Goal: Task Accomplishment & Management: Use online tool/utility

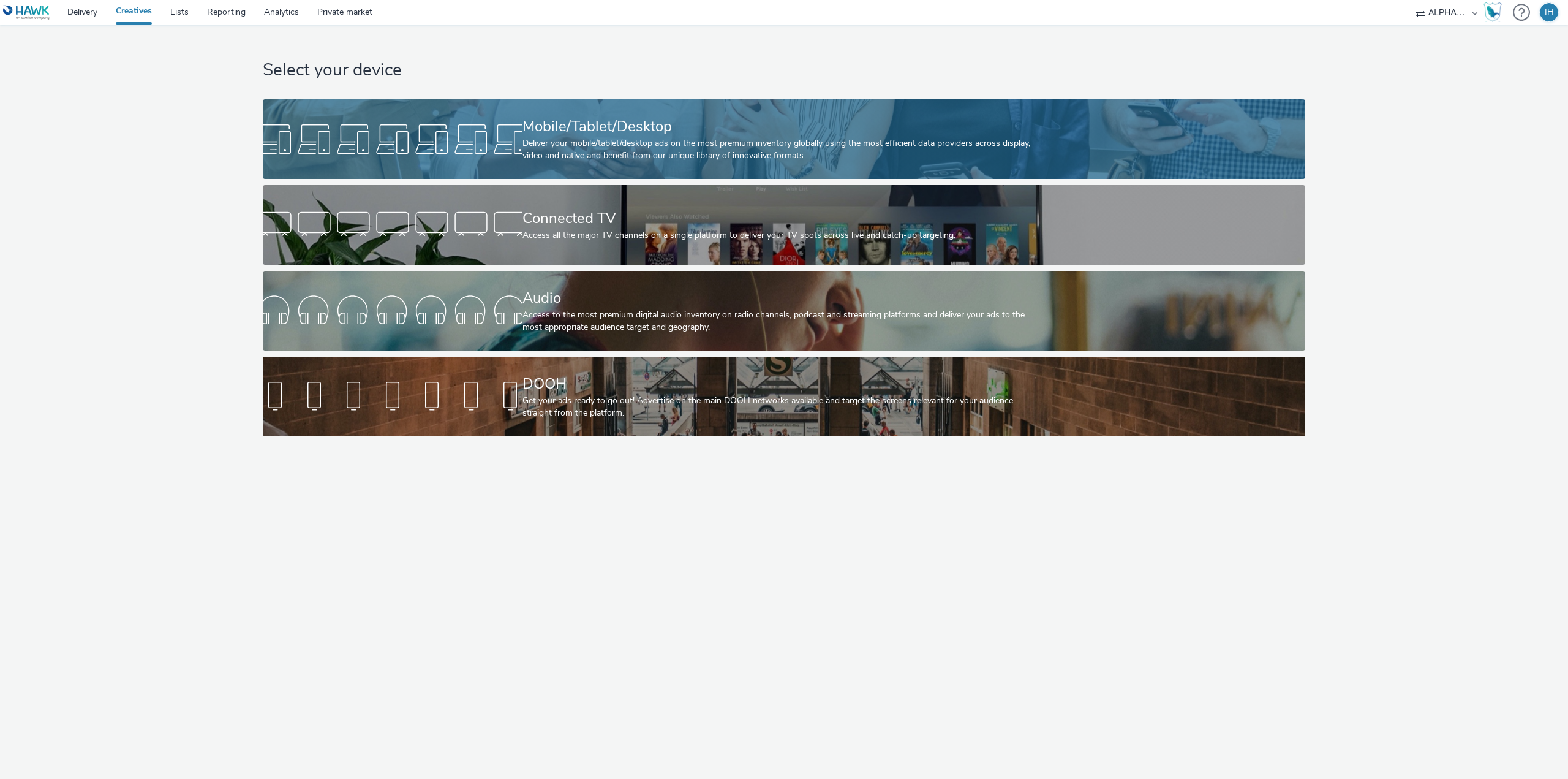
click at [687, 122] on div "Mobile/Tablet/Desktop" at bounding box center [782, 127] width 519 height 22
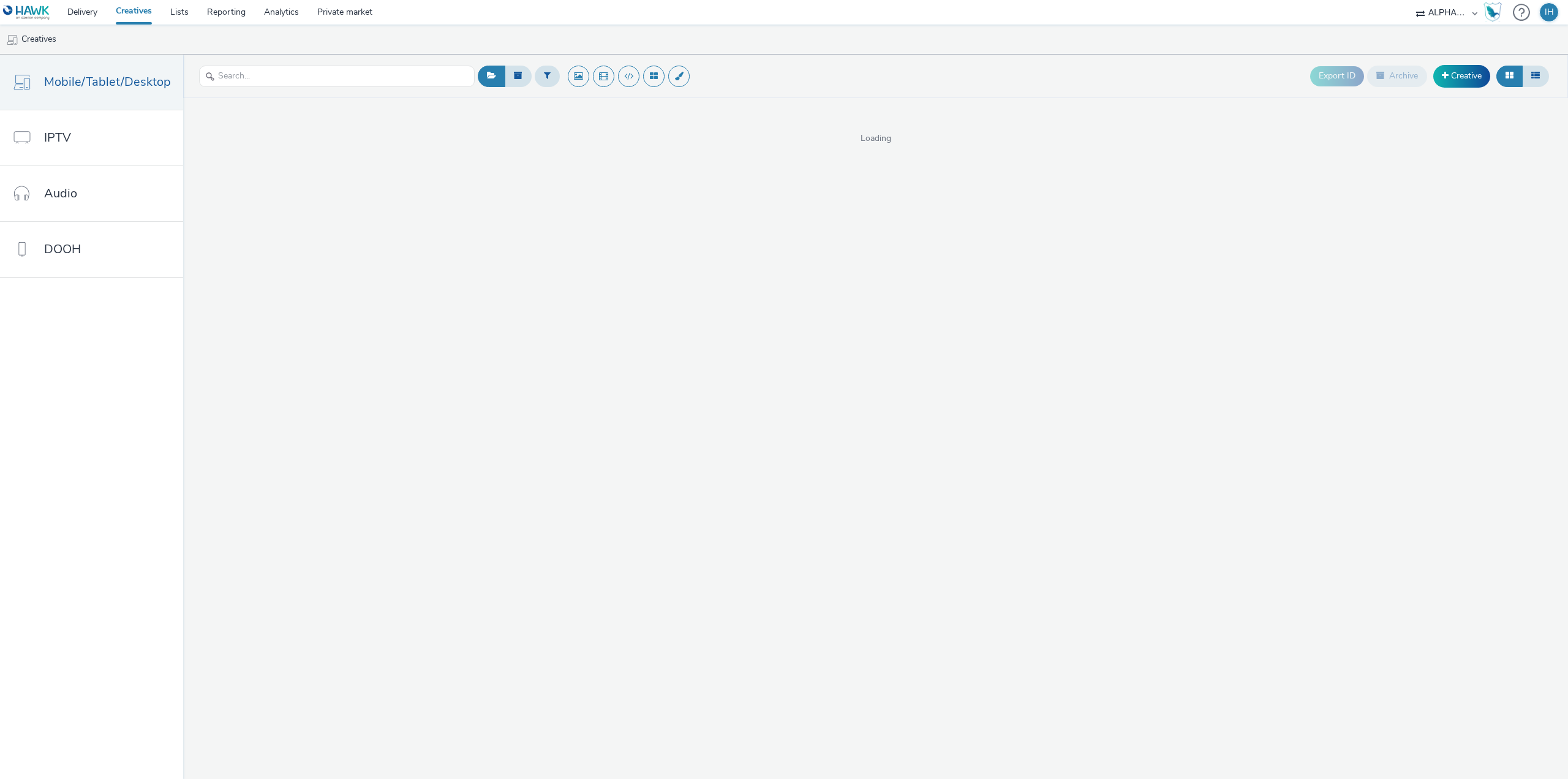
click at [1459, 89] on div "Export ID Archive Creative" at bounding box center [1431, 76] width 242 height 30
click at [1457, 83] on link "Creative" at bounding box center [1462, 76] width 57 height 22
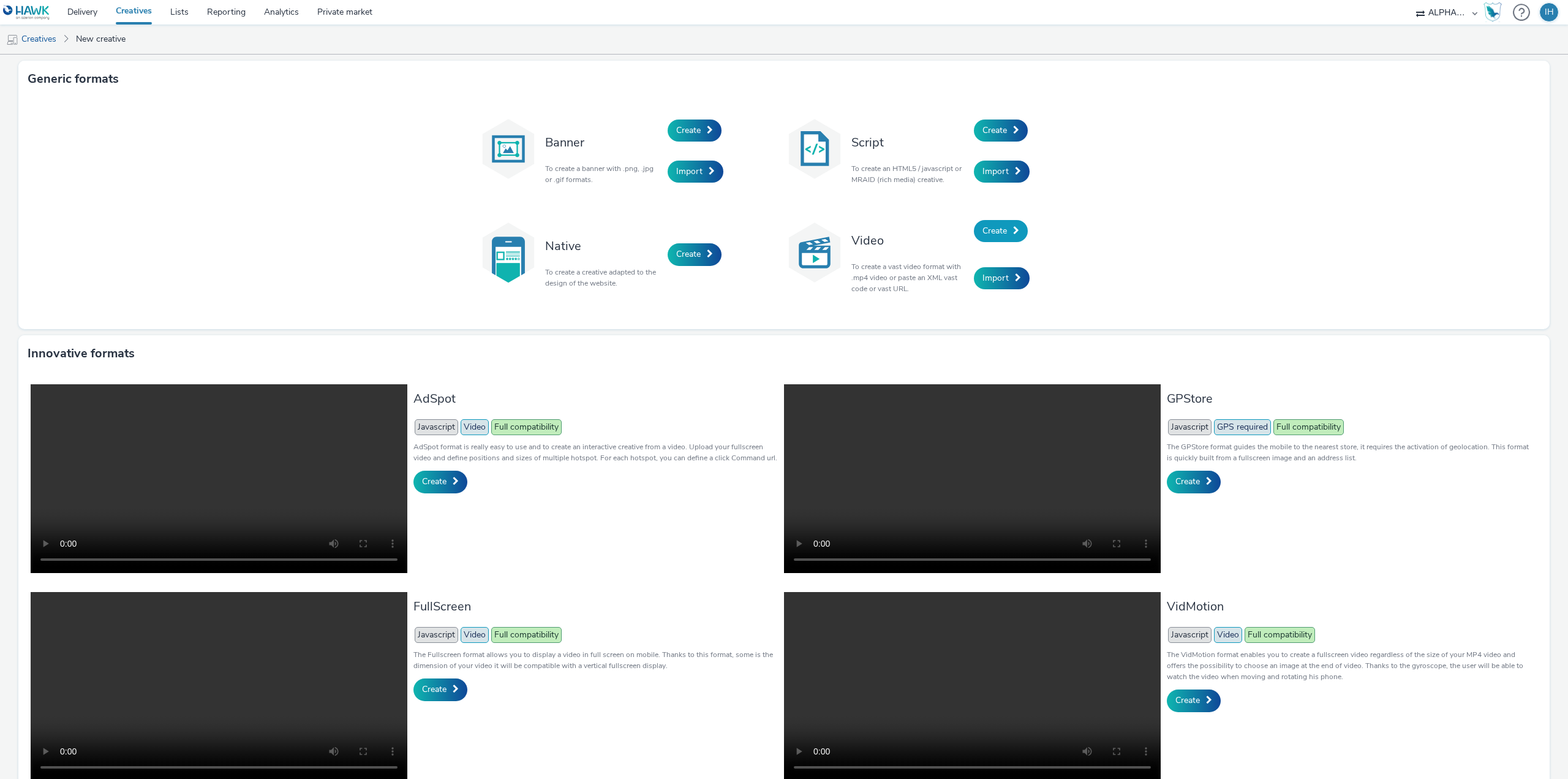
click at [997, 234] on span "Create" at bounding box center [995, 231] width 24 height 12
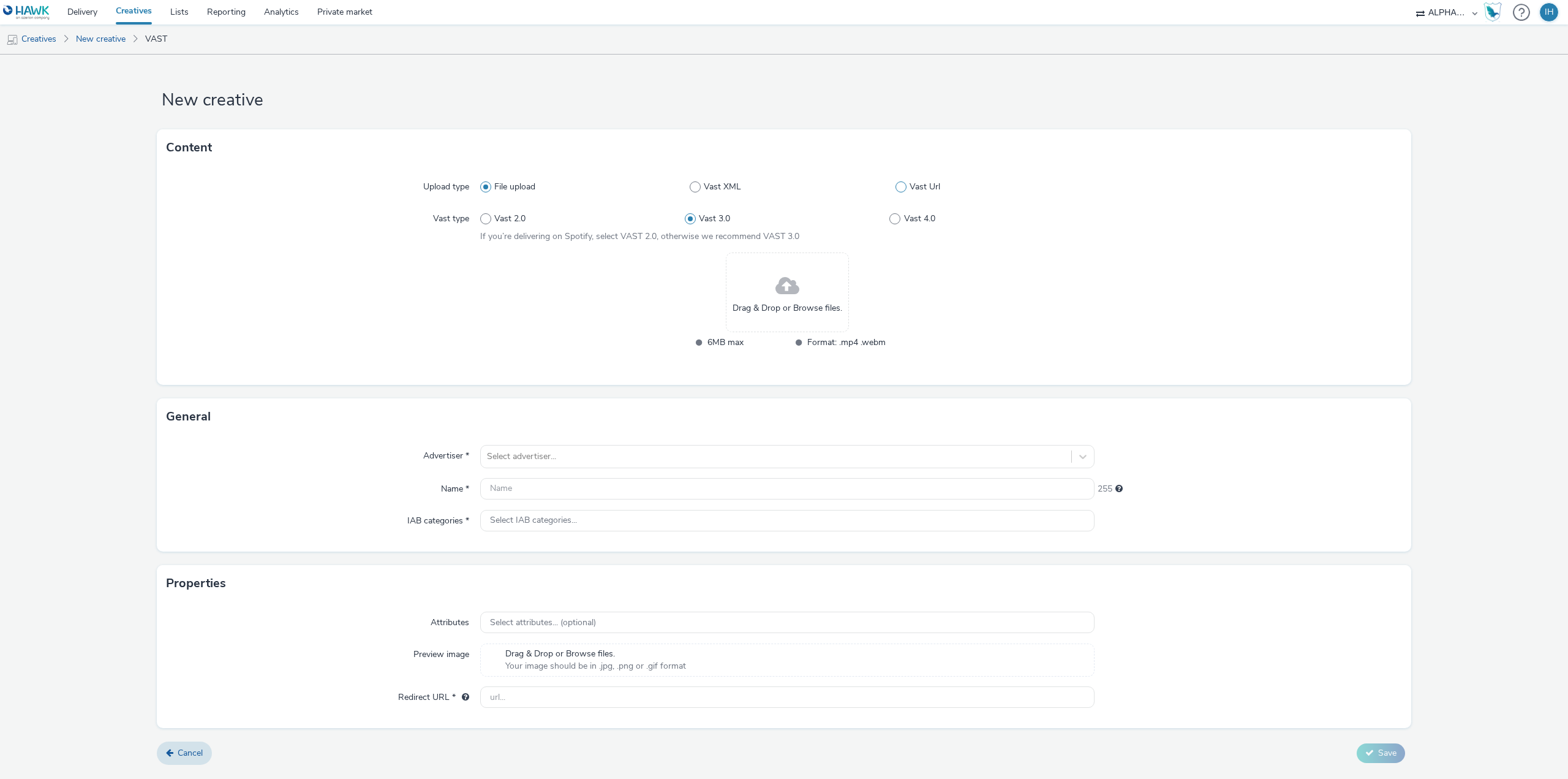
click at [940, 185] on label "Vast Url" at bounding box center [995, 186] width 199 height 12
click at [904, 185] on input "Vast Url" at bounding box center [899, 187] width 8 height 8
radio input "false"
radio input "true"
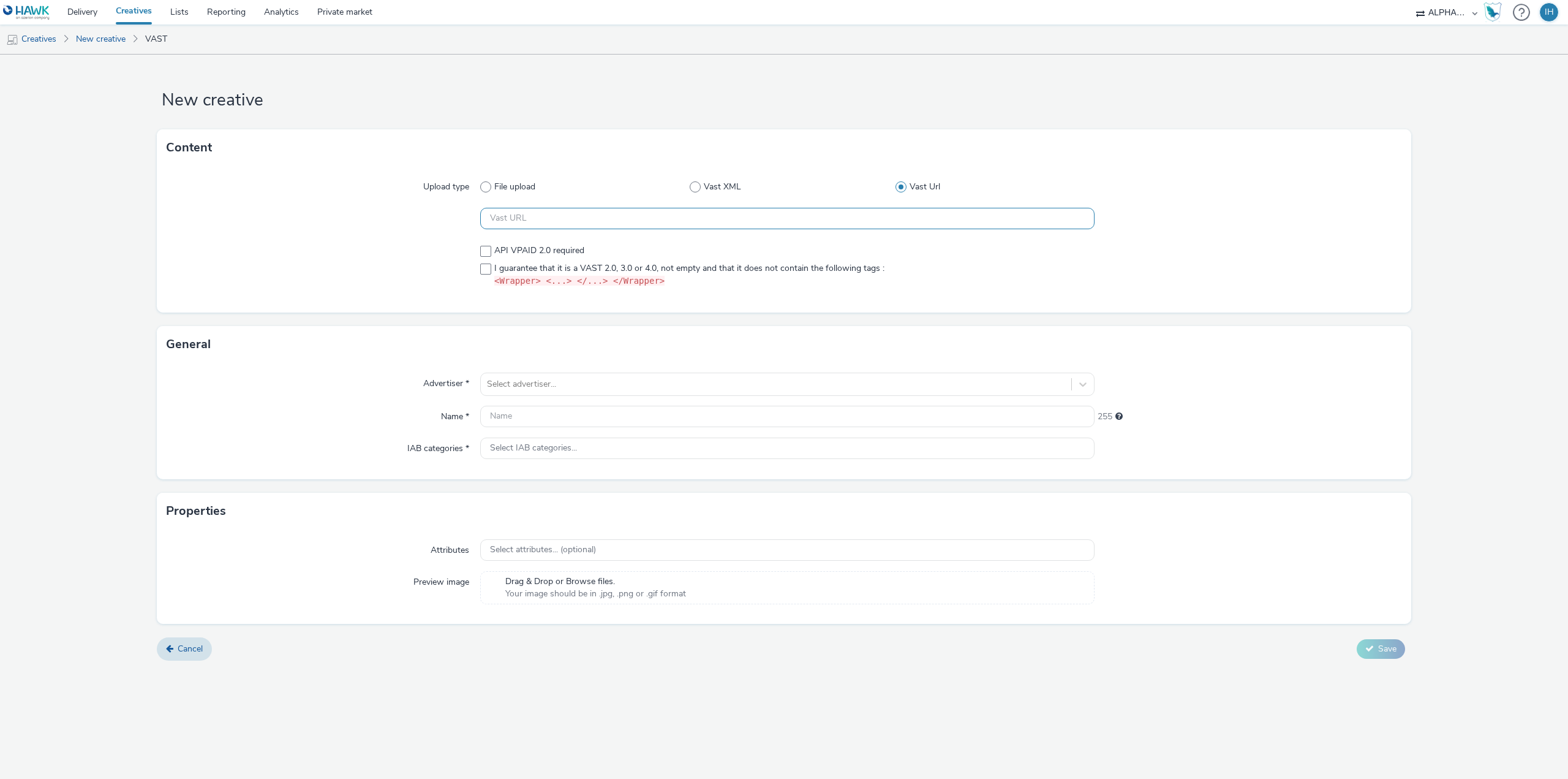
click at [758, 221] on input "text" at bounding box center [787, 219] width 615 height 22
paste input "https://[DOMAIN_NAME]/ddm/pfadx/N1615345.2497503APEXMOBILE/B33984706.428521420;…"
type input "https://[DOMAIN_NAME]/ddm/pfadx/N1615345.2497503APEXMOBILE/B33984706.428521420;…"
click at [482, 247] on span at bounding box center [485, 251] width 11 height 11
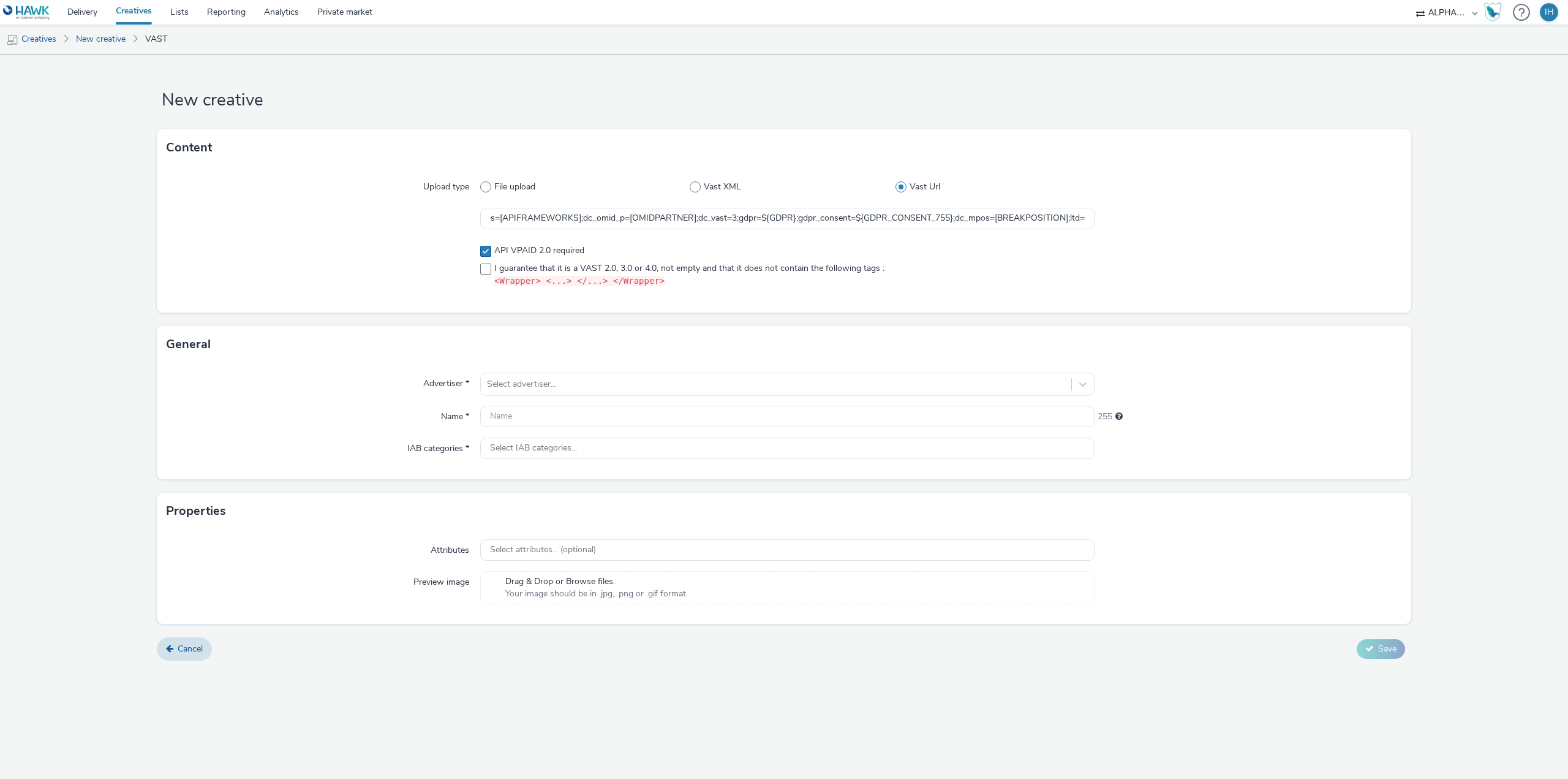
checkbox input "true"
click at [482, 263] on label "I guarantee that it is a VAST 2.0, 3.0 or 4.0, not empty and that it does not c…" at bounding box center [787, 275] width 615 height 26
checkbox input "true"
click at [503, 390] on div at bounding box center [776, 384] width 578 height 14
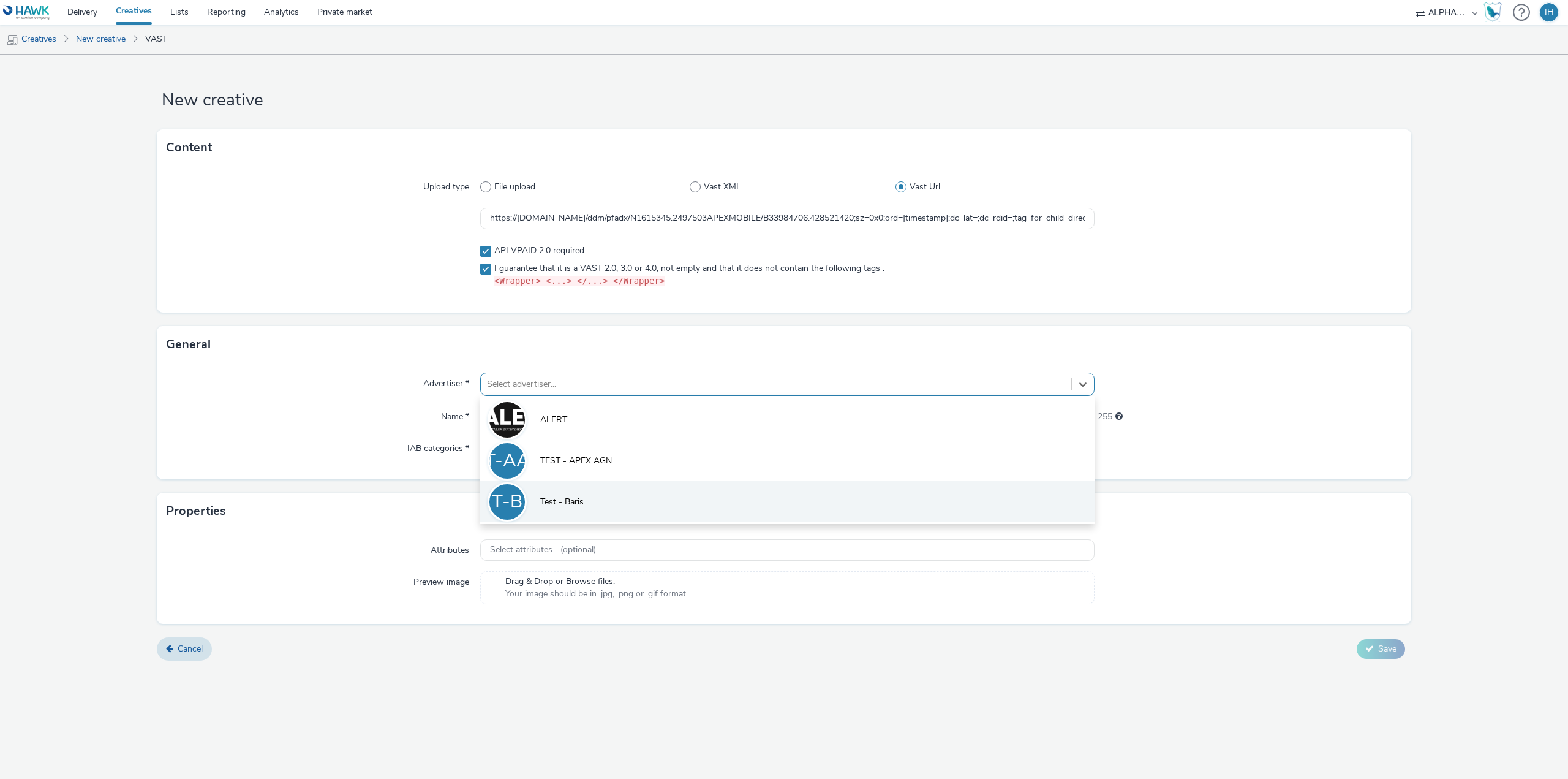
click at [534, 491] on li "T-B Test - Baris" at bounding box center [787, 501] width 615 height 41
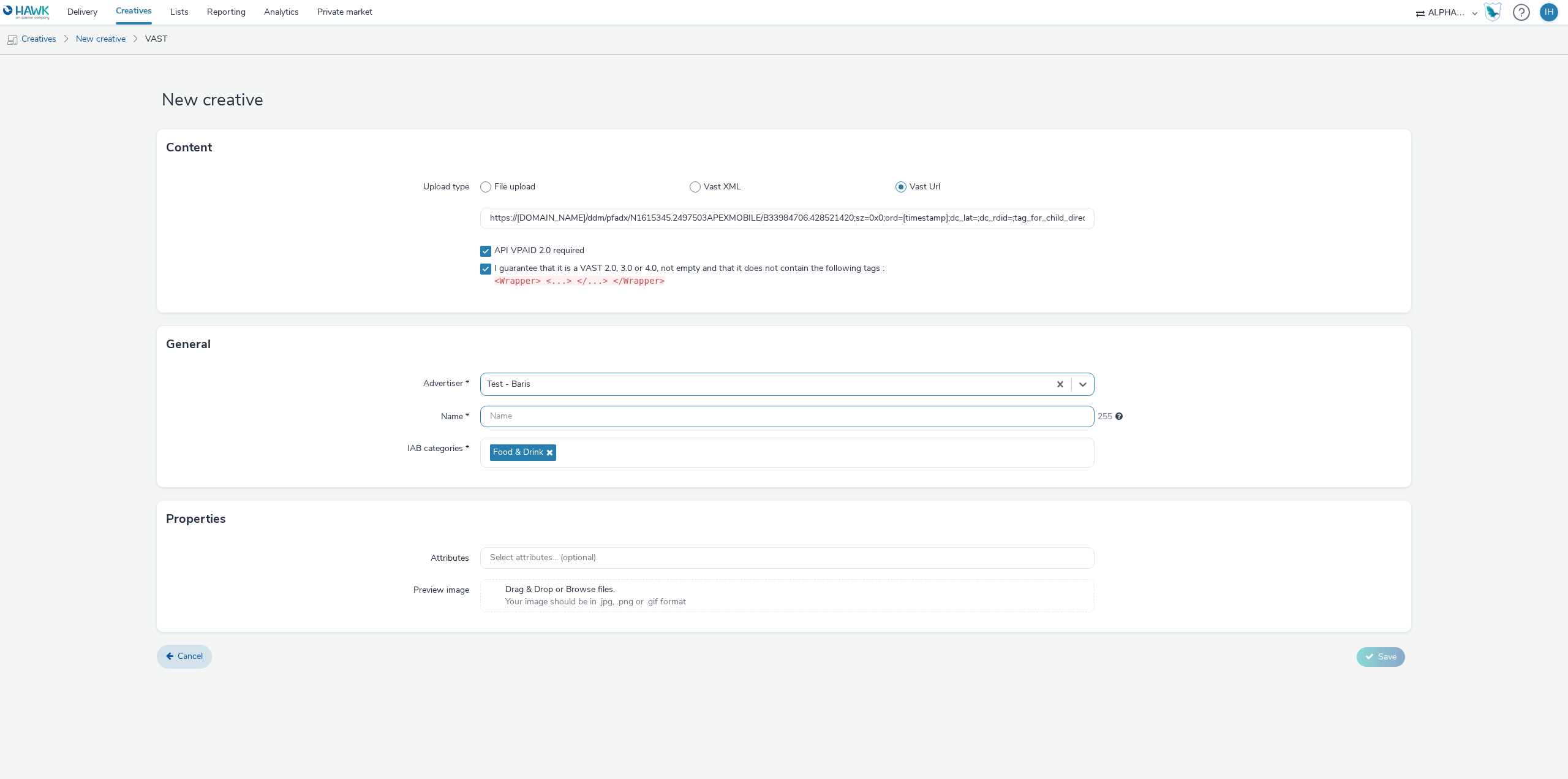
click at [538, 412] on input "text" at bounding box center [787, 416] width 615 height 22
type input "ccc"
click at [1364, 657] on button "Save" at bounding box center [1380, 657] width 48 height 19
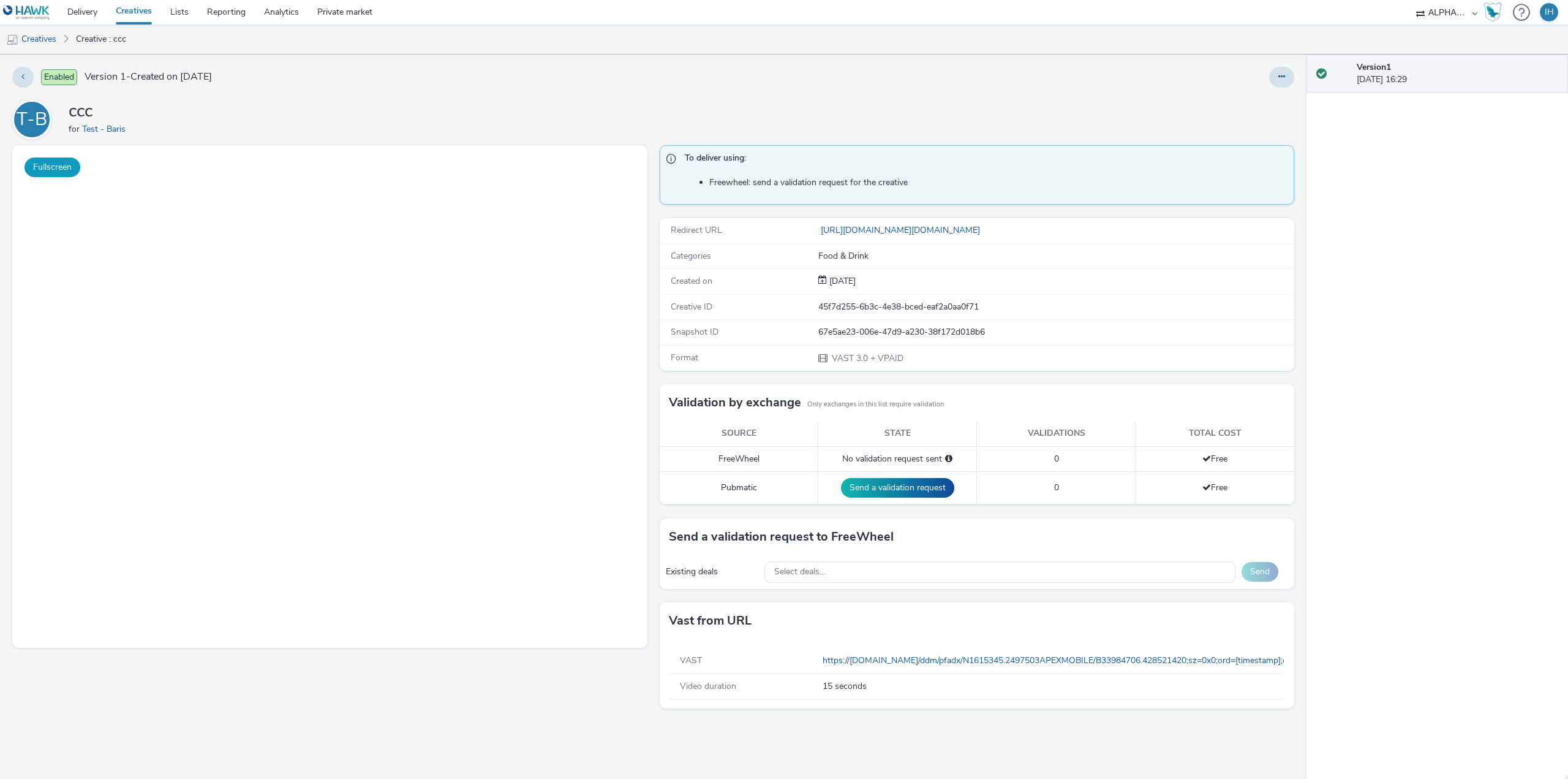
click at [50, 164] on button "Fullscreen" at bounding box center [52, 167] width 56 height 19
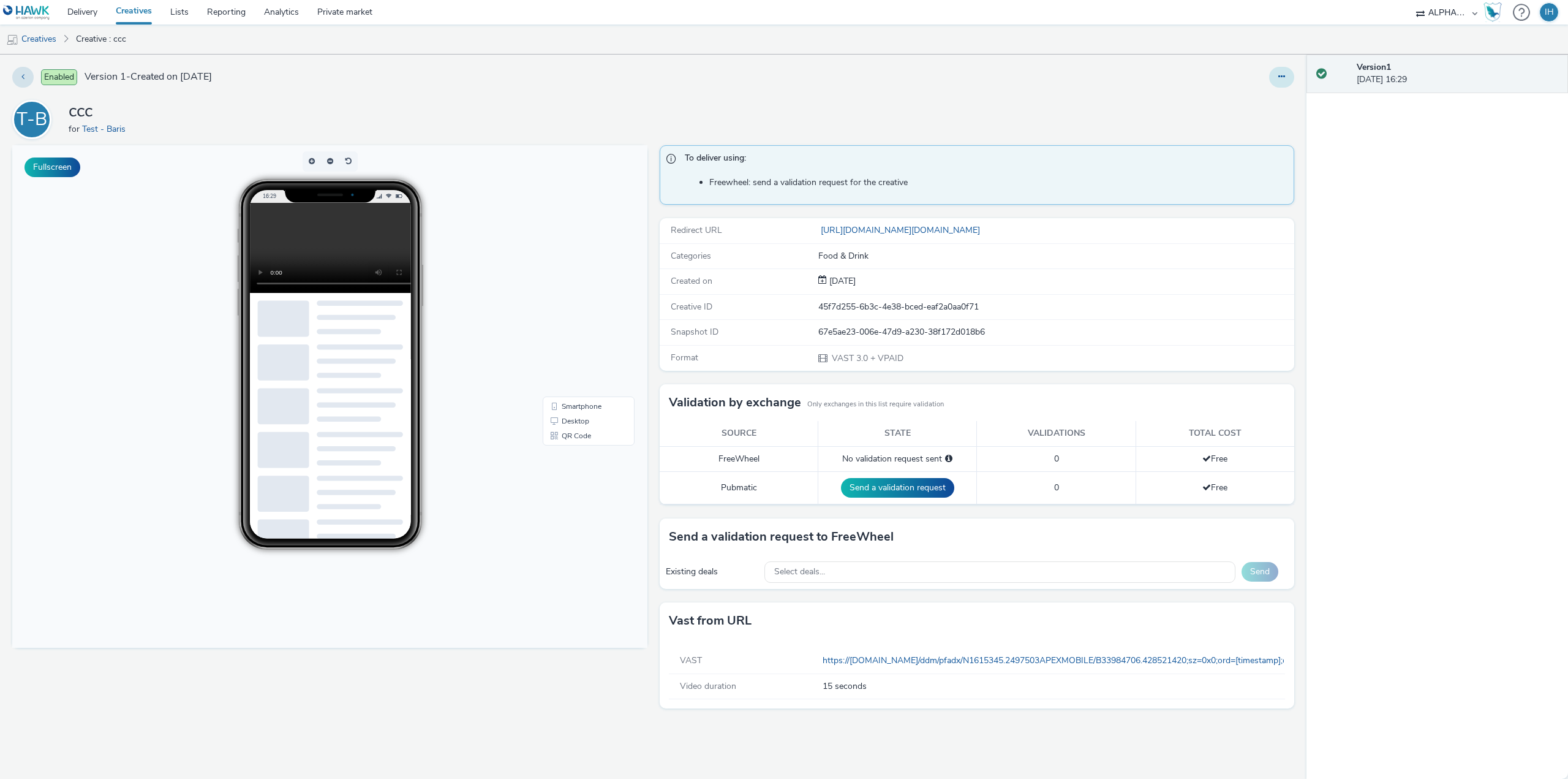
click at [1285, 78] on icon at bounding box center [1281, 77] width 6 height 9
click at [1260, 99] on link "Edit" at bounding box center [1249, 101] width 92 height 24
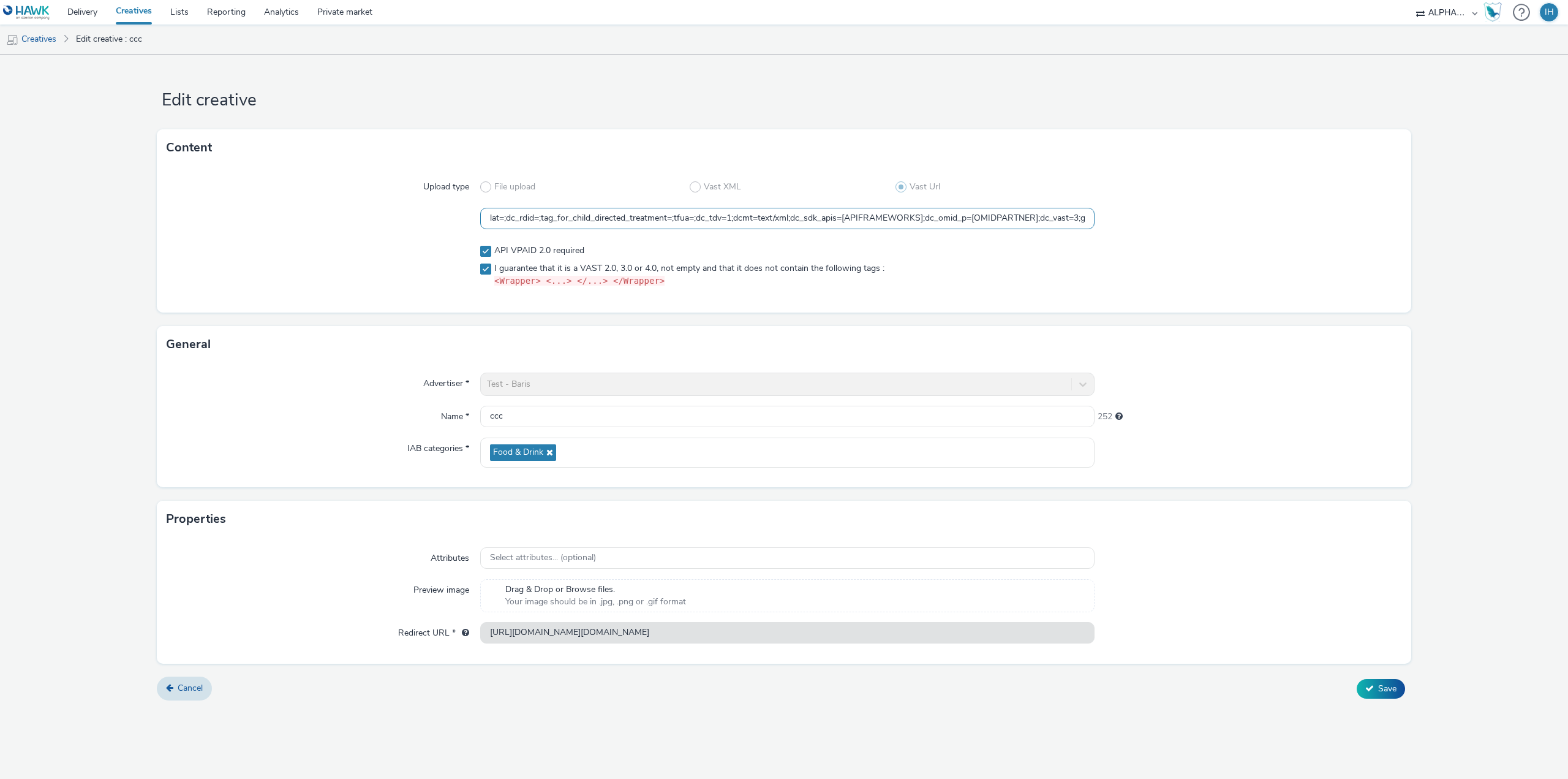
drag, startPoint x: 856, startPoint y: 220, endPoint x: 1114, endPoint y: 225, distance: 258.0
click at [1114, 225] on div "https://[DOMAIN_NAME]/ddm/pfadx/N1615345.2497503APEXMOBILE/B33984706.428521420;…" at bounding box center [784, 219] width 1235 height 22
click at [982, 218] on input "https://[DOMAIN_NAME]/ddm/pfadx/N1615345.2497503APEXMOBILE/B33984706.428521420;…" at bounding box center [787, 219] width 615 height 22
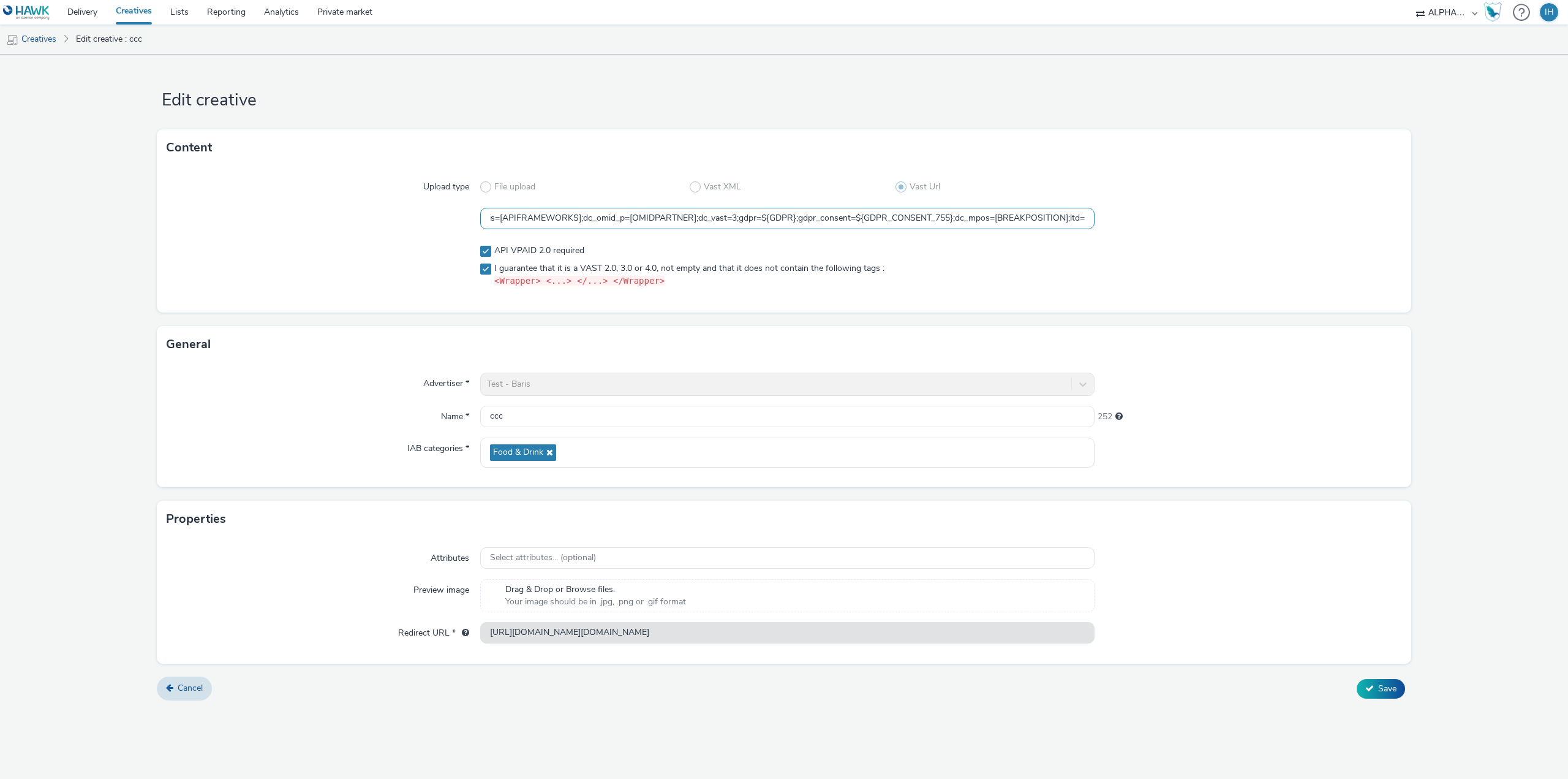
drag, startPoint x: 937, startPoint y: 217, endPoint x: 1170, endPoint y: 226, distance: 233.2
click at [1170, 226] on div "https://[DOMAIN_NAME]/ddm/pfadx/N1615345.2497503APEXMOBILE/B33984706.428521420;…" at bounding box center [784, 219] width 1235 height 22
click at [1276, 218] on div at bounding box center [1249, 219] width 308 height 22
click at [47, 34] on link "Creatives" at bounding box center [31, 39] width 63 height 29
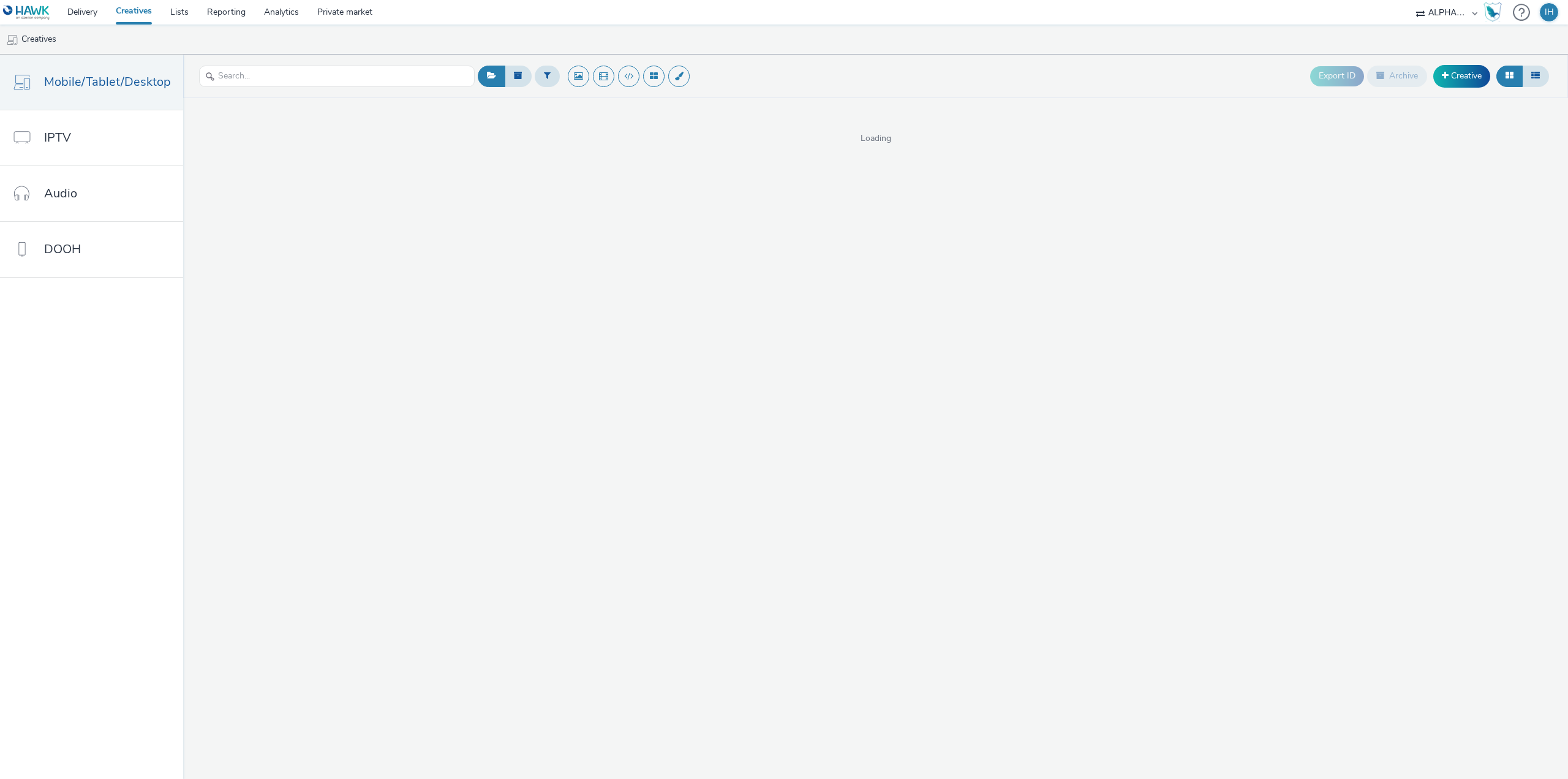
drag, startPoint x: 799, startPoint y: 73, endPoint x: 779, endPoint y: 70, distance: 20.2
click at [779, 70] on div "Export ID Archive Creative" at bounding box center [1013, 76] width 1078 height 30
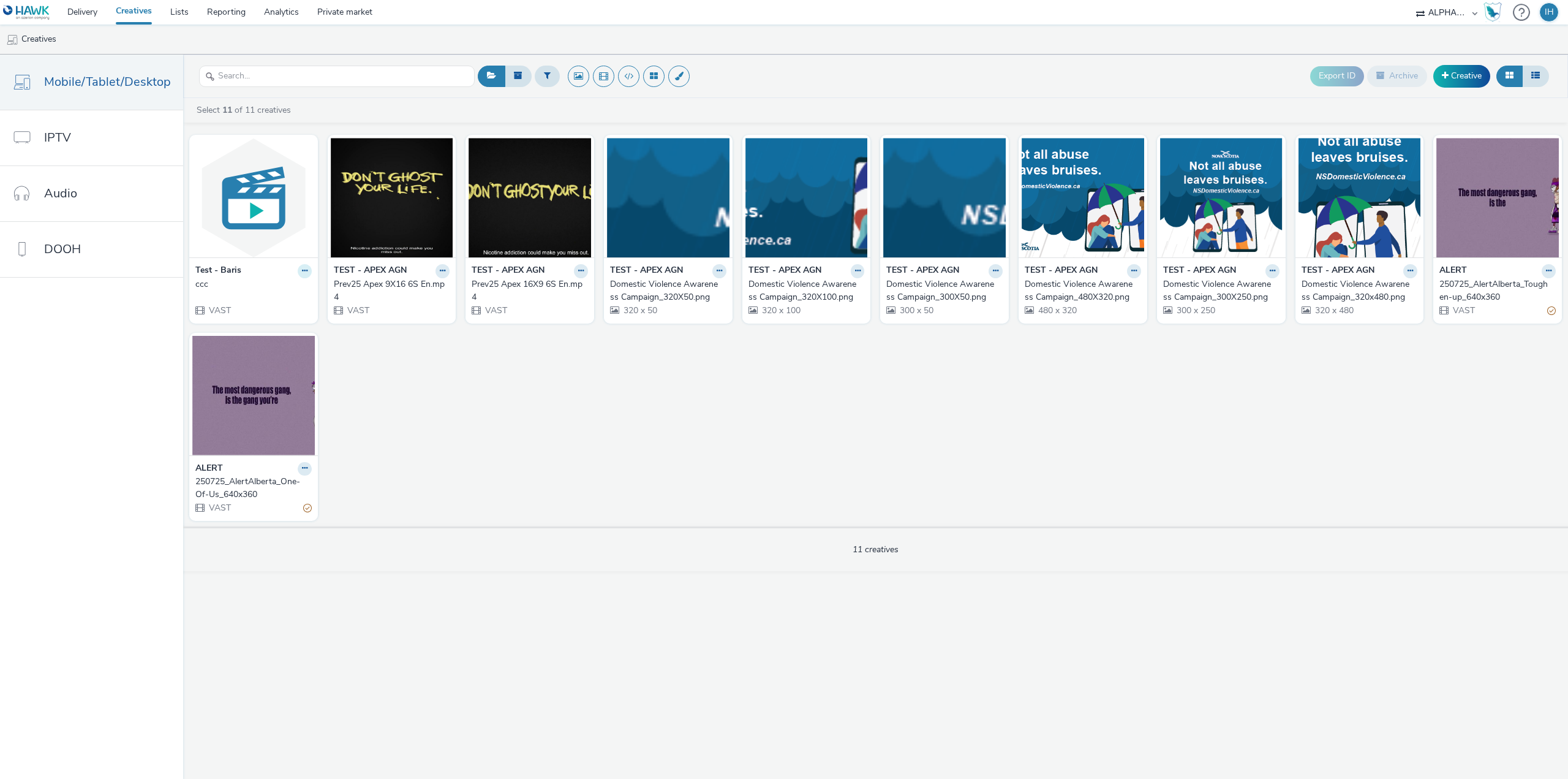
click at [302, 272] on icon at bounding box center [305, 271] width 6 height 7
click at [272, 368] on link "Archive" at bounding box center [266, 366] width 92 height 24
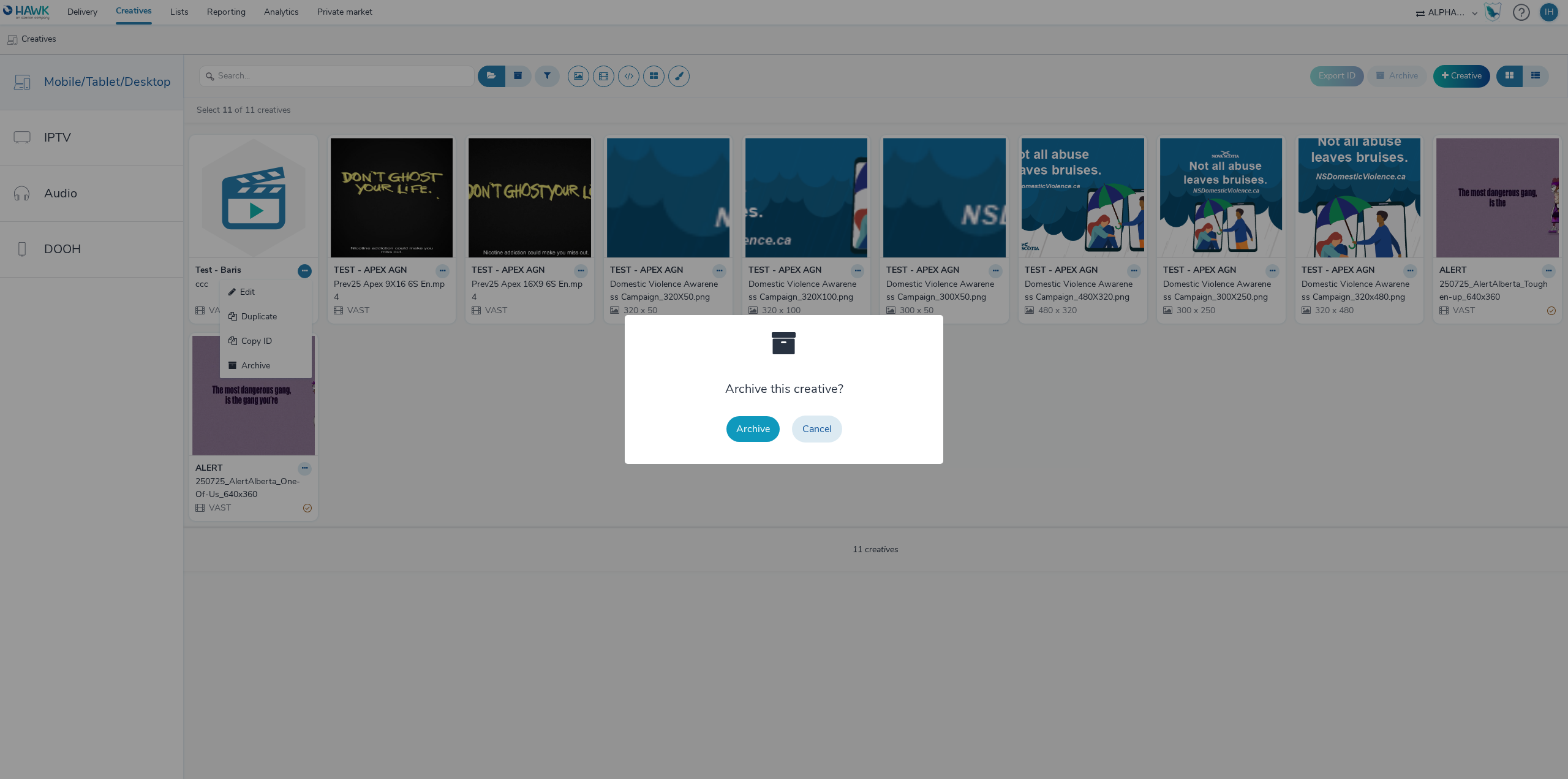
click at [751, 428] on button "Archive" at bounding box center [753, 429] width 53 height 26
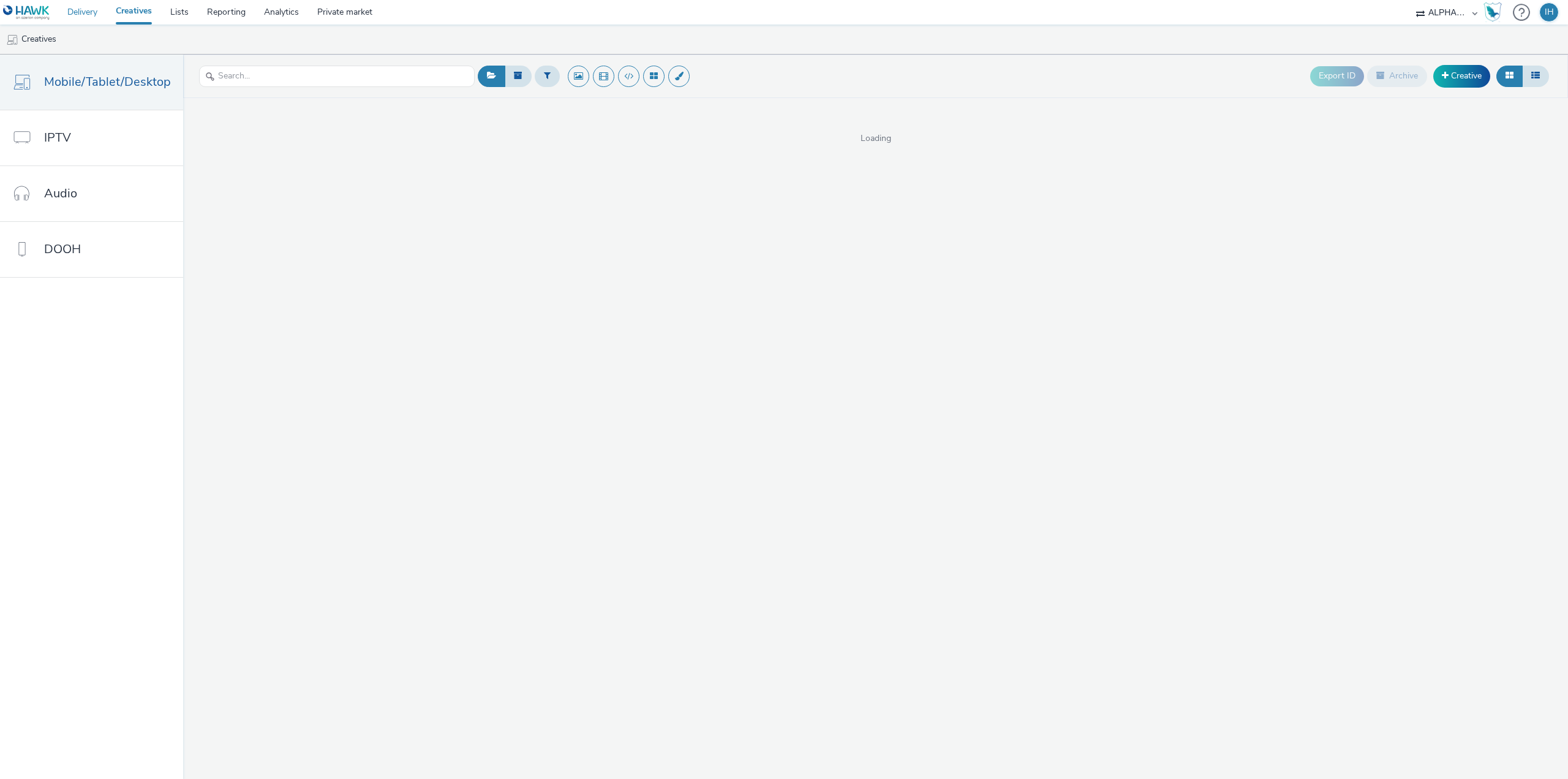
click at [91, 16] on link "Delivery" at bounding box center [82, 12] width 48 height 24
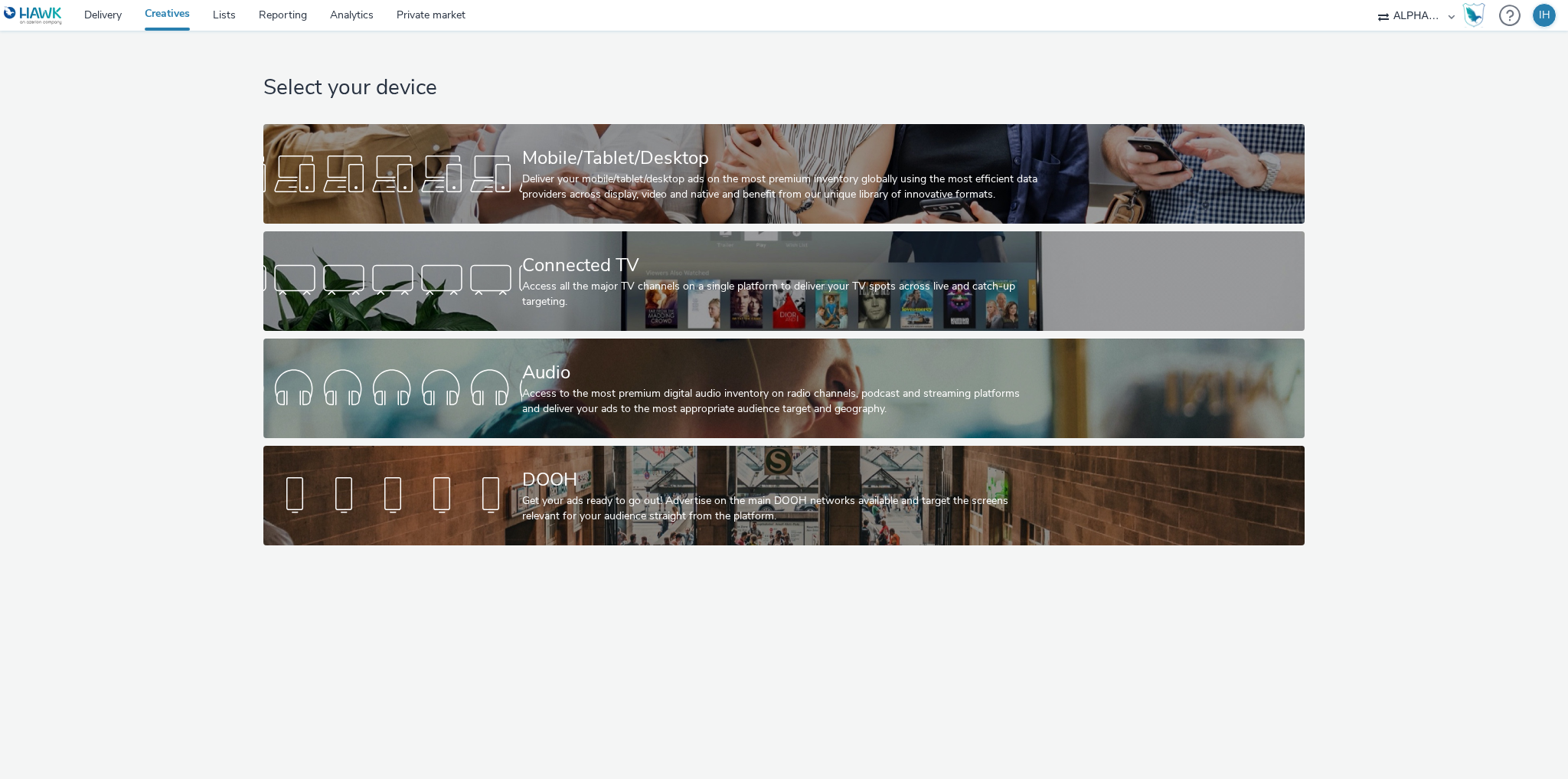
click at [894, 61] on div "Select your device Mobile/Tablet/Desktop Deliver your mobile/tablet/desktop ads…" at bounding box center [784, 291] width 1053 height 522
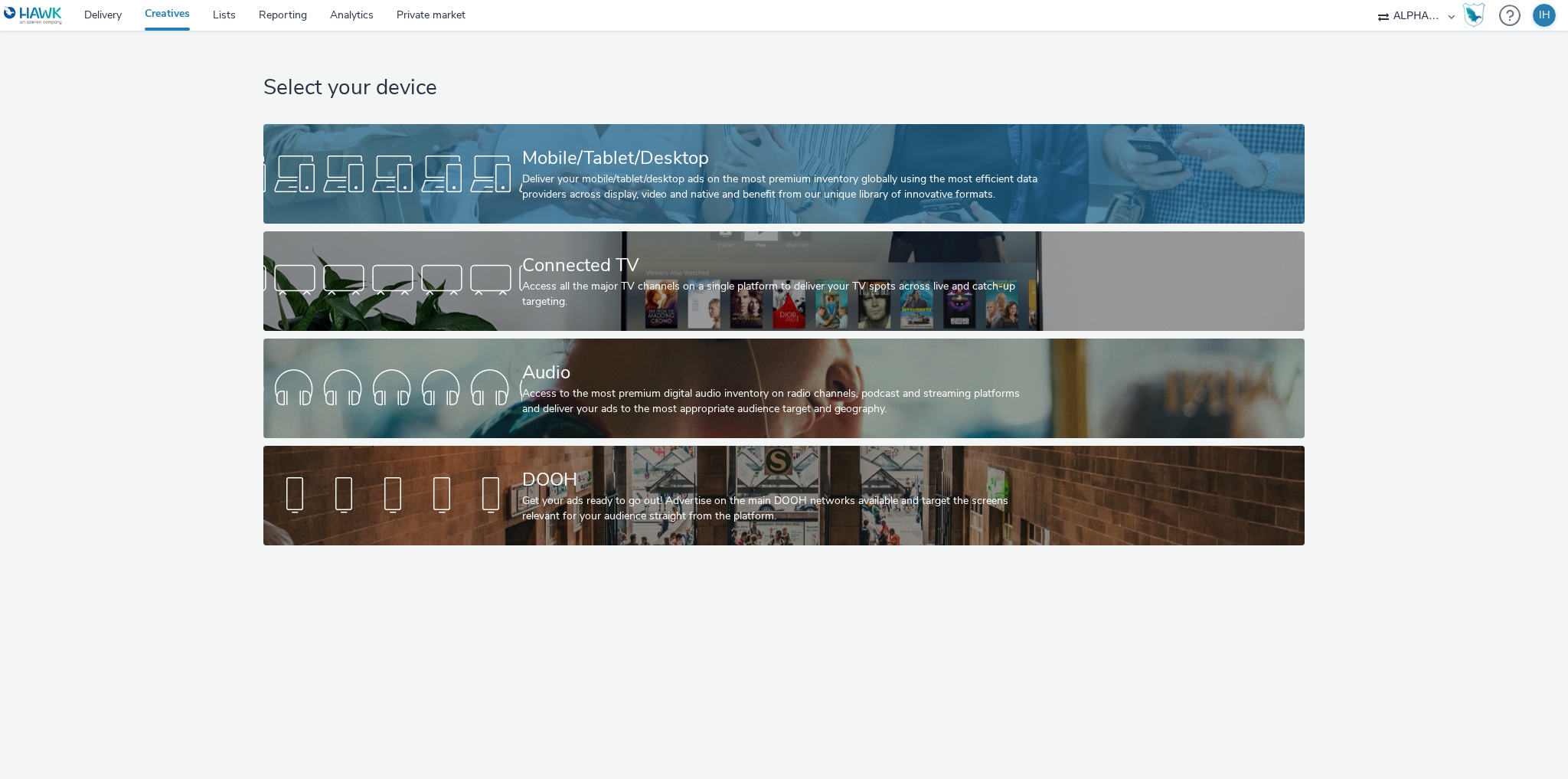
click at [743, 158] on div "Mobile/Tablet/Desktop" at bounding box center [781, 158] width 518 height 27
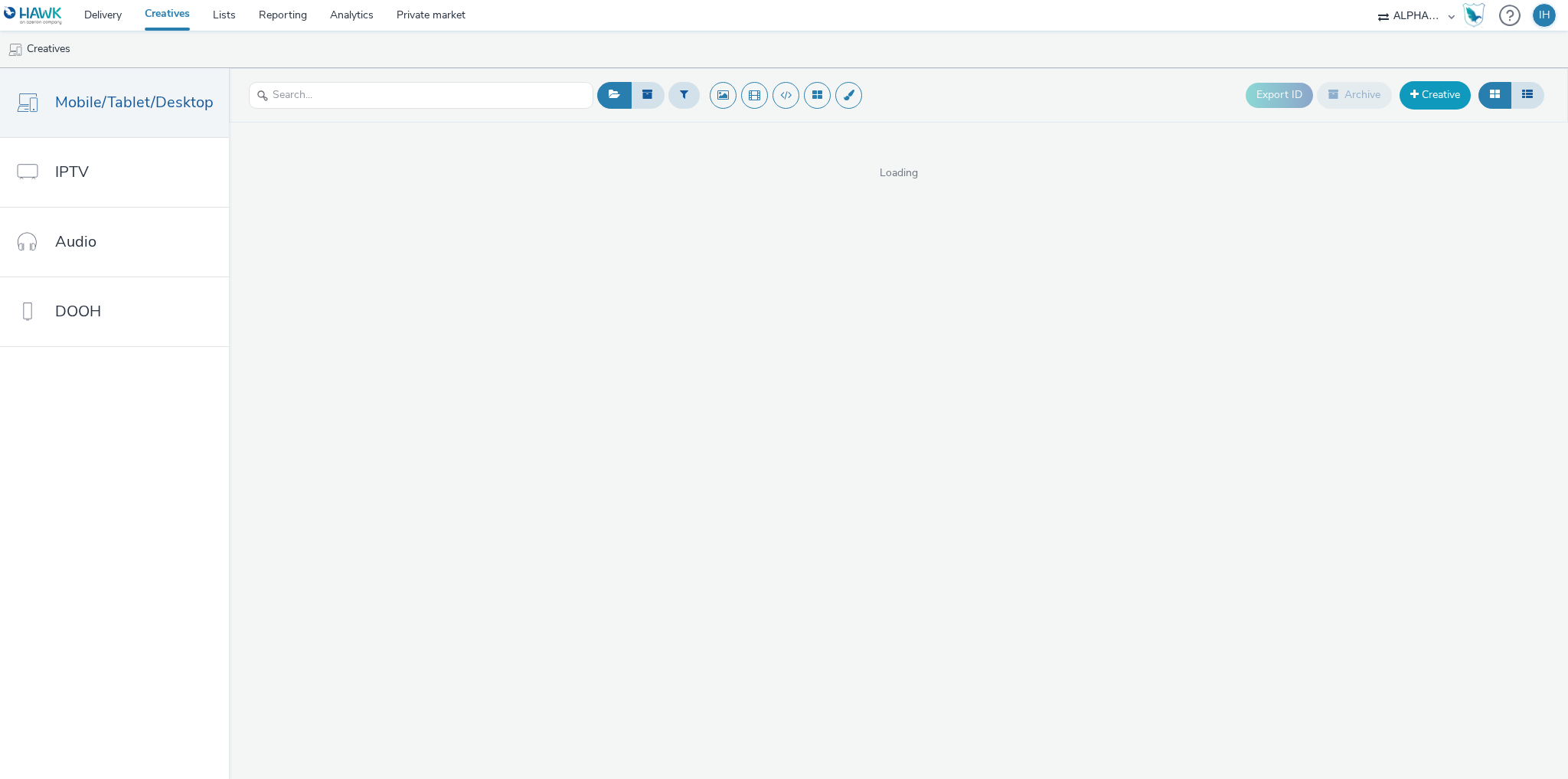
click at [1452, 98] on link "Creative" at bounding box center [1435, 94] width 71 height 28
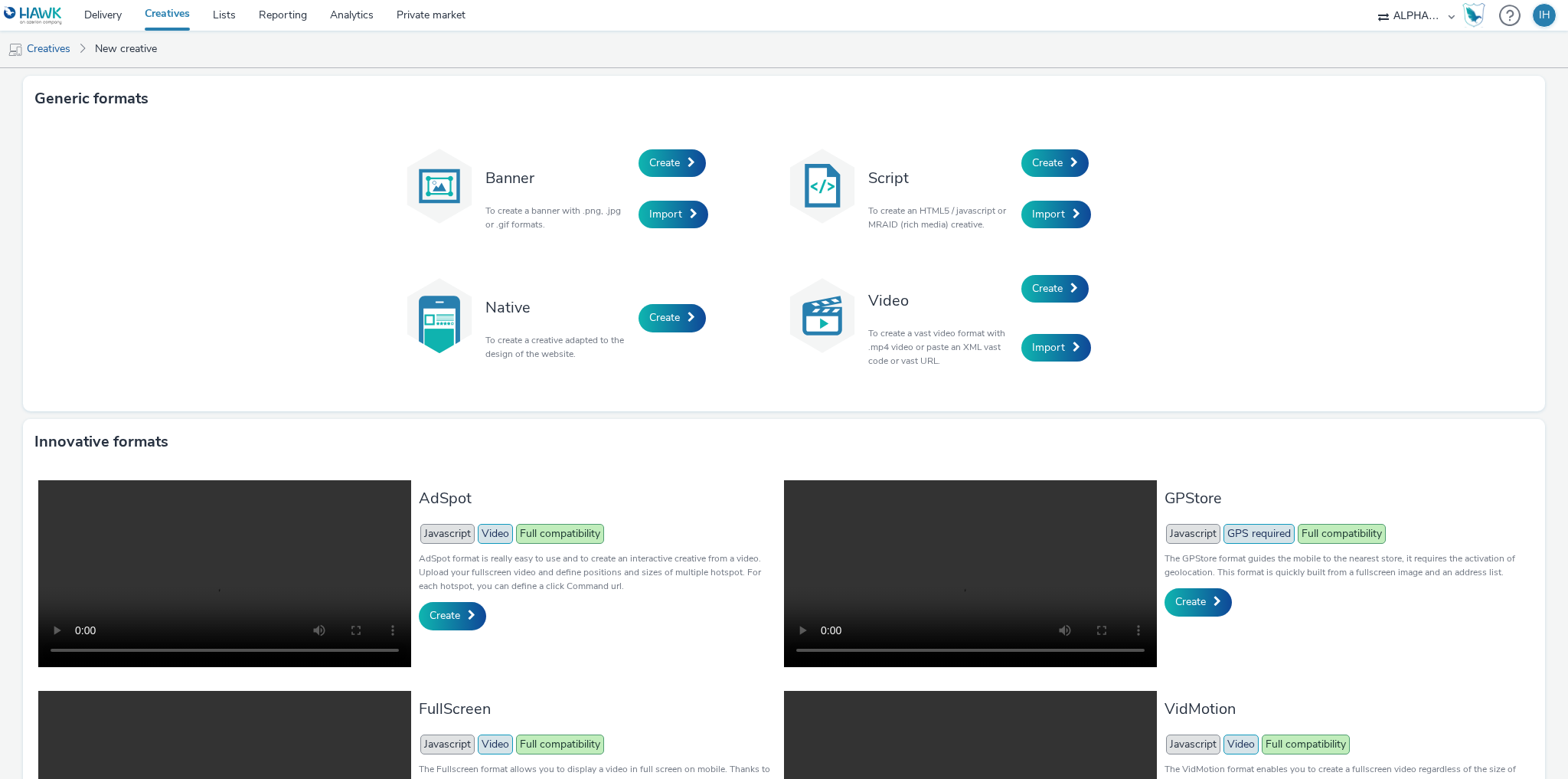
drag, startPoint x: 1216, startPoint y: 155, endPoint x: 1192, endPoint y: 127, distance: 36.9
click at [1192, 127] on div "Banner To create a banner with .png, .jpg or .gif formats. Create Import Script…" at bounding box center [784, 266] width 1522 height 289
click at [443, 46] on ul "Creatives New creative" at bounding box center [784, 49] width 1568 height 37
click at [874, 33] on ul "Creatives New creative" at bounding box center [784, 49] width 1568 height 37
click at [762, 27] on nav "Delivery Creatives Lists Reporting Analytics Private market ALPHAKONNECT AZERIO…" at bounding box center [784, 15] width 1568 height 31
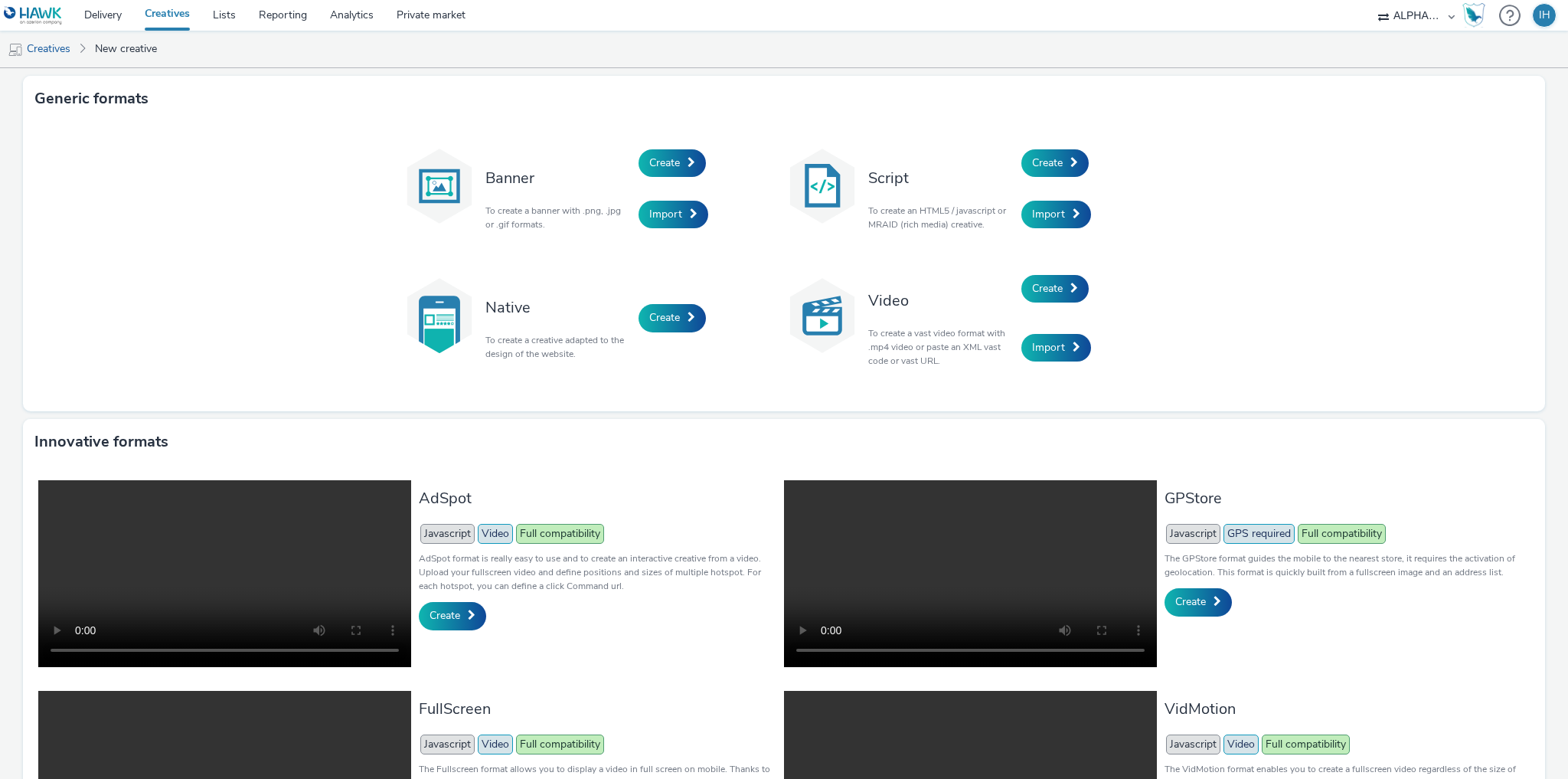
drag, startPoint x: 734, startPoint y: 28, endPoint x: 666, endPoint y: 42, distance: 69.4
click at [666, 42] on ul "Creatives New creative" at bounding box center [784, 49] width 1568 height 37
click at [1227, 183] on div "Banner To create a banner with .png, .jpg or .gif formats. Create Import Script…" at bounding box center [784, 266] width 1522 height 289
click at [1037, 294] on span "Create" at bounding box center [1048, 288] width 31 height 14
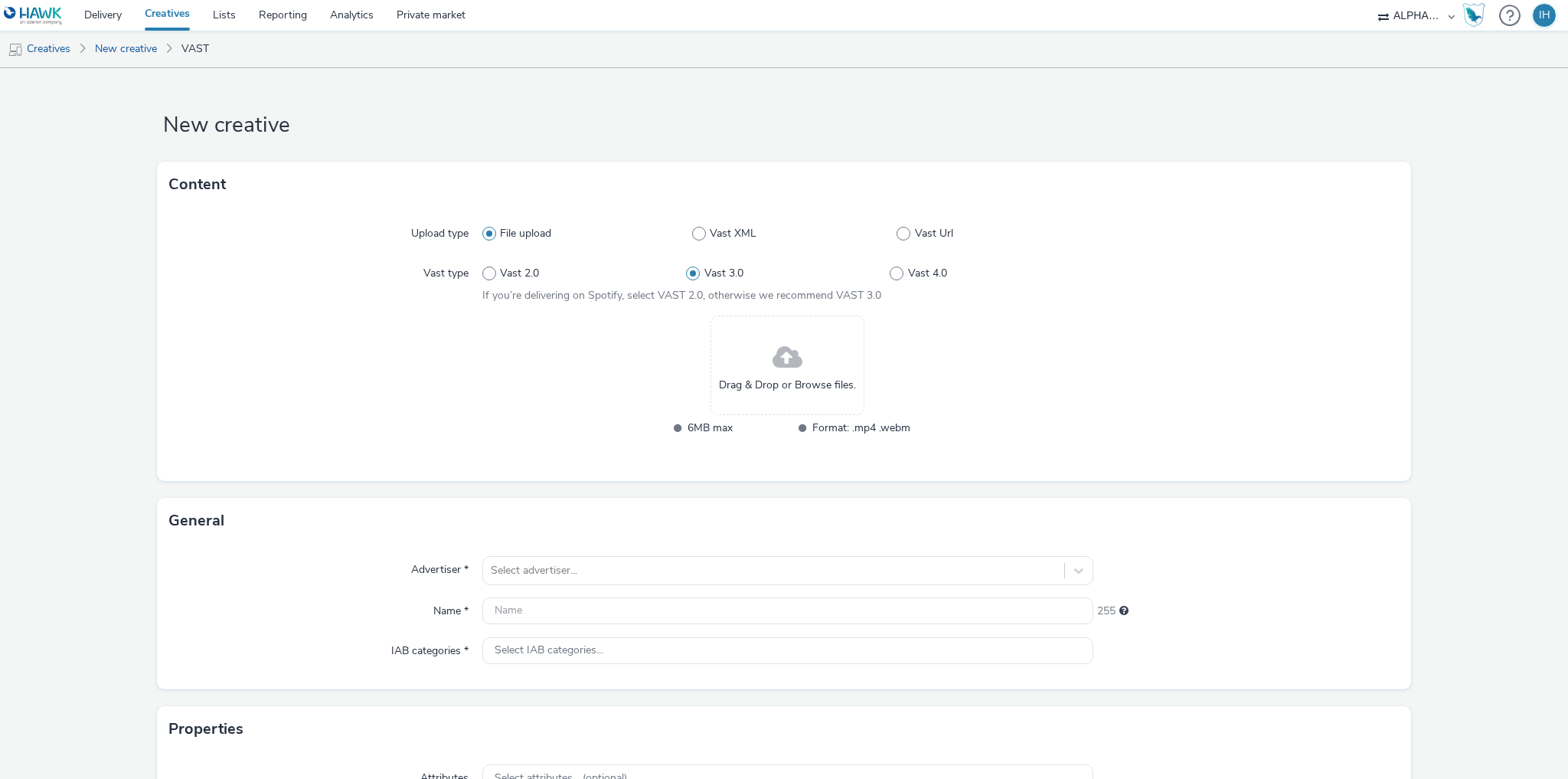
click at [918, 242] on div "File upload Vast XML Vast Url" at bounding box center [788, 234] width 611 height 28
click at [919, 235] on span "Vast Url" at bounding box center [934, 233] width 39 height 15
click at [907, 235] on input "Vast Url" at bounding box center [901, 234] width 10 height 10
radio input "false"
radio input "true"
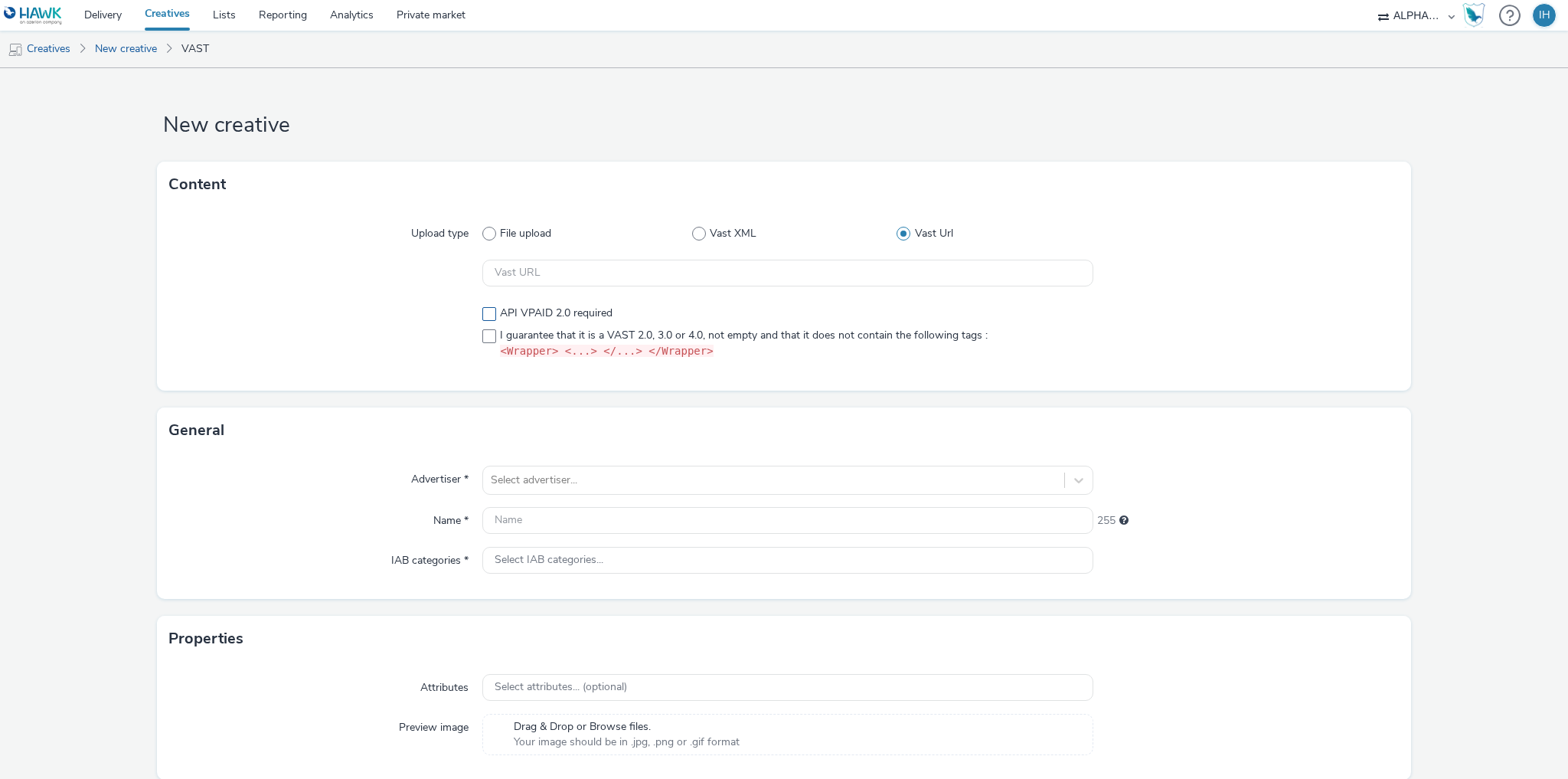
click at [536, 306] on span "API VPAID 2.0 required" at bounding box center [555, 313] width 112 height 15
checkbox input "true"
click at [554, 337] on span "I guarantee that it is a VAST 2.0, 3.0 or 4.0, not empty and that it does not c…" at bounding box center [743, 344] width 488 height 32
checkbox input "true"
click at [552, 314] on span "API VPAID 2.0 required" at bounding box center [555, 313] width 112 height 15
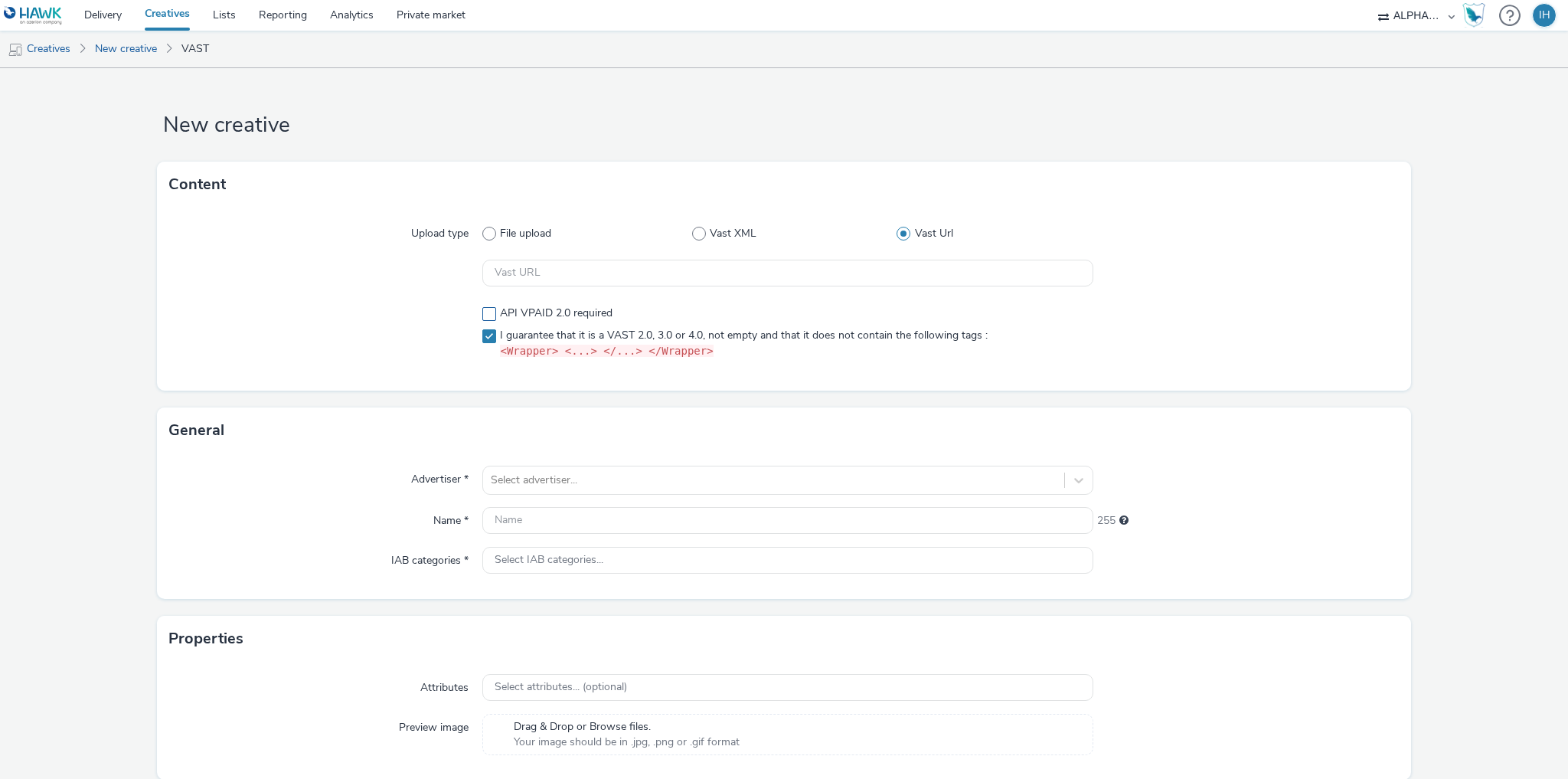
checkbox input "false"
click at [553, 329] on span "I guarantee that it is a VAST 2.0, 3.0 or 4.0, not empty and that it does not c…" at bounding box center [743, 344] width 488 height 32
checkbox input "false"
click at [547, 303] on div "API VPAID 2.0 required I guarantee that it is a VAST 2.0, 3.0 or 4.0, not empty…" at bounding box center [788, 332] width 611 height 66
click at [545, 315] on span "API VPAID 2.0 required" at bounding box center [555, 313] width 112 height 15
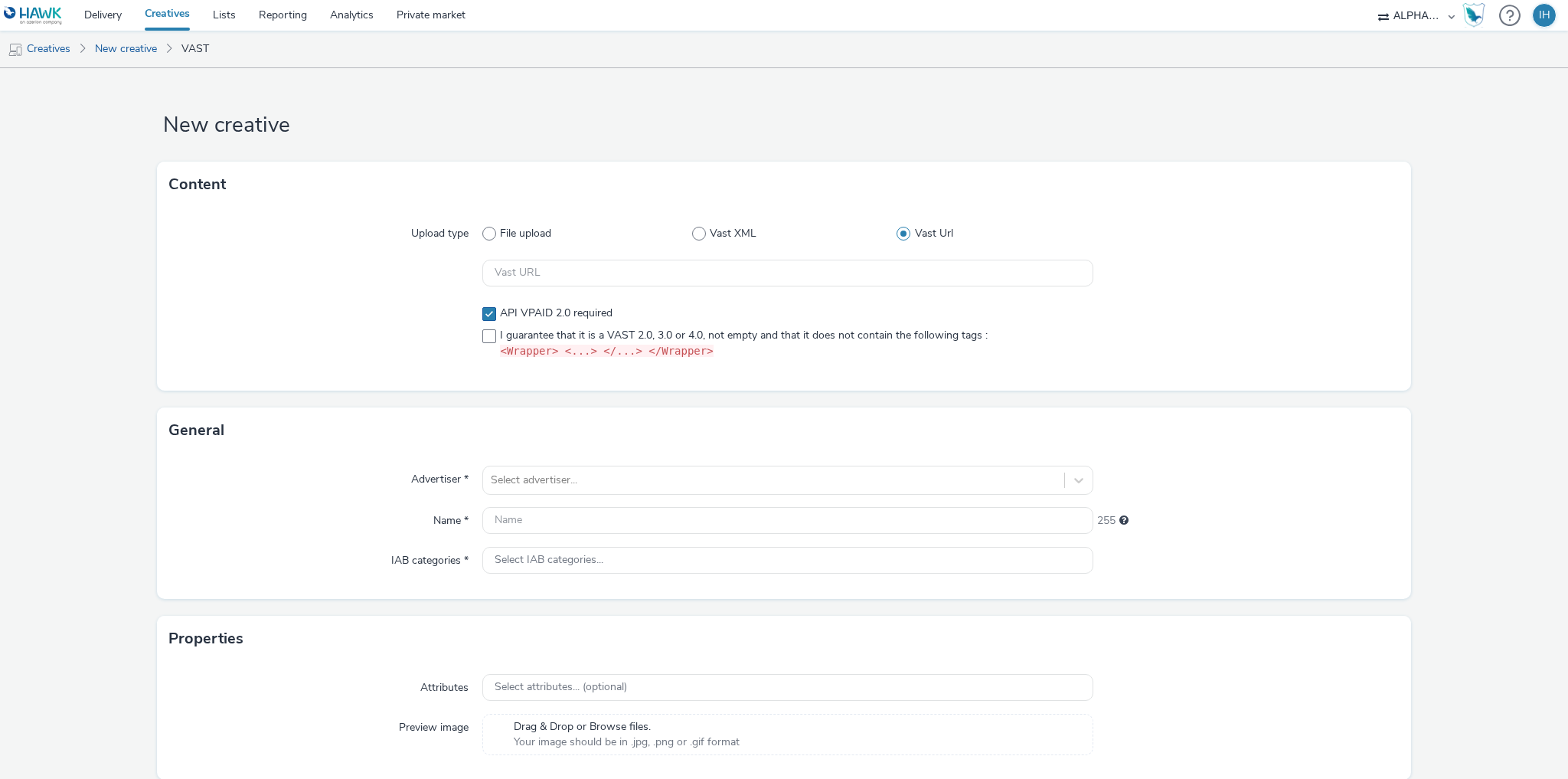
checkbox input "true"
click at [546, 340] on span "I guarantee that it is a VAST 2.0, 3.0 or 4.0, not empty and that it does not c…" at bounding box center [743, 344] width 488 height 32
checkbox input "true"
click at [552, 318] on span "API VPAID 2.0 required" at bounding box center [555, 313] width 112 height 15
checkbox input "false"
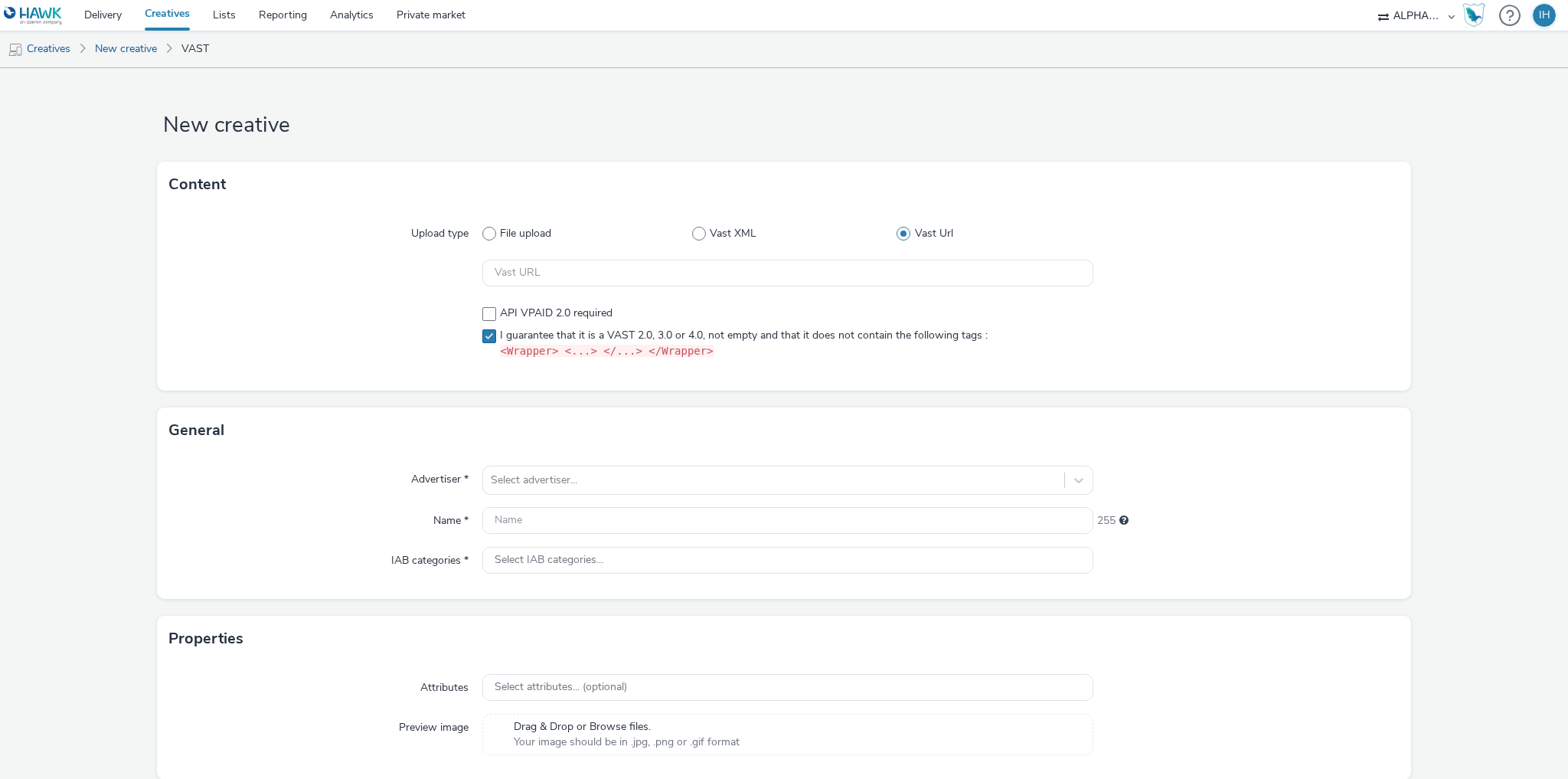
click at [554, 338] on span "I guarantee that it is a VAST 2.0, 3.0 or 4.0, not empty and that it does not c…" at bounding box center [743, 344] width 488 height 32
checkbox input "false"
drag, startPoint x: 563, startPoint y: 282, endPoint x: 893, endPoint y: 286, distance: 330.0
click at [893, 286] on input "text" at bounding box center [788, 273] width 611 height 27
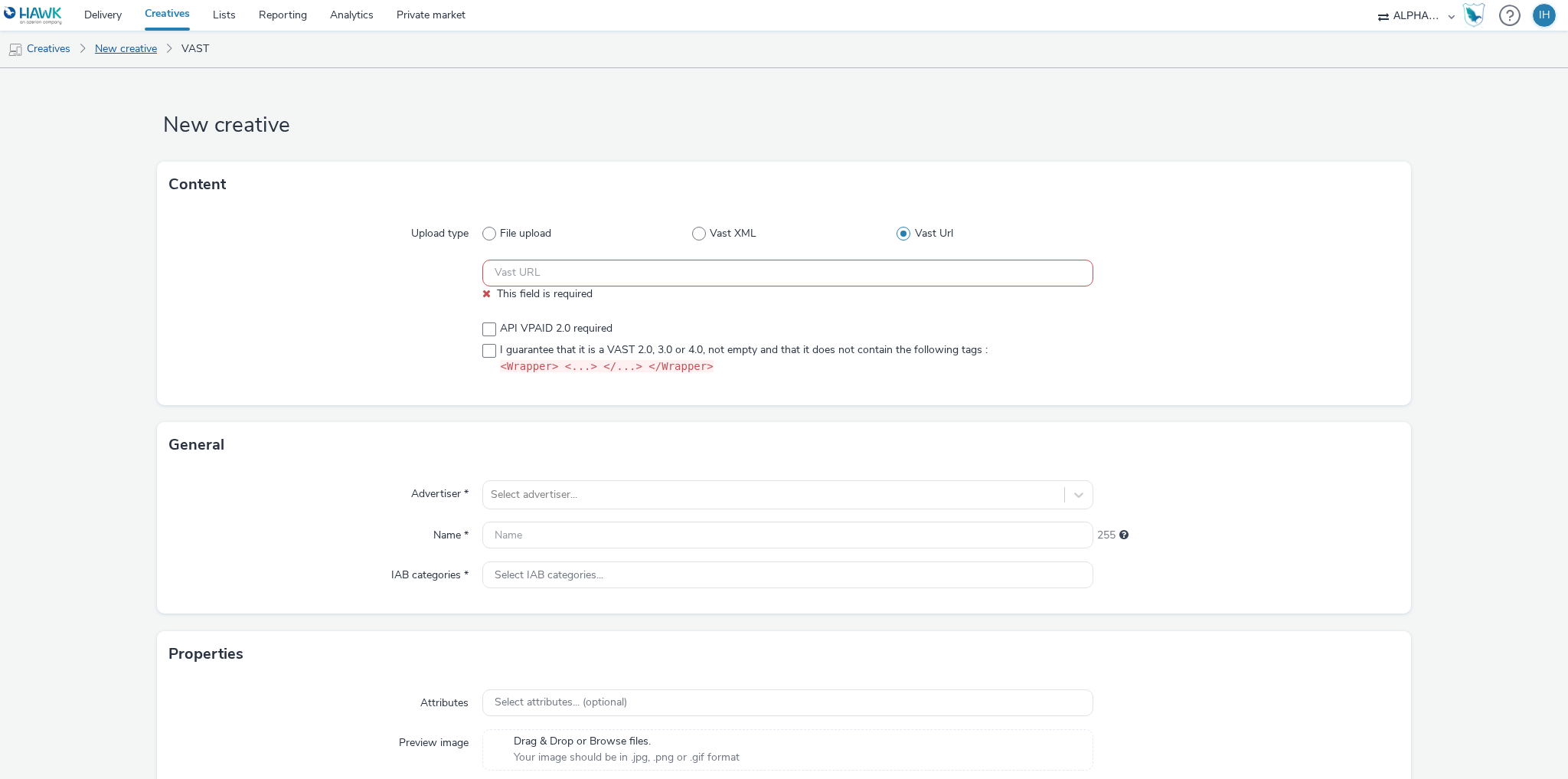
click at [118, 53] on link "New creative" at bounding box center [126, 49] width 77 height 37
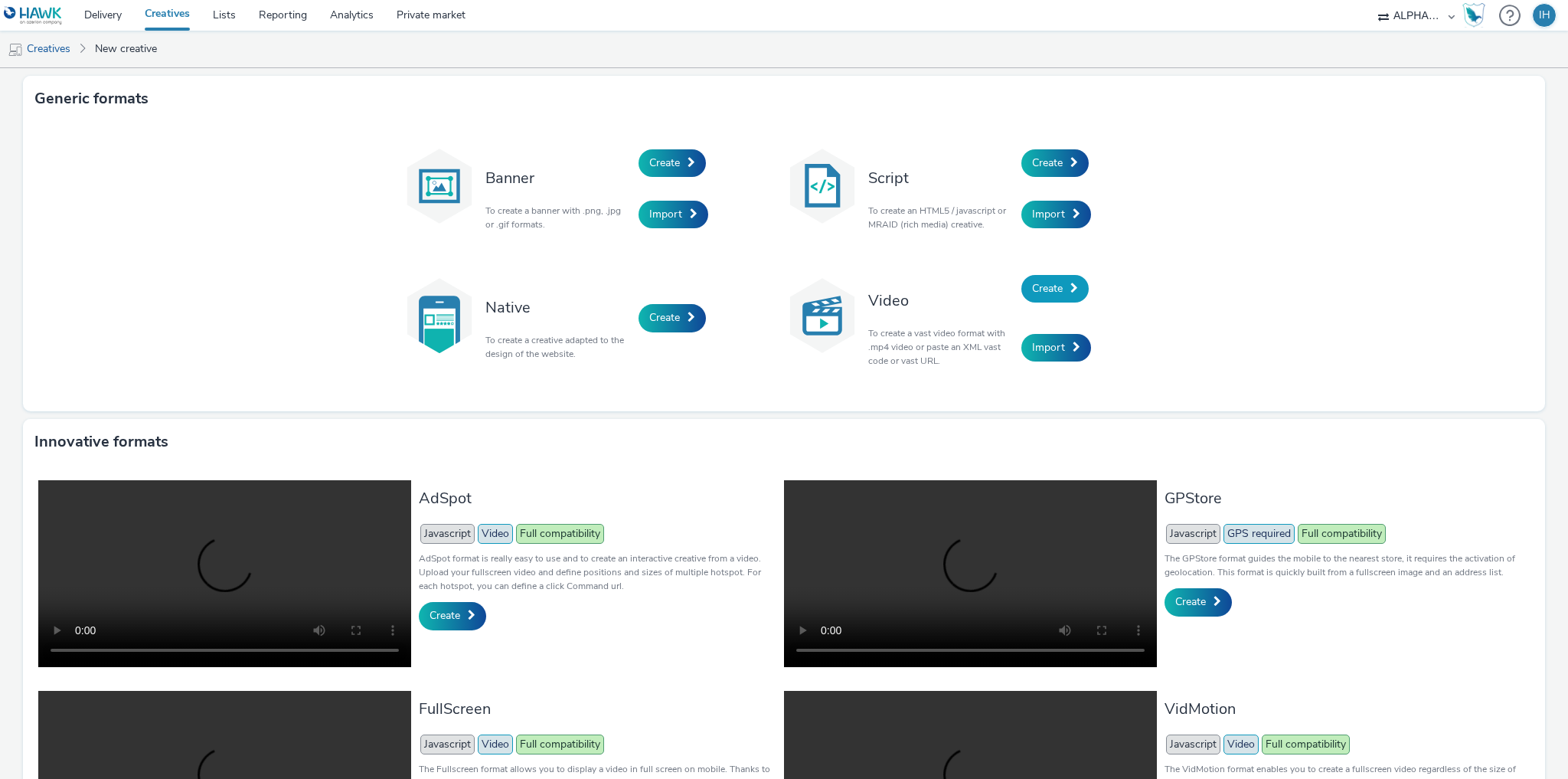
click at [1050, 293] on span "Create" at bounding box center [1048, 288] width 31 height 14
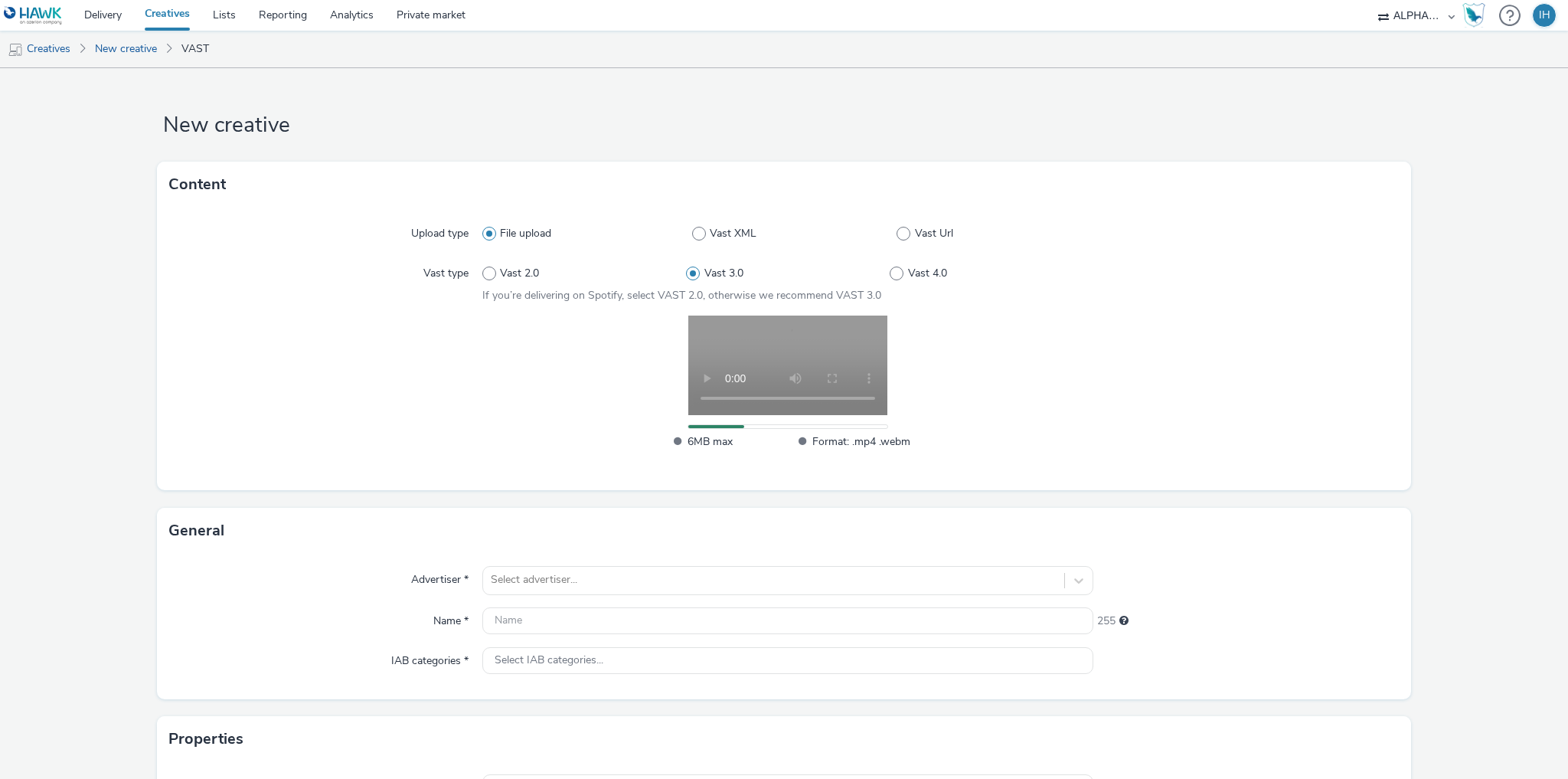
click at [963, 155] on form "New creative Content Upload type File upload Vast XML Vast Url Vast type Vast 2…" at bounding box center [784, 522] width 1568 height 908
click at [789, 165] on div "Content" at bounding box center [784, 184] width 1254 height 46
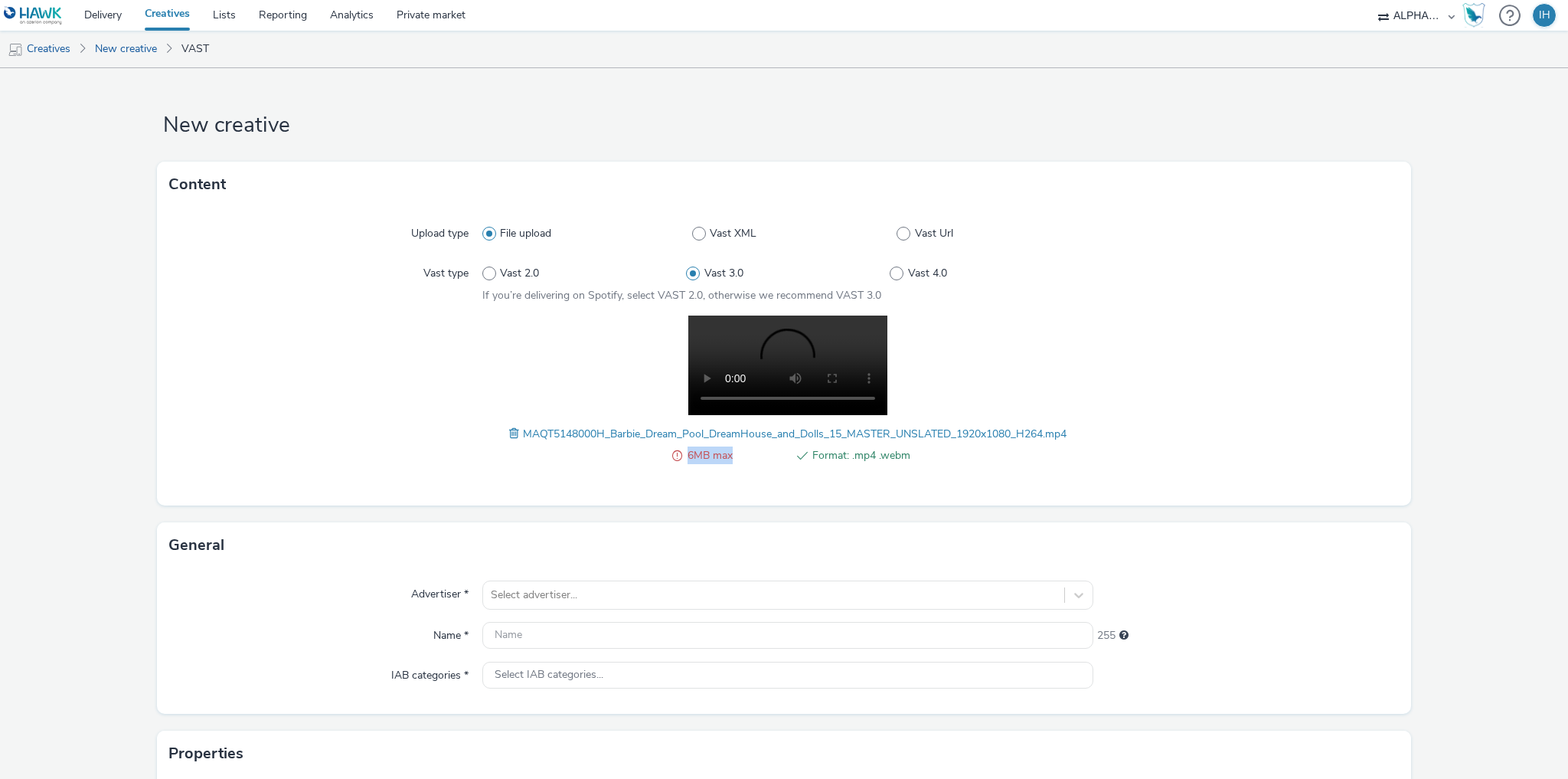
drag, startPoint x: 656, startPoint y: 453, endPoint x: 744, endPoint y: 463, distance: 88.6
click at [744, 463] on div "6MB max Format: .mp4 .webm MAQT5148000H_Barbie_Dream_Pool_DreamHouse_and_Dolls_…" at bounding box center [788, 397] width 611 height 164
click at [1197, 412] on div at bounding box center [1246, 397] width 306 height 164
drag, startPoint x: 949, startPoint y: 459, endPoint x: 652, endPoint y: 456, distance: 297.0
click at [652, 456] on div "6MB max Format: .mp4 .webm MAQT5148000H_Barbie_Dream_Pool_DreamHouse_and_Dolls_…" at bounding box center [788, 397] width 611 height 164
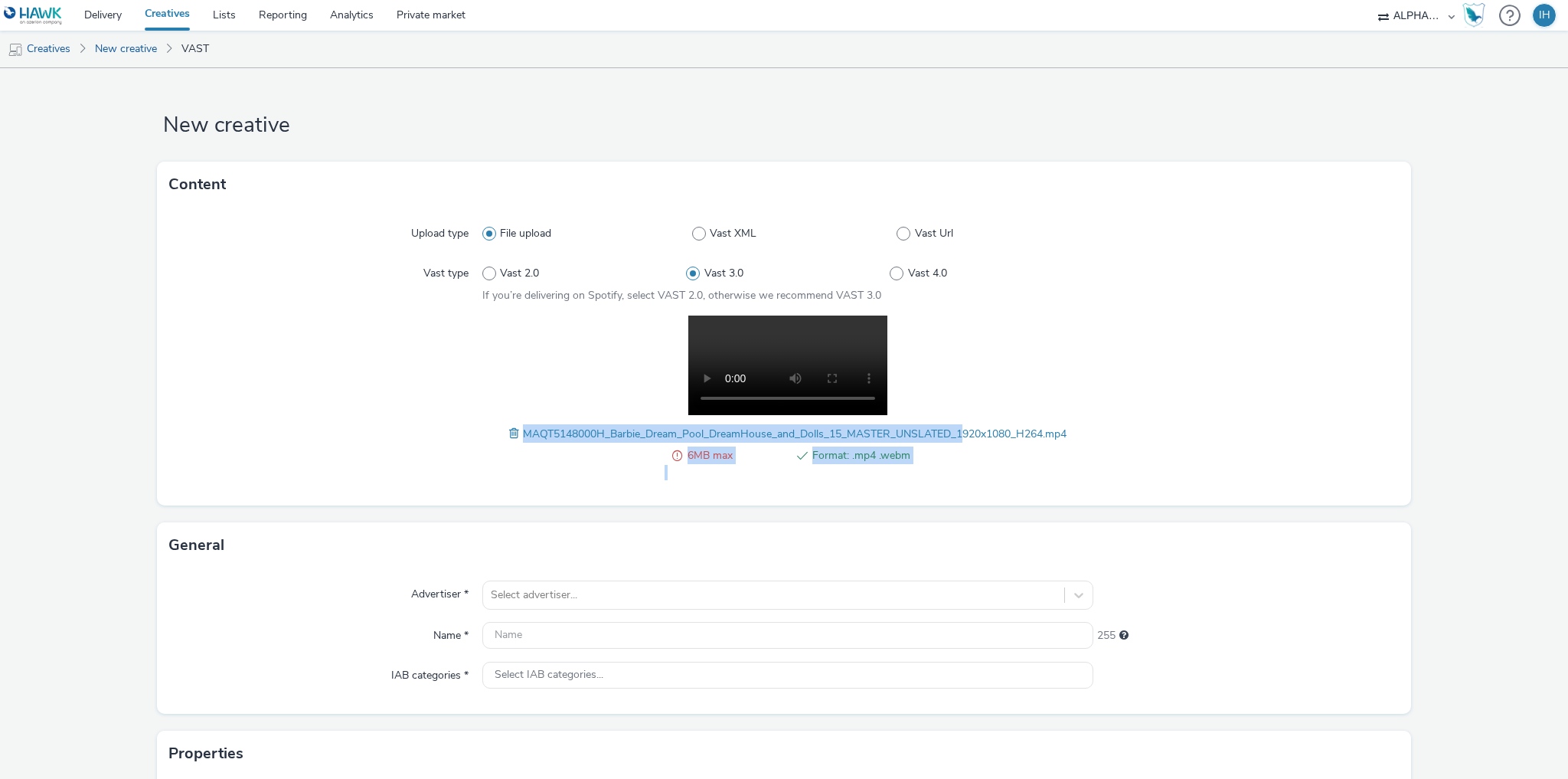
click at [520, 490] on div "Upload type File upload Vast XML Vast Url Vast type Vast 2.0 Vast 3.0 Vast 4.0 …" at bounding box center [784, 356] width 1254 height 297
click at [509, 428] on span at bounding box center [516, 433] width 13 height 17
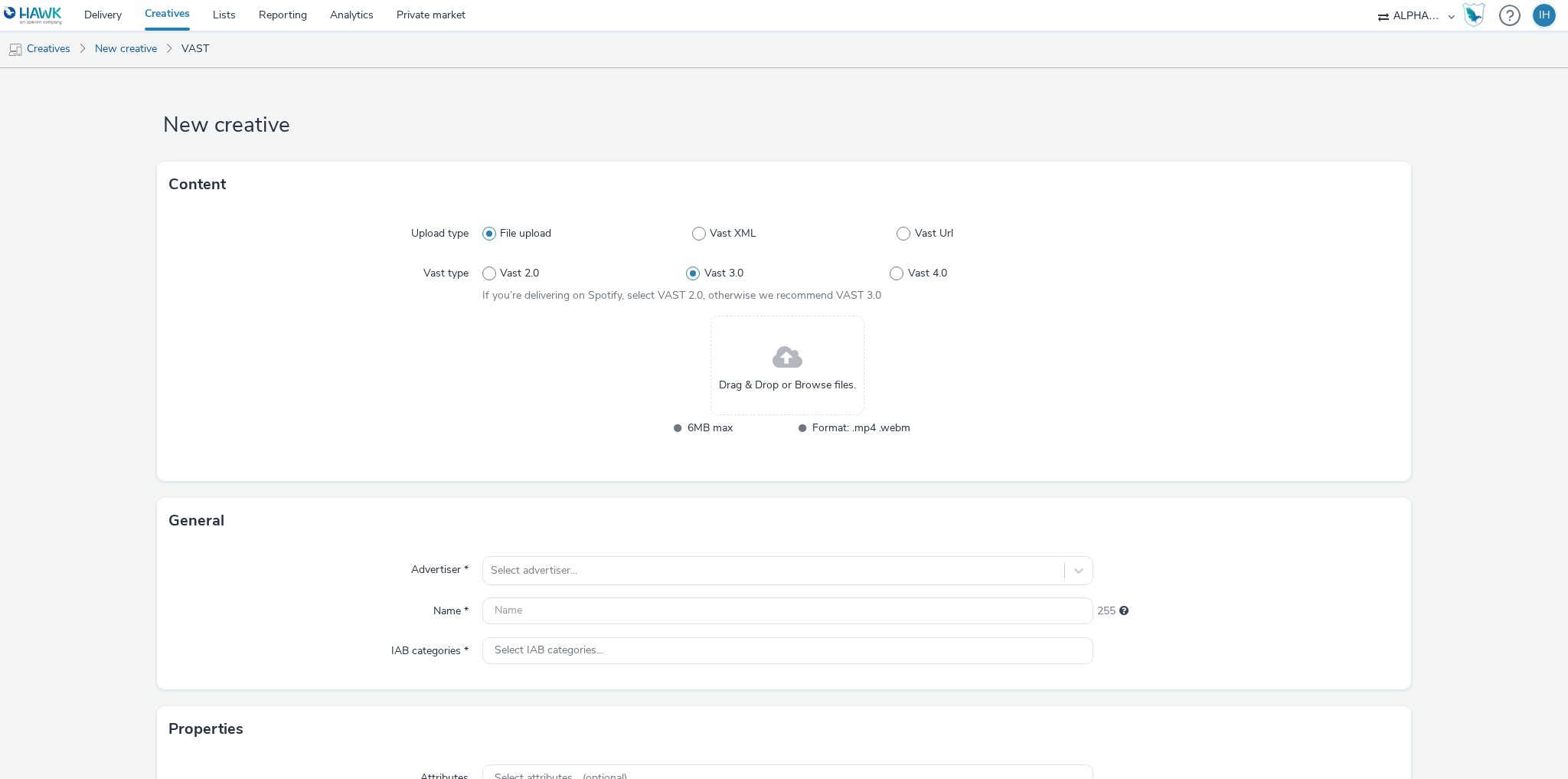
click at [390, 387] on div at bounding box center [325, 385] width 314 height 141
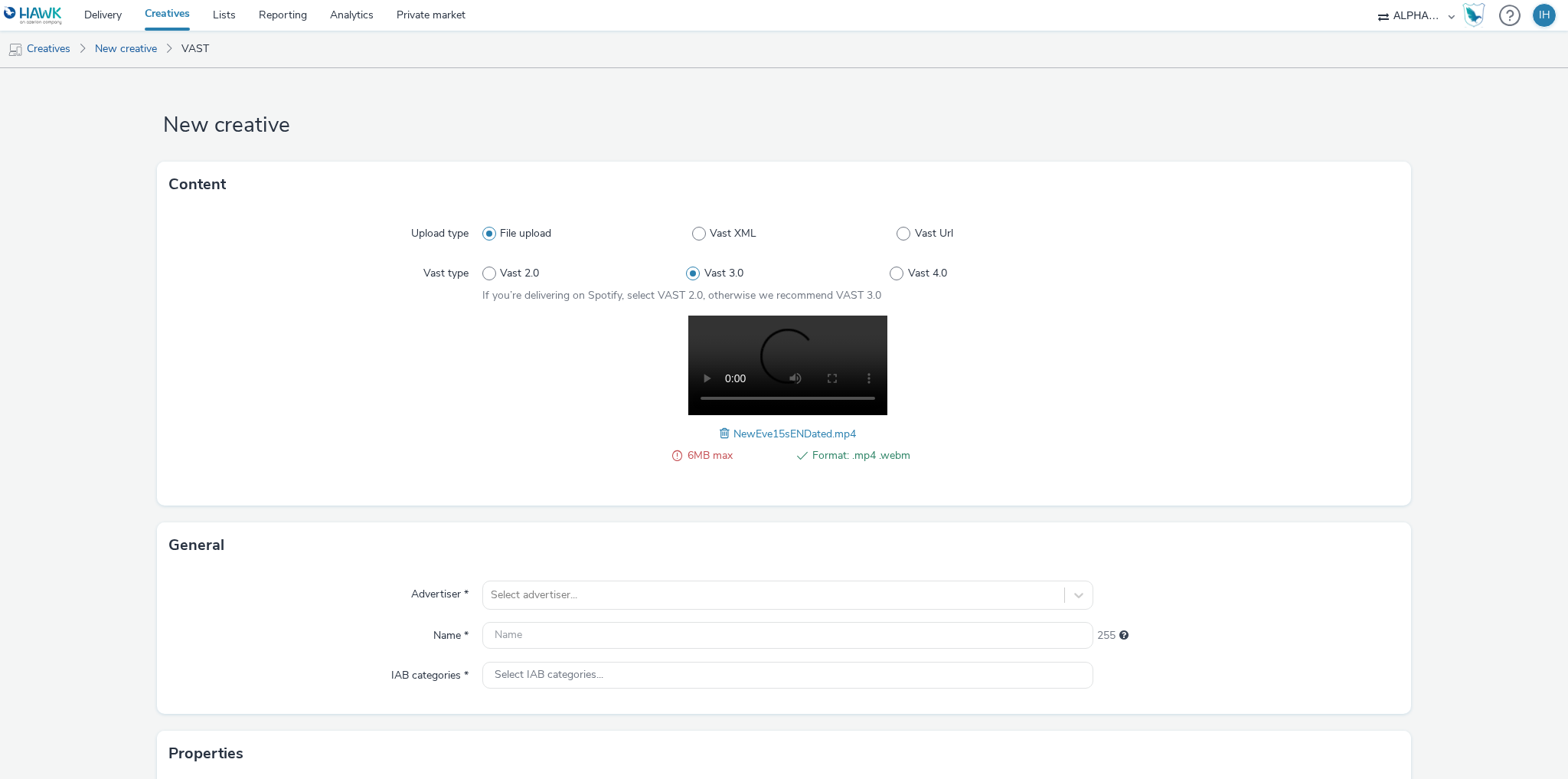
click at [1188, 303] on div at bounding box center [1246, 281] width 306 height 44
click at [672, 458] on span at bounding box center [677, 456] width 10 height 18
click at [720, 430] on span at bounding box center [726, 433] width 13 height 17
click at [565, 432] on div "6MB max Format: .mp4 .webm 15_RTCertifiedReviewUrgency_TheLongWalk_GetTickets_E…" at bounding box center [788, 397] width 611 height 164
click at [578, 433] on span at bounding box center [584, 433] width 13 height 17
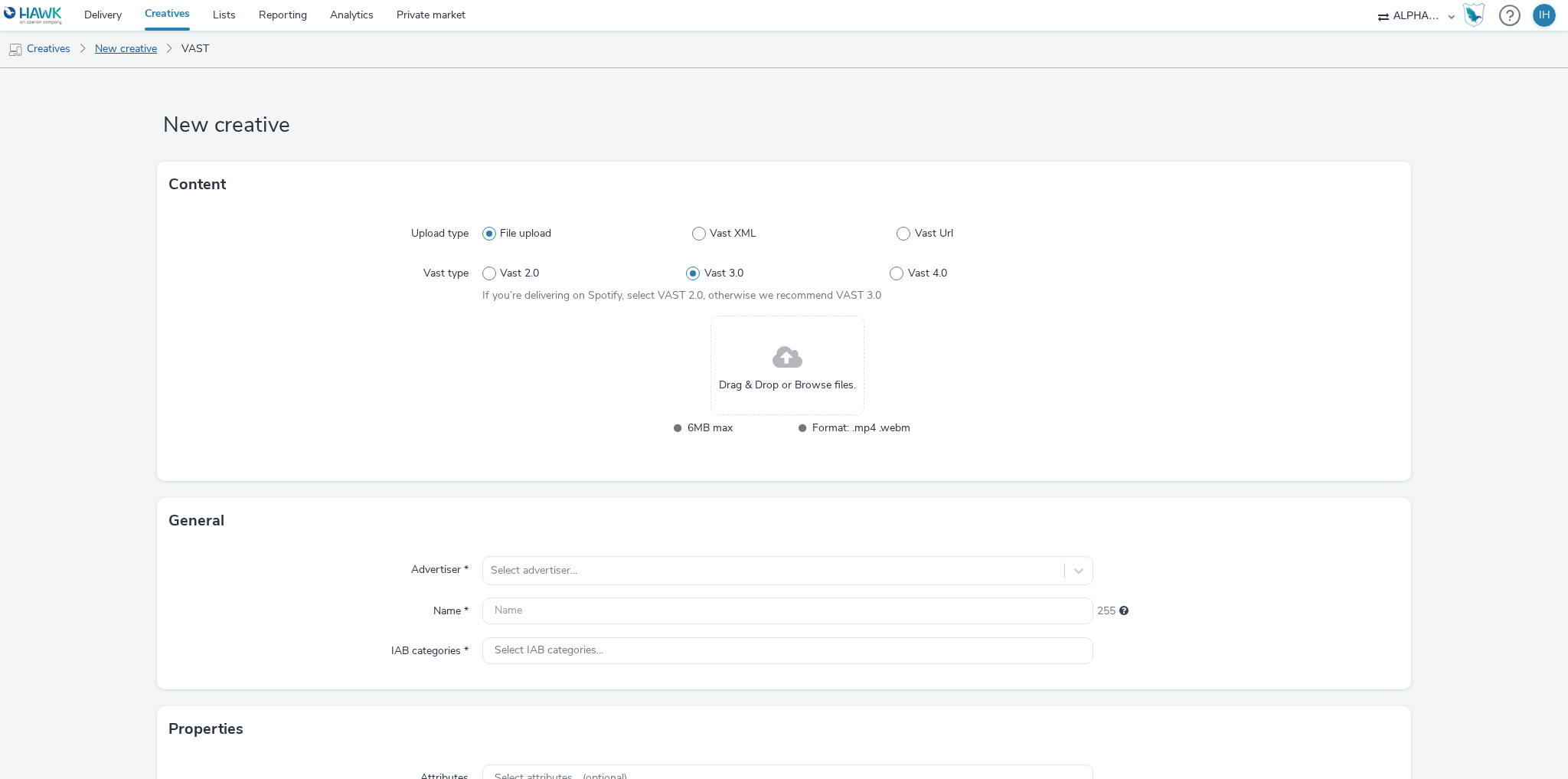
click at [116, 47] on link "New creative" at bounding box center [126, 49] width 77 height 37
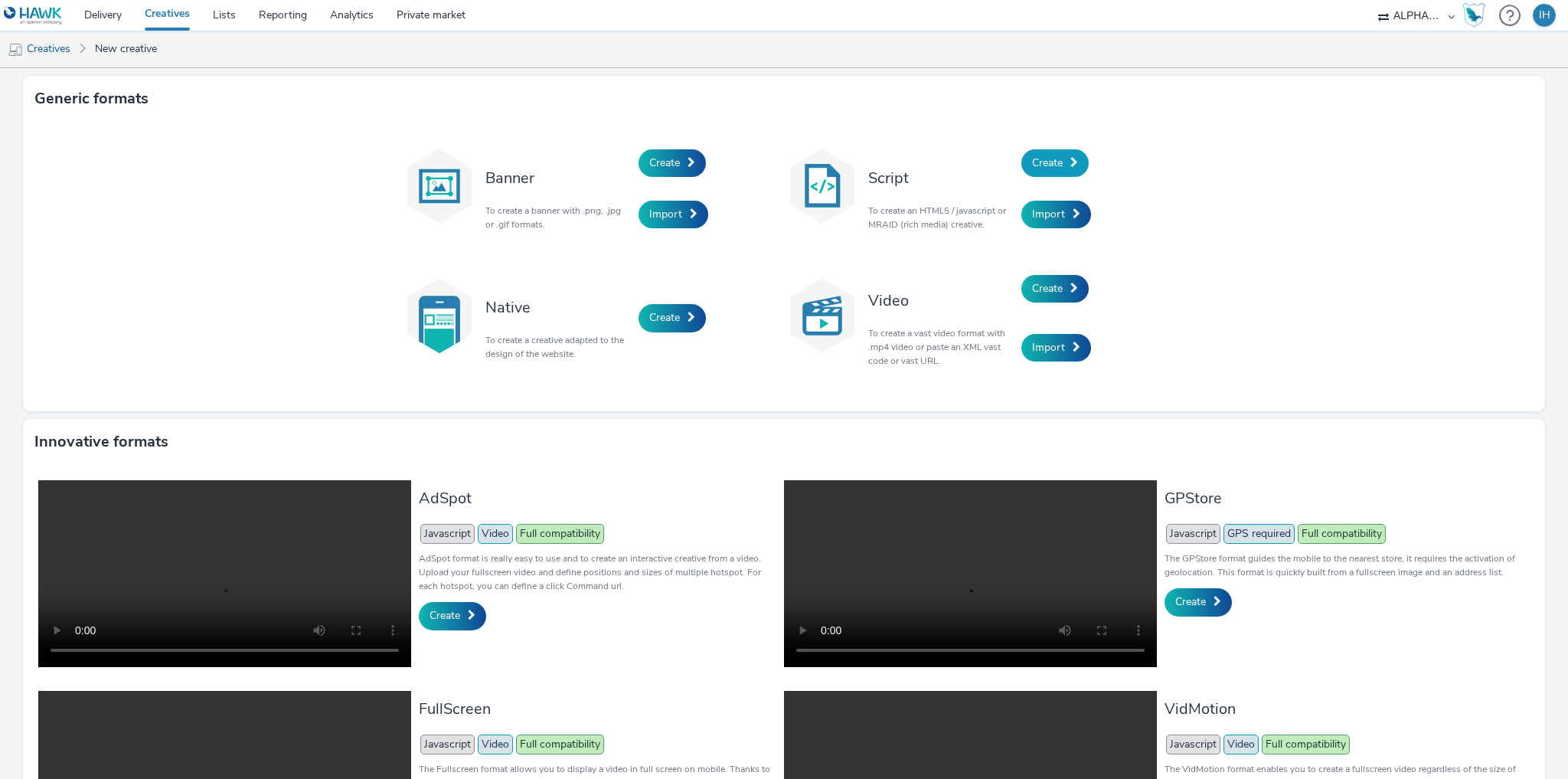
click at [1070, 164] on span at bounding box center [1074, 163] width 8 height 11
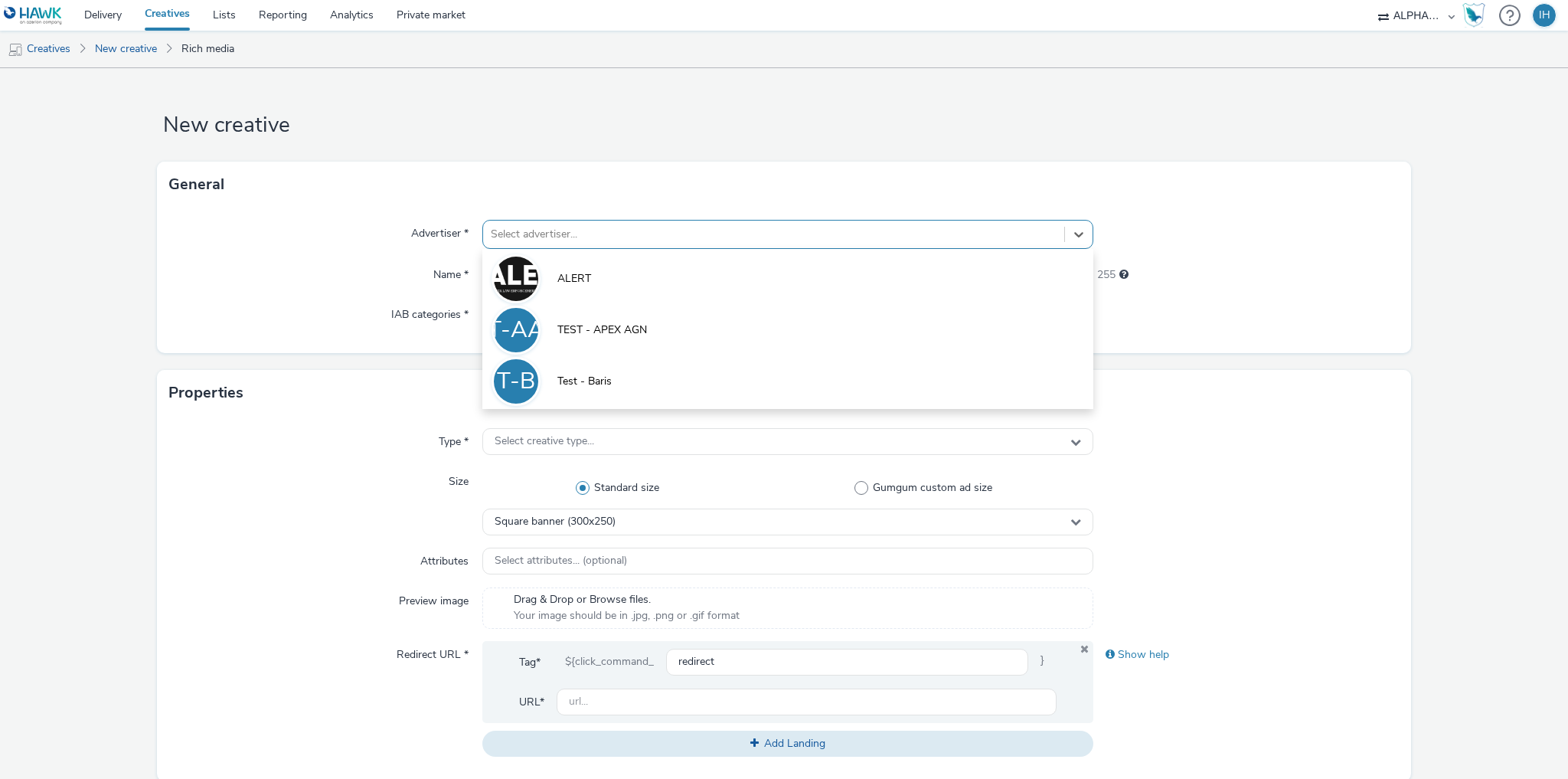
click at [552, 238] on div at bounding box center [774, 235] width 566 height 18
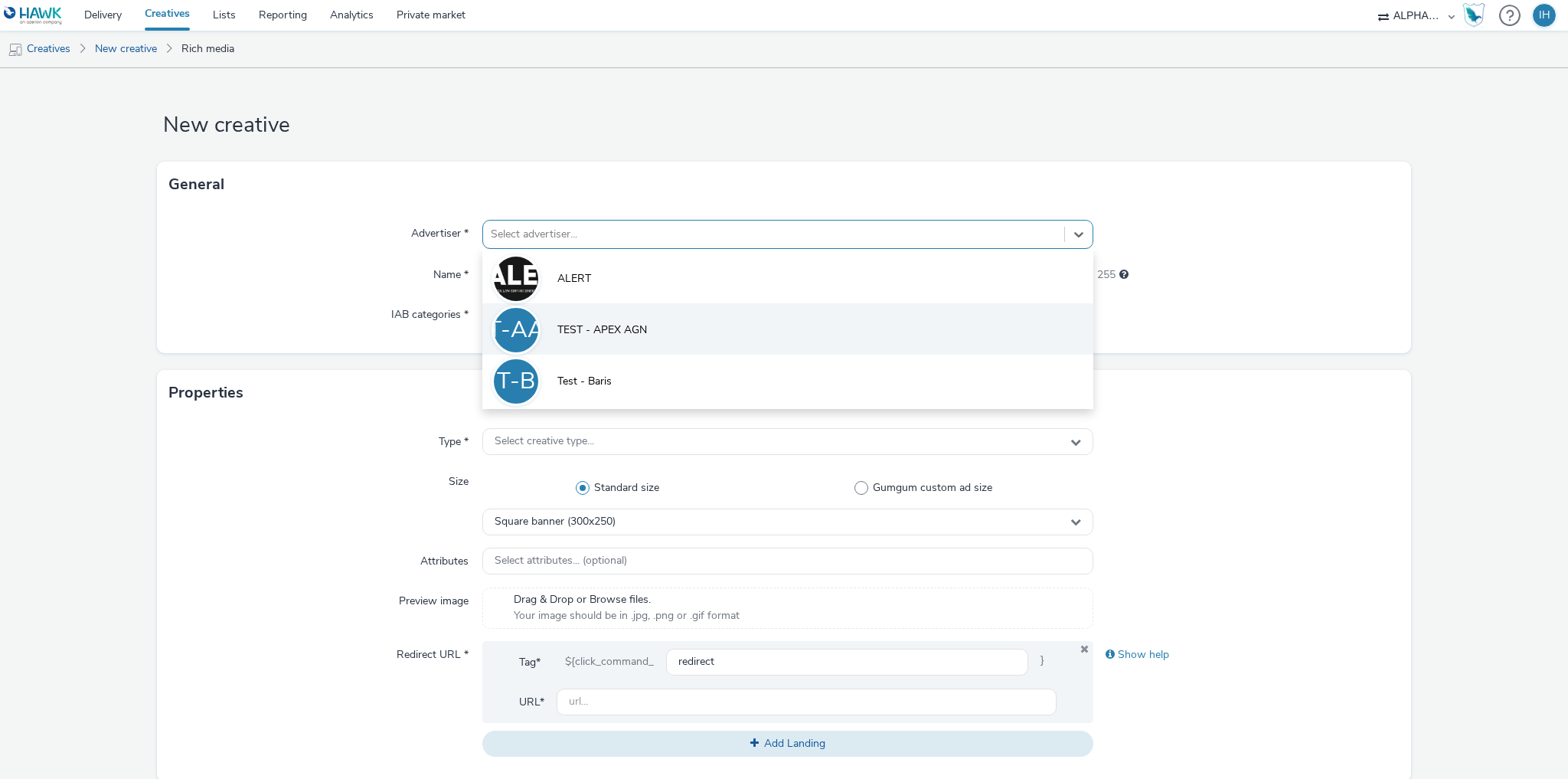
click at [609, 329] on span "TEST - APEX AGN" at bounding box center [602, 330] width 90 height 15
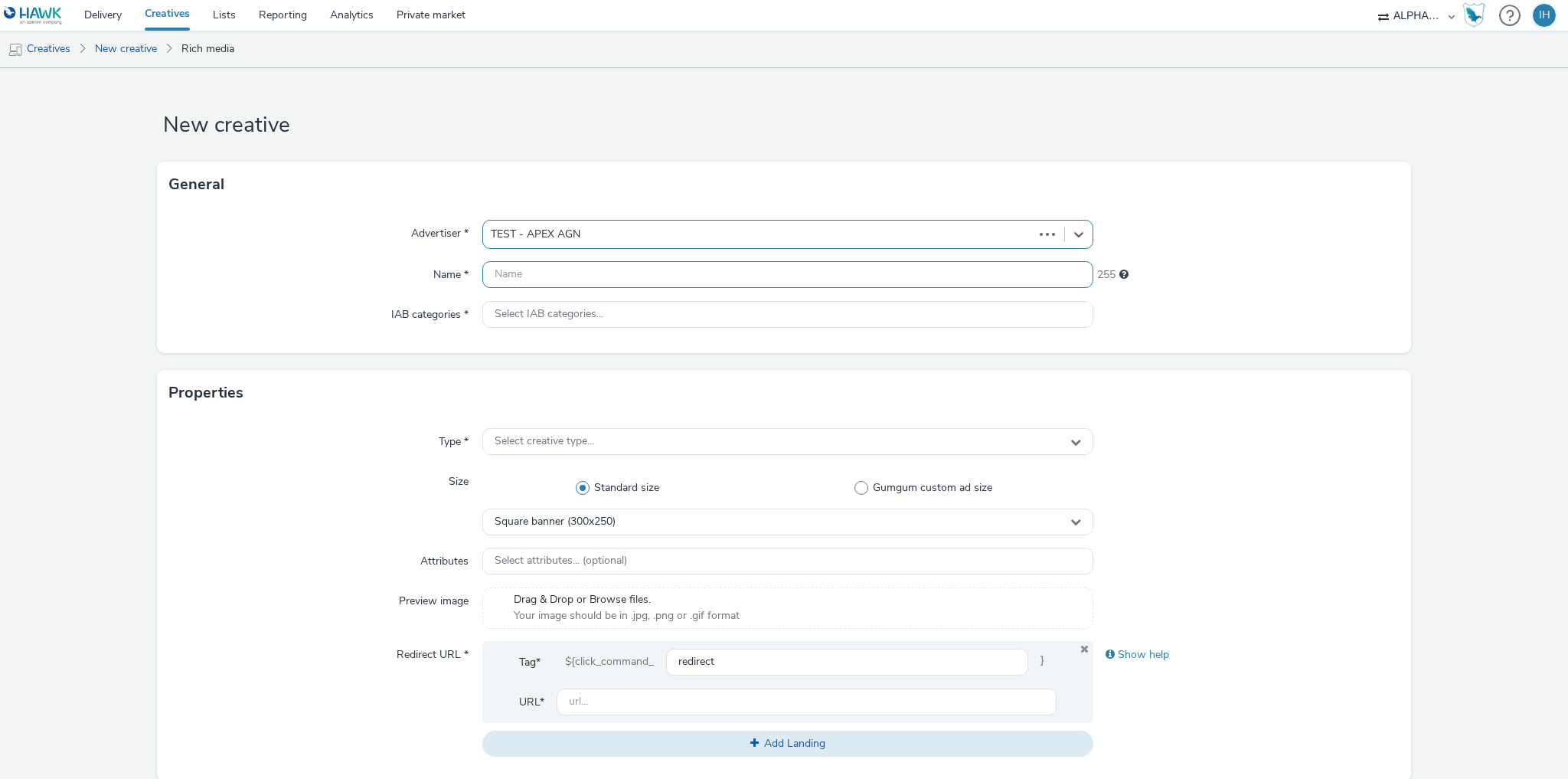
click at [579, 273] on input "text" at bounding box center [788, 275] width 611 height 27
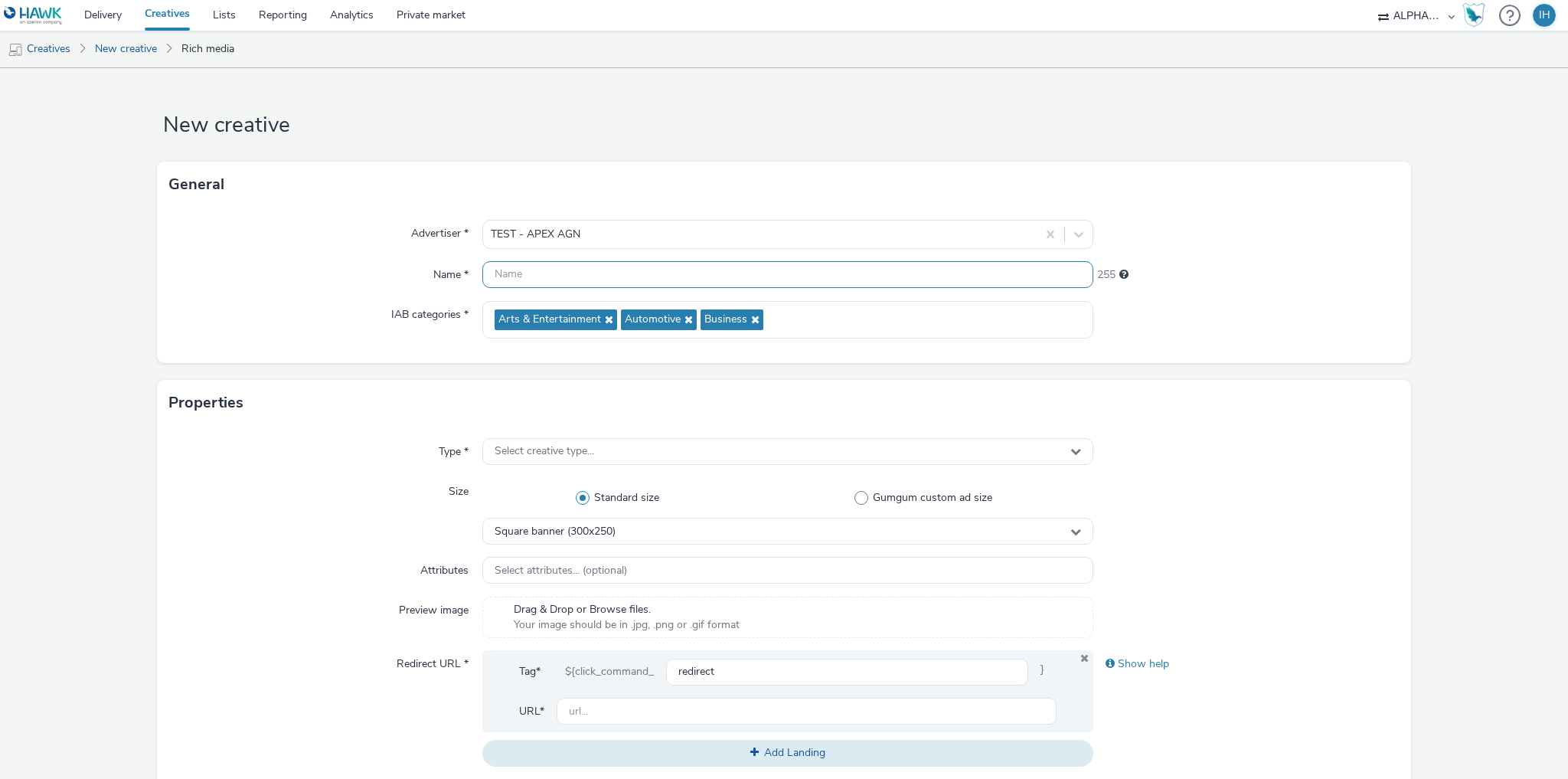
type input "b"
paste input "612255"
click at [660, 280] on input "612255" at bounding box center [788, 275] width 611 height 27
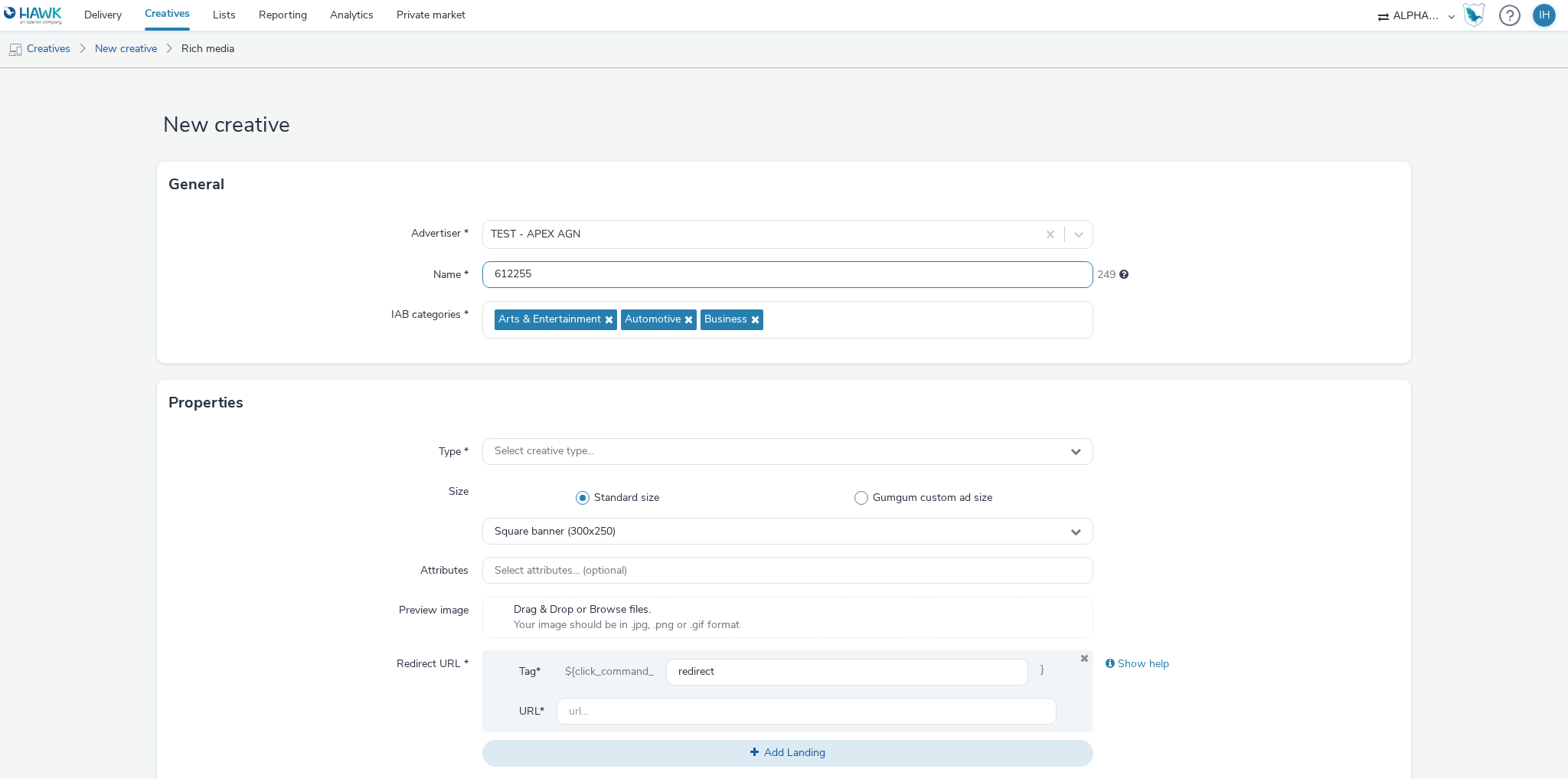
paste input "261008_ETS_Campagne Notoriété_Apex - Video - Message 1 - 1920x1080"
type input "261008_ETS_Campagne Notoriété_Apex - Video - Message 1 - 1920x1080"
click at [1413, 285] on form "New creative General Advertiser * TEST - APEX AGN Name * 261008_ETS_Campagne No…" at bounding box center [784, 696] width 1568 height 1256
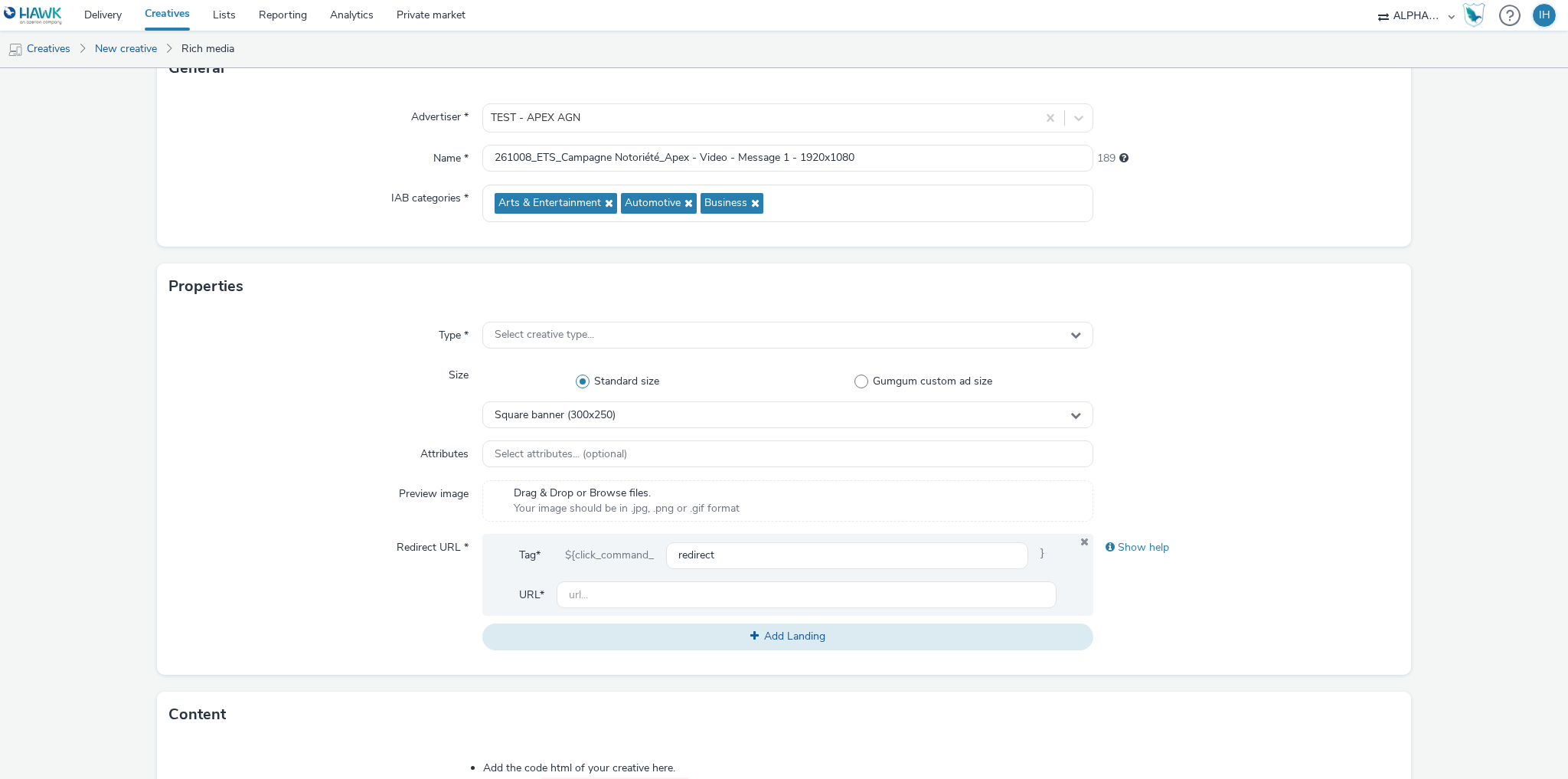
scroll to position [122, 0]
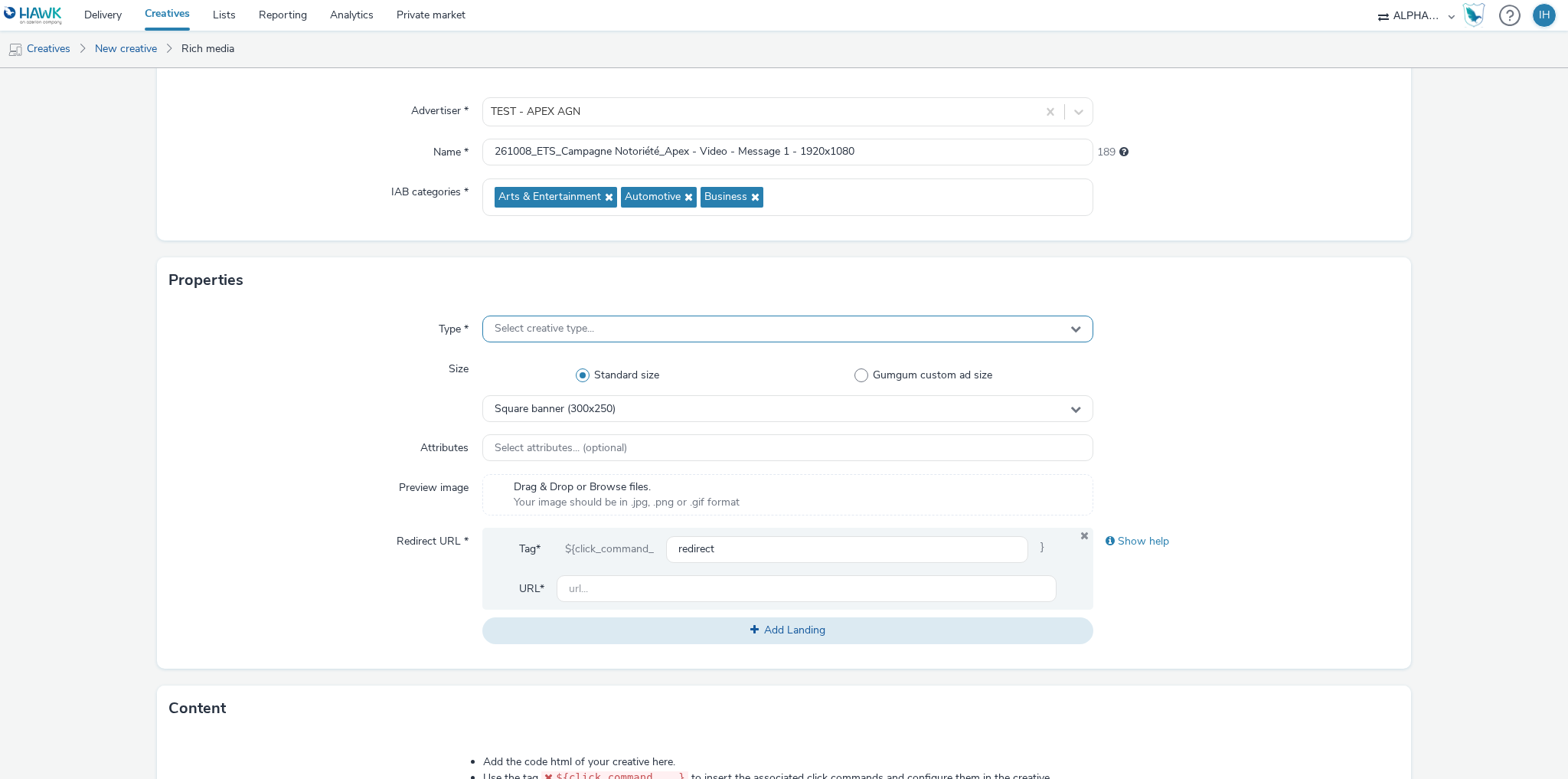
click at [581, 334] on span "Select creative type..." at bounding box center [544, 329] width 100 height 13
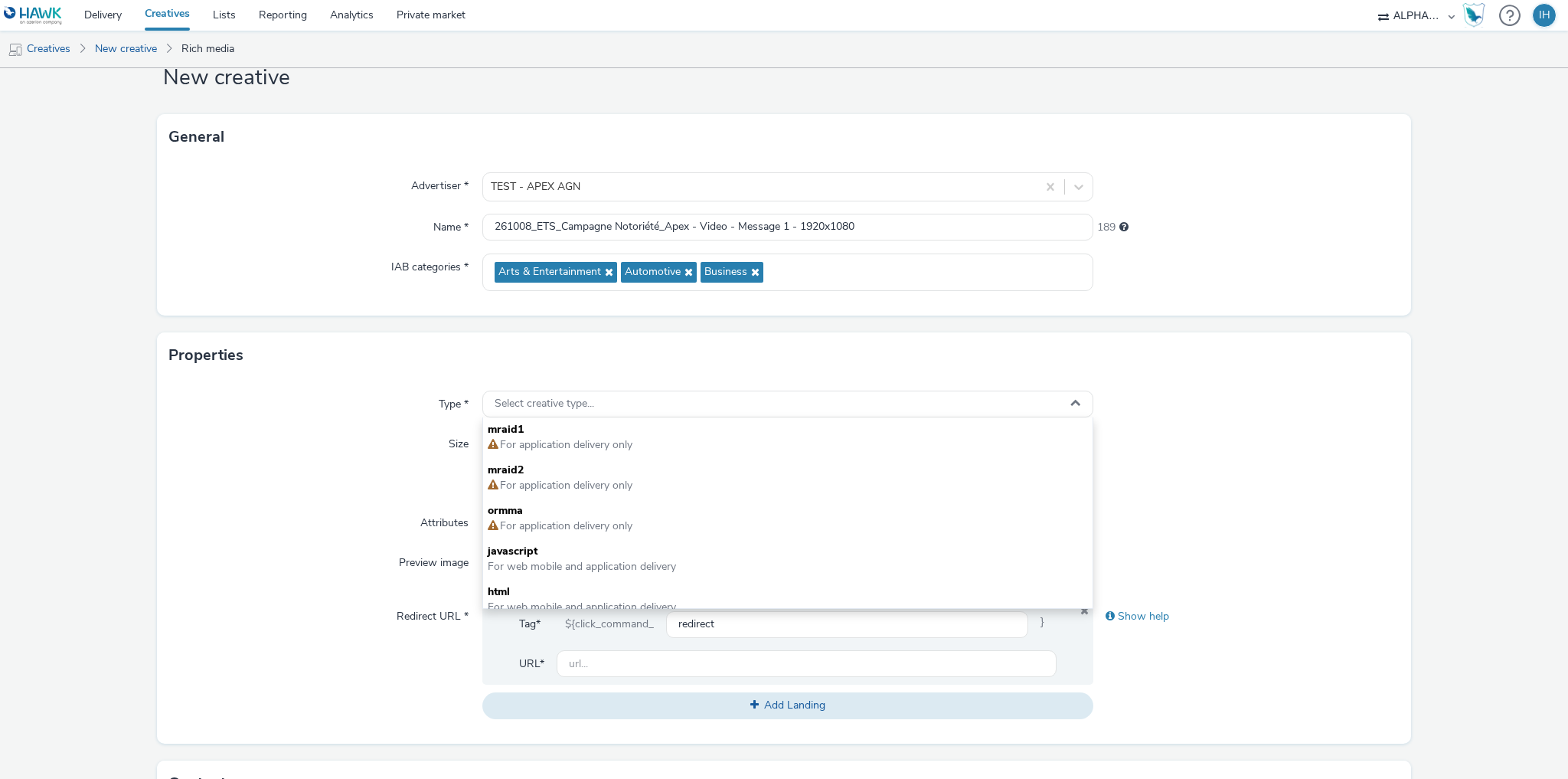
scroll to position [0, 0]
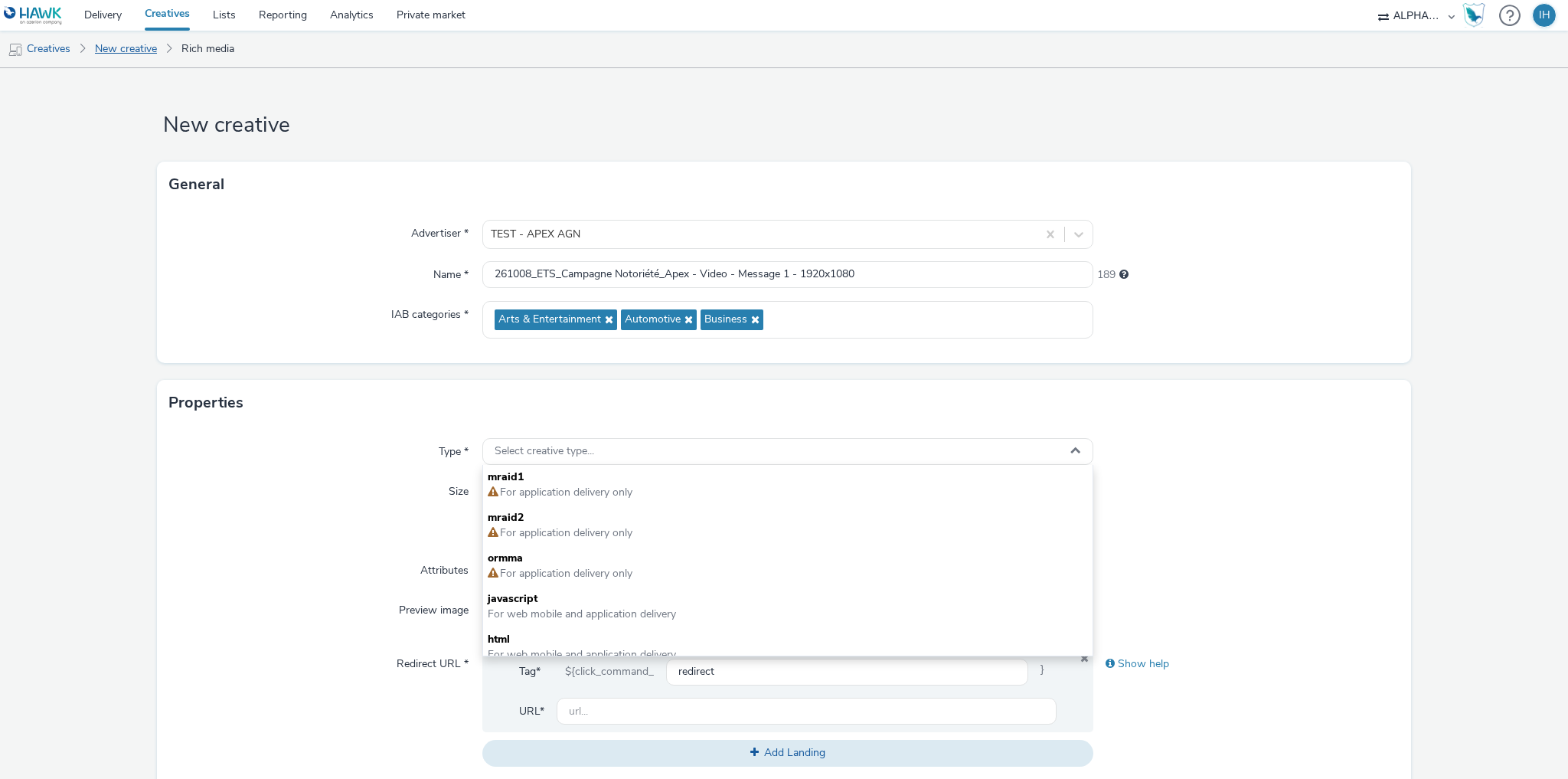
click at [109, 57] on link "New creative" at bounding box center [126, 49] width 77 height 37
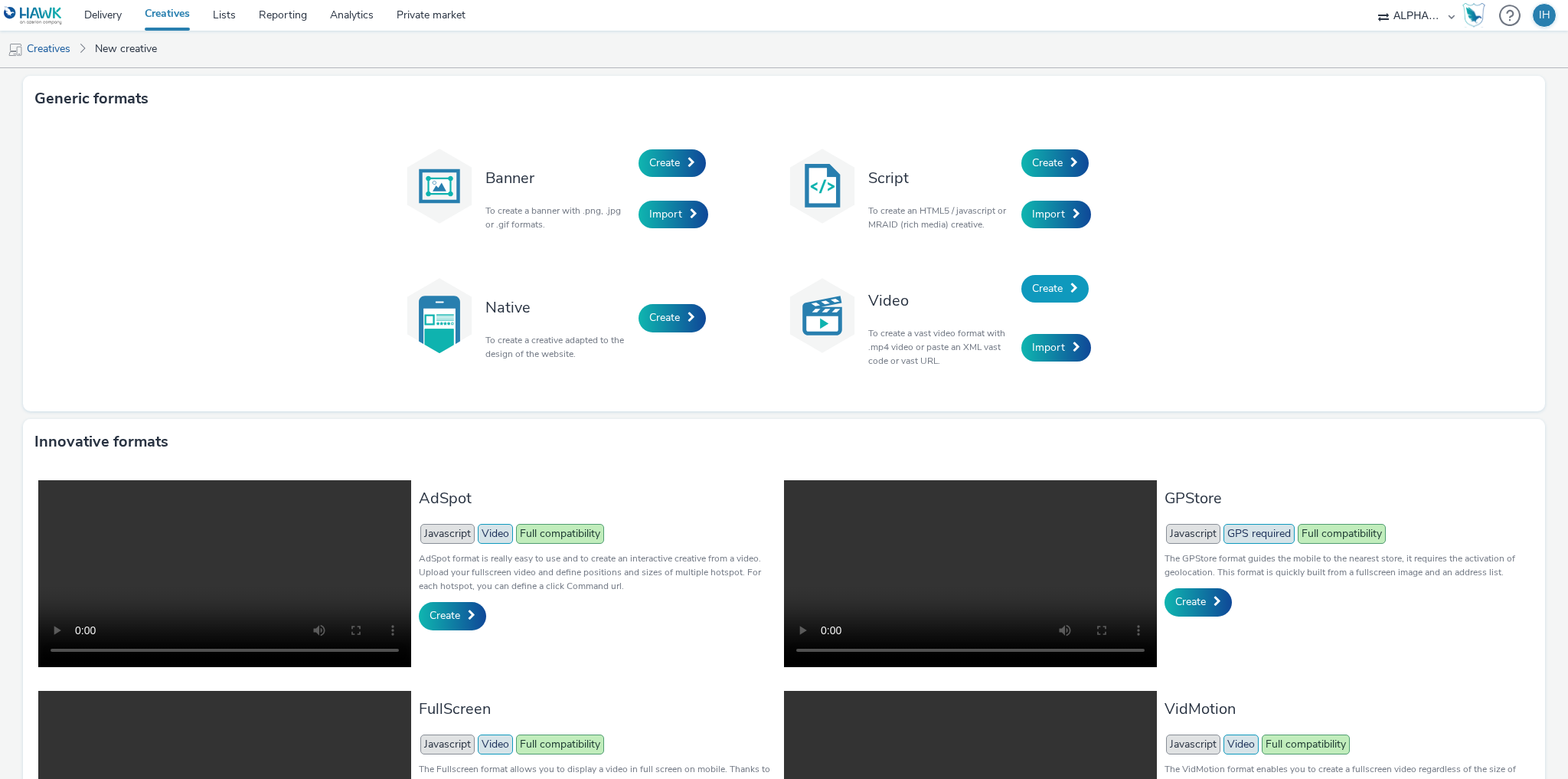
click at [1054, 294] on span "Create" at bounding box center [1048, 288] width 31 height 14
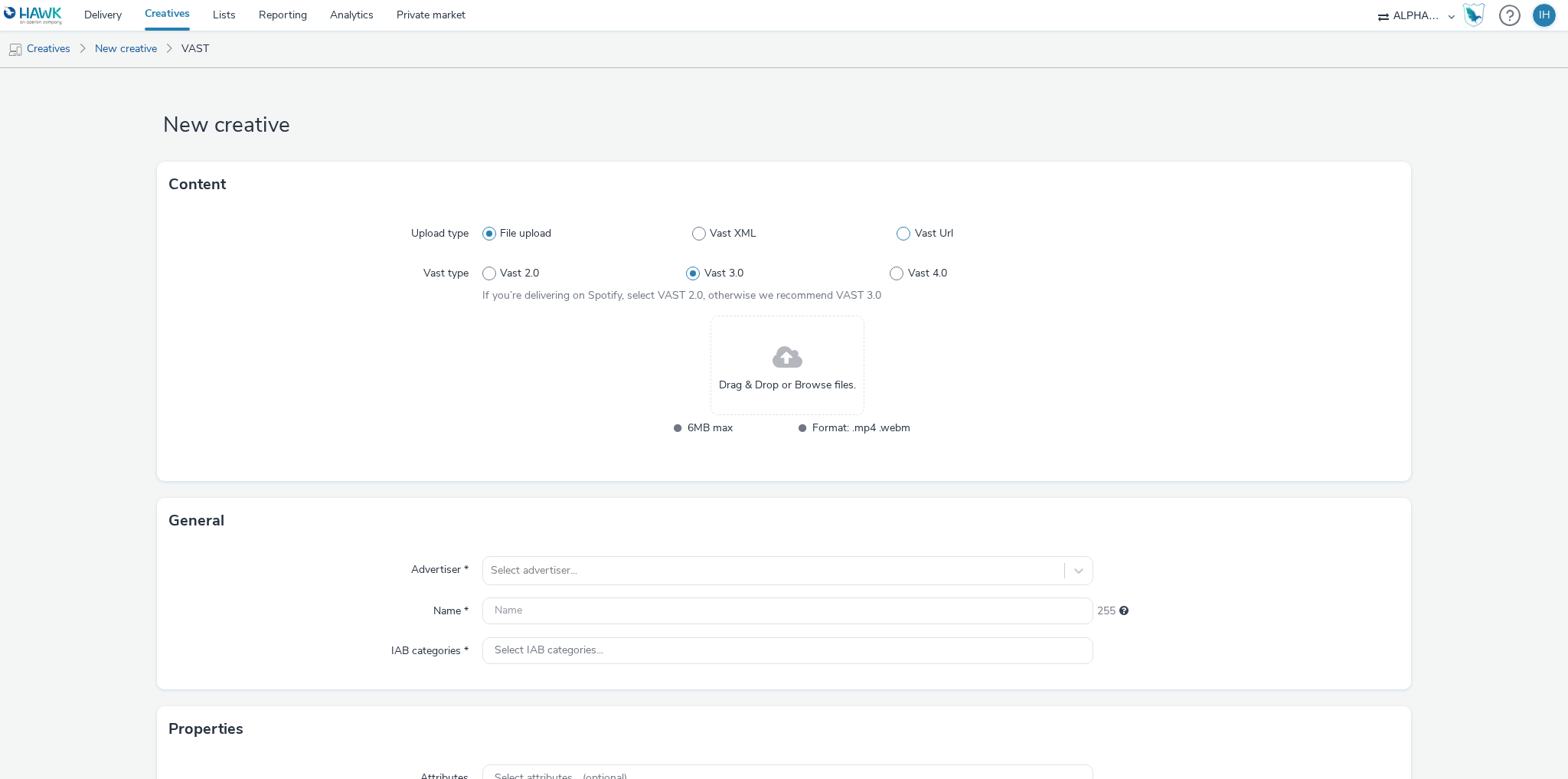
click at [902, 241] on label "Vast Url" at bounding box center [995, 233] width 197 height 15
click at [902, 239] on input "Vast Url" at bounding box center [901, 234] width 10 height 10
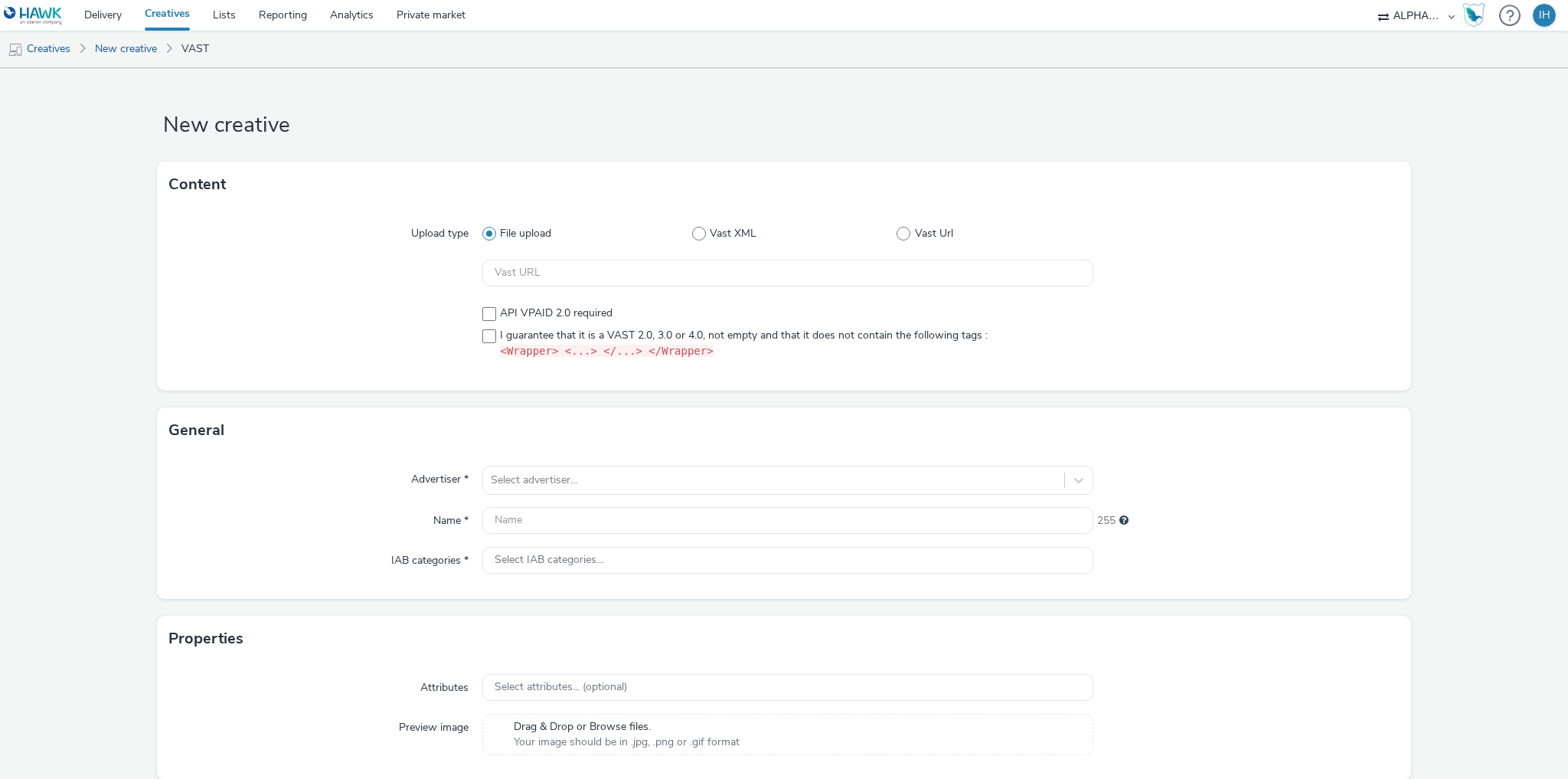
radio input "false"
radio input "true"
click at [741, 286] on input "text" at bounding box center [788, 273] width 611 height 27
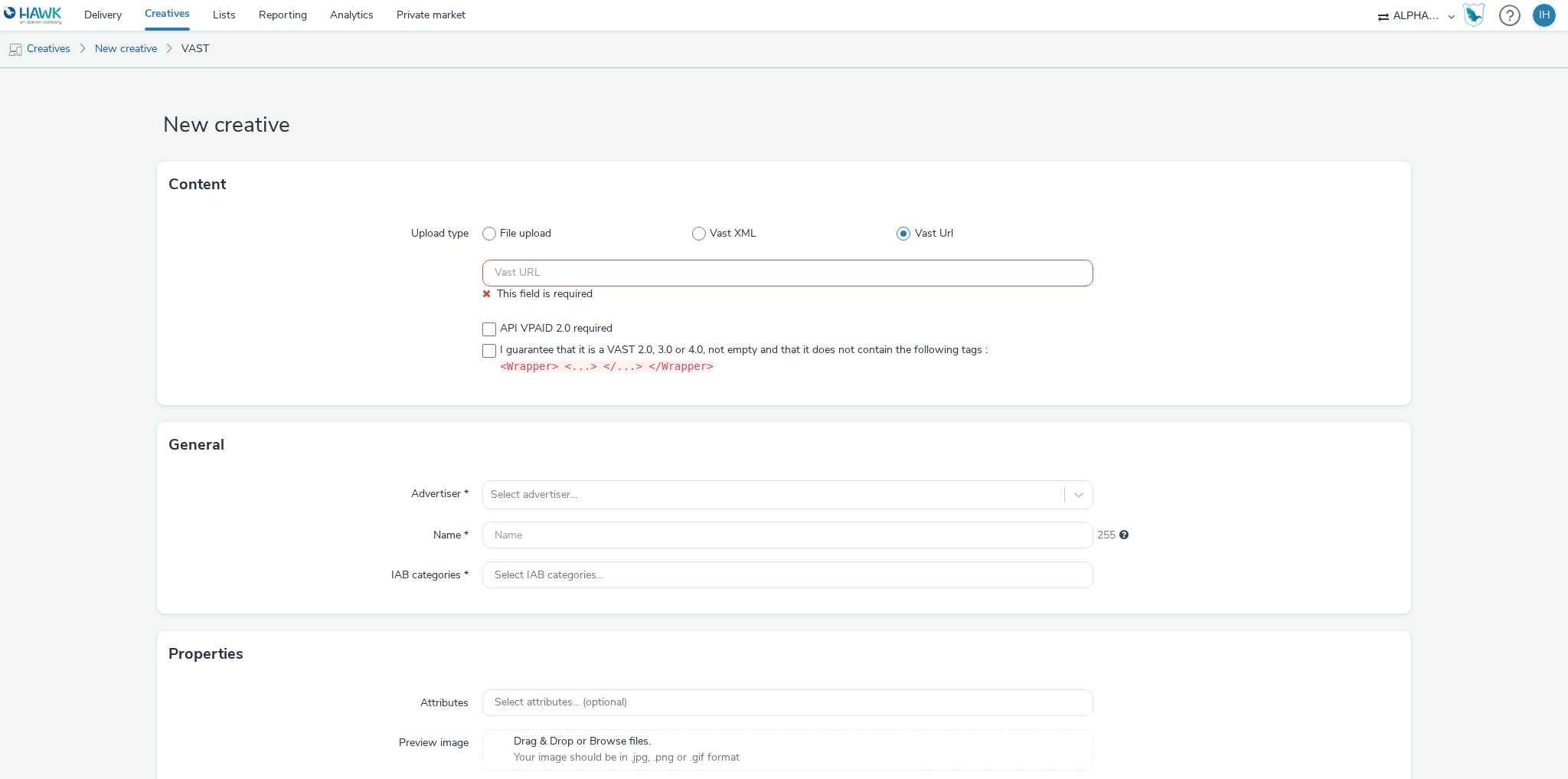
click at [698, 270] on input "text" at bounding box center [788, 273] width 611 height 27
paste input "https://ad.doubleclick.net/ddm/pfadx/N1615345.2497503APEXMOBILE/B33984706.42852…"
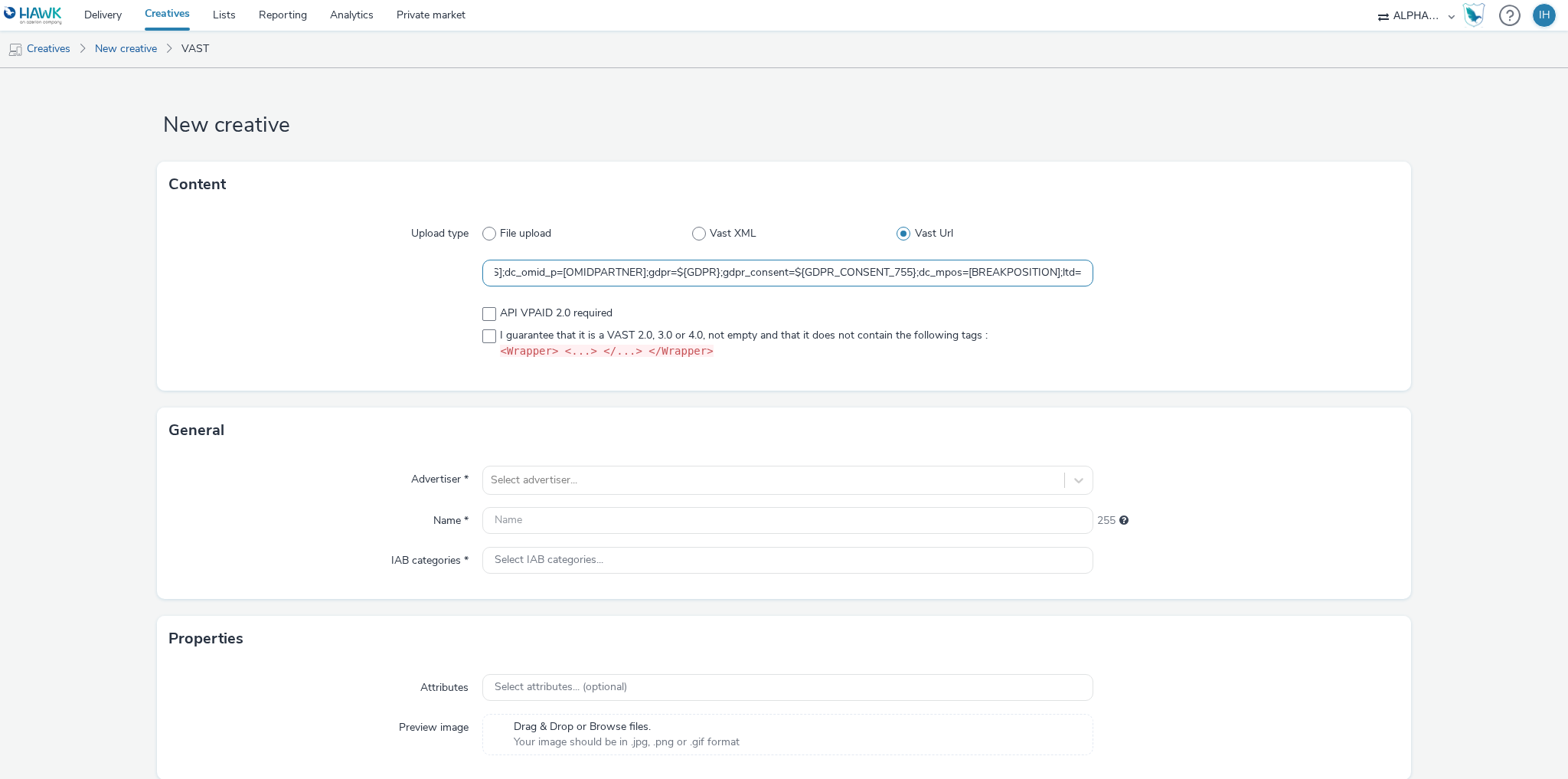
type input "https://ad.doubleclick.net/ddm/pfadx/N1615345.2497503APEXMOBILE/B33984706.42852…"
click at [1317, 322] on div at bounding box center [1246, 332] width 306 height 66
click at [490, 311] on span at bounding box center [489, 314] width 13 height 13
checkbox input "true"
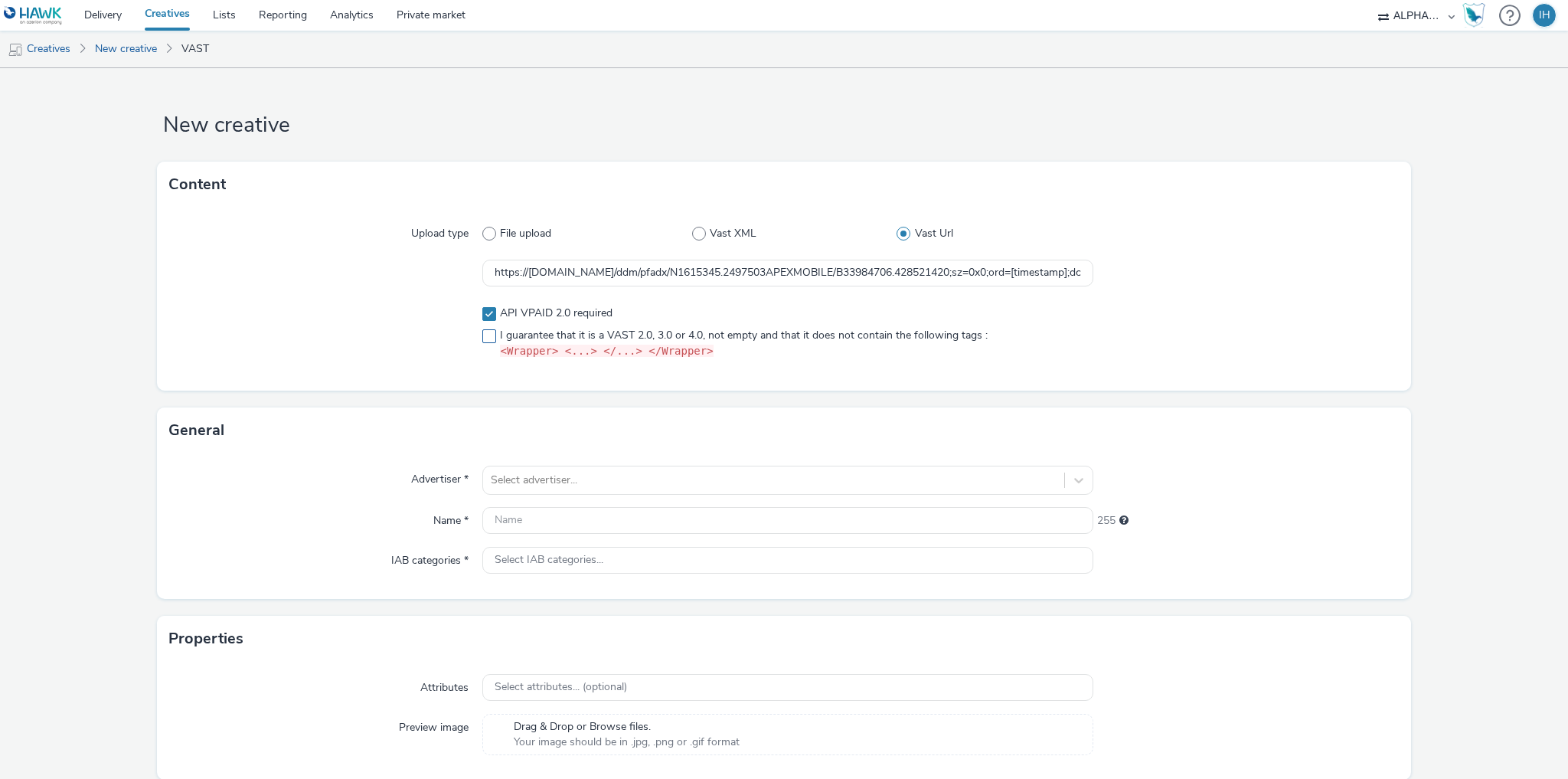
click at [486, 337] on span at bounding box center [489, 335] width 13 height 13
checkbox input "true"
click at [802, 276] on input "https://ad.doubleclick.net/ddm/pfadx/N1615345.2497503APEXMOBILE/B33984706.42852…" at bounding box center [788, 273] width 611 height 27
paste input "dc_vast=3;"
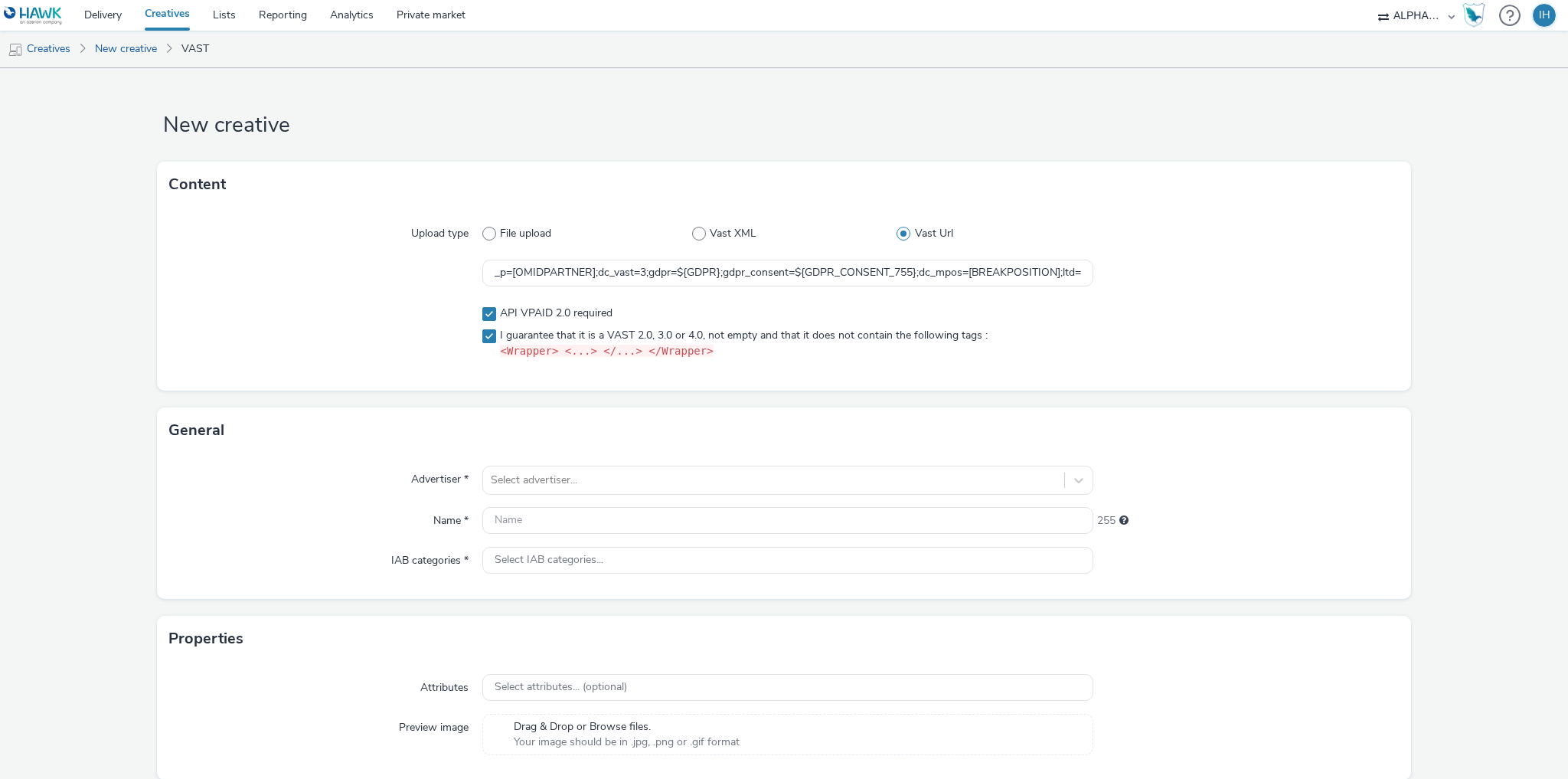
click at [1259, 289] on div "Upload type File upload Vast XML Vast Url https://ad.doubleclick.net/ddm/pfadx/…" at bounding box center [784, 299] width 1254 height 183
click at [1036, 121] on h1 "New creative" at bounding box center [784, 126] width 1254 height 29
click at [405, 294] on div "Upload type File upload Vast XML Vast Url https://ad.doubleclick.net/ddm/pfadx/…" at bounding box center [784, 299] width 1254 height 183
click at [361, 272] on div at bounding box center [325, 273] width 314 height 28
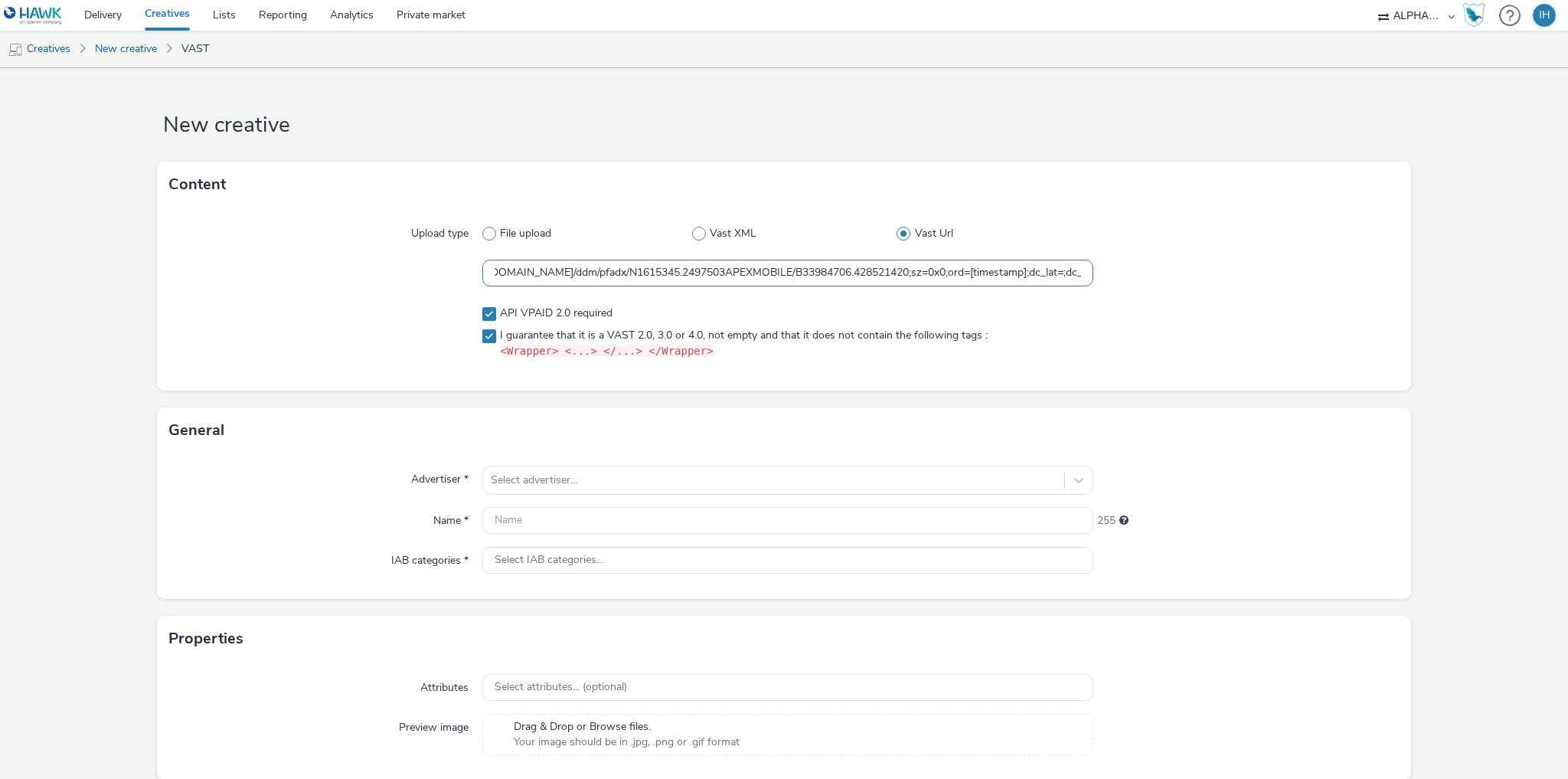
scroll to position [0, 53]
drag, startPoint x: 1020, startPoint y: 274, endPoint x: 1023, endPoint y: 288, distance: 14.3
click at [1023, 288] on div "Upload type File upload Vast XML Vast Url https://ad.doubleclick.net/ddm/pfadx/…" at bounding box center [784, 299] width 1254 height 183
paste input "${HAWK_TIMESTAMP}"
drag, startPoint x: 1023, startPoint y: 261, endPoint x: 1112, endPoint y: 262, distance: 89.0
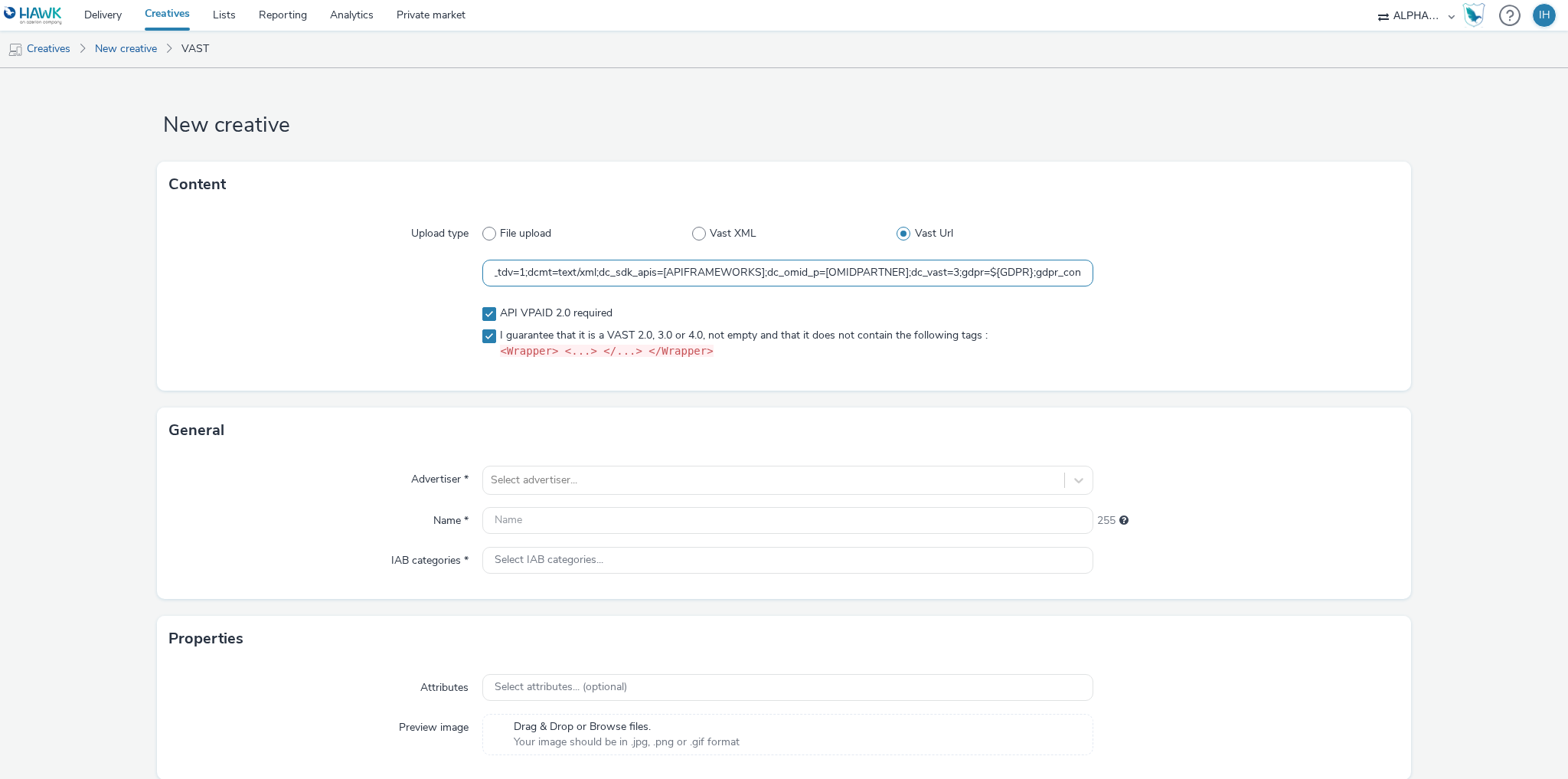
click at [1112, 262] on div "https://ad.doubleclick.net/ddm/pfadx/N1615345.2497503APEXMOBILE/B33984706.42852…" at bounding box center [784, 273] width 1230 height 28
click at [778, 270] on input "https://ad.doubleclick.net/ddm/pfadx/N1615345.2497503APEXMOBILE/B33984706.42852…" at bounding box center [788, 273] width 611 height 27
drag, startPoint x: 867, startPoint y: 270, endPoint x: 1146, endPoint y: 288, distance: 279.6
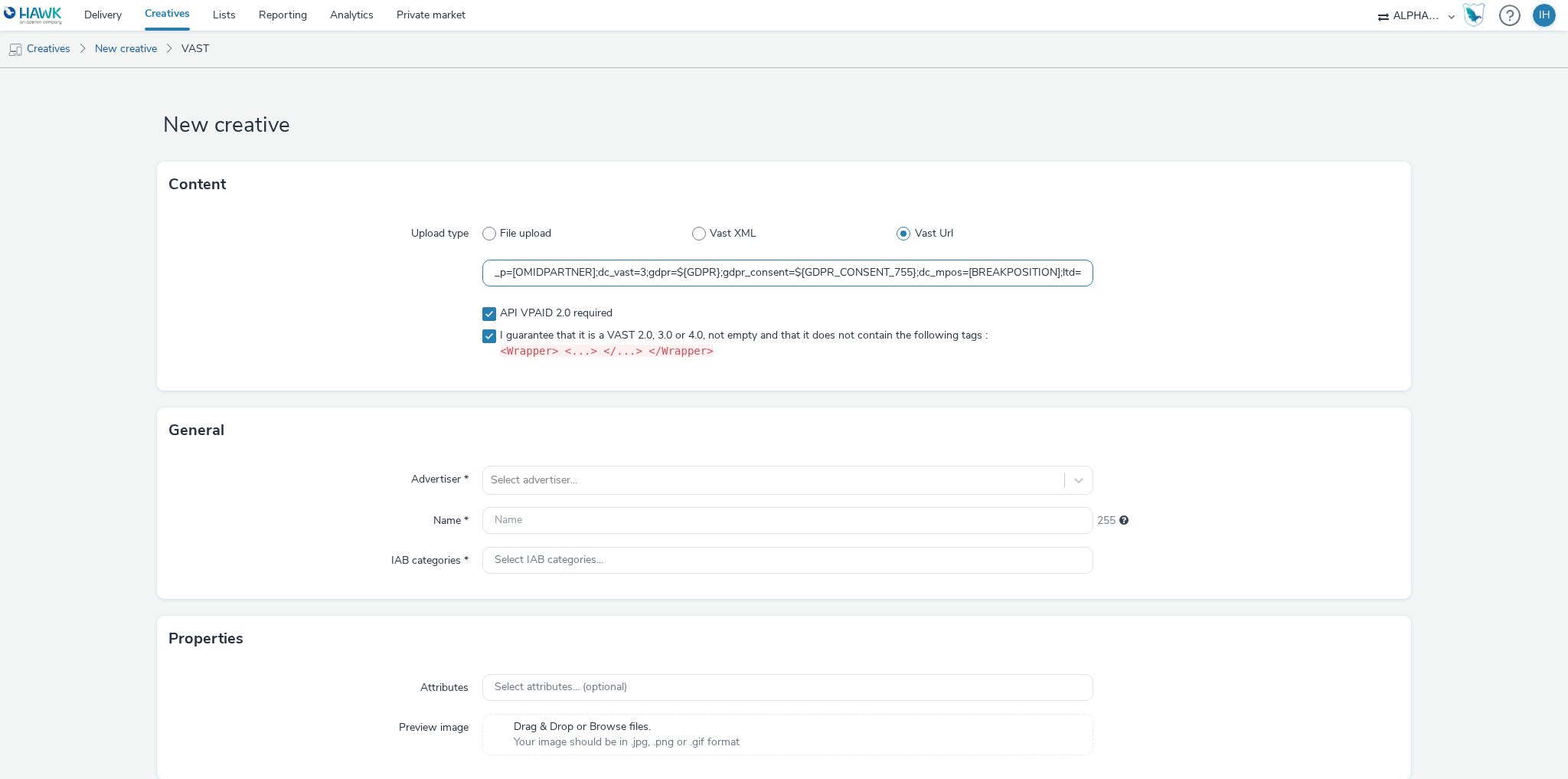
click at [1146, 288] on div "Upload type File upload Vast XML Vast Url https://ad.doubleclick.net/ddm/pfadx/…" at bounding box center [784, 299] width 1254 height 183
type input "https://ad.doubleclick.net/ddm/pfadx/N1615345.2497503APEXMOBILE/B33984706.42852…"
click at [1276, 279] on div at bounding box center [1246, 273] width 306 height 28
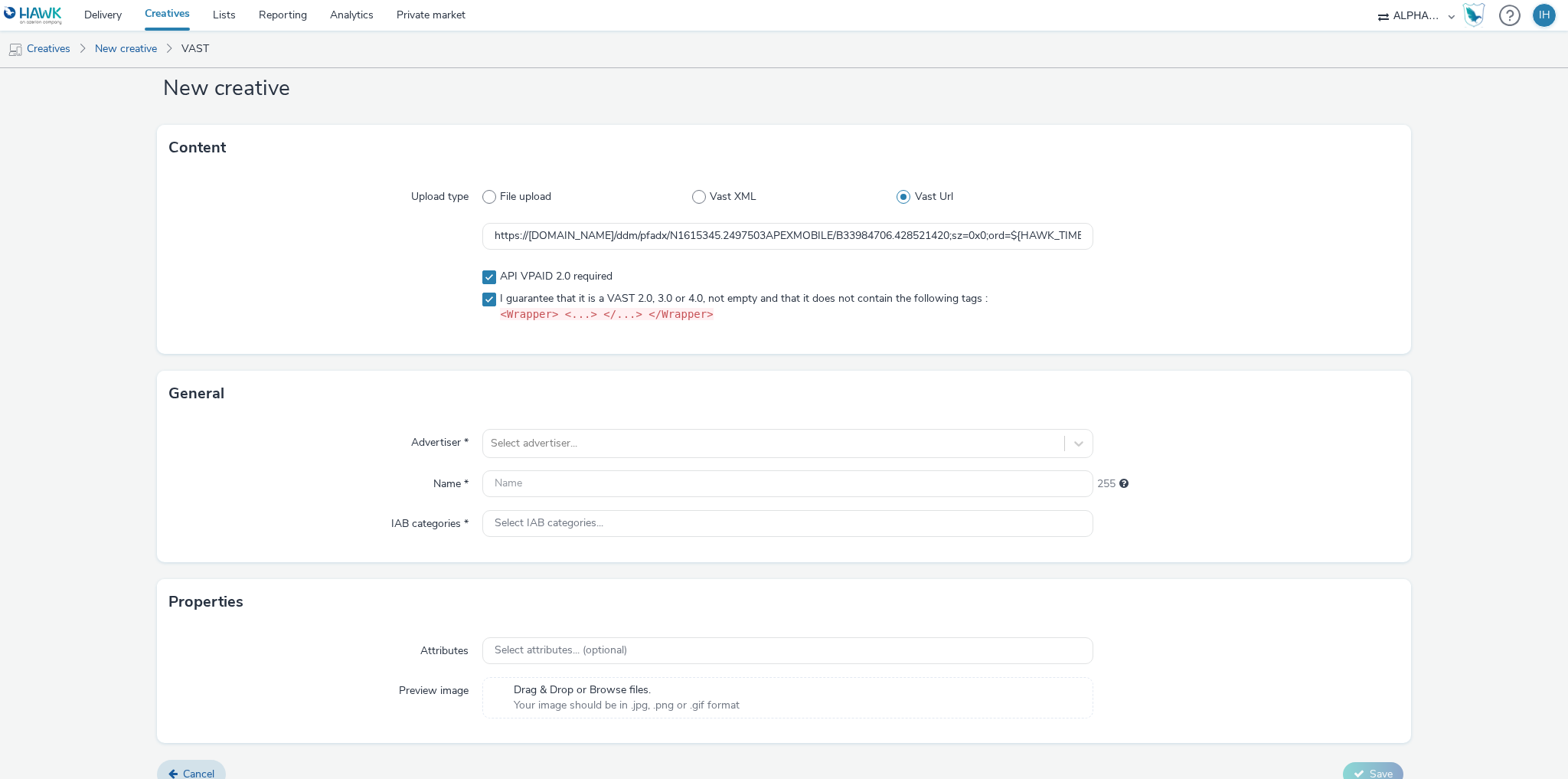
scroll to position [57, 0]
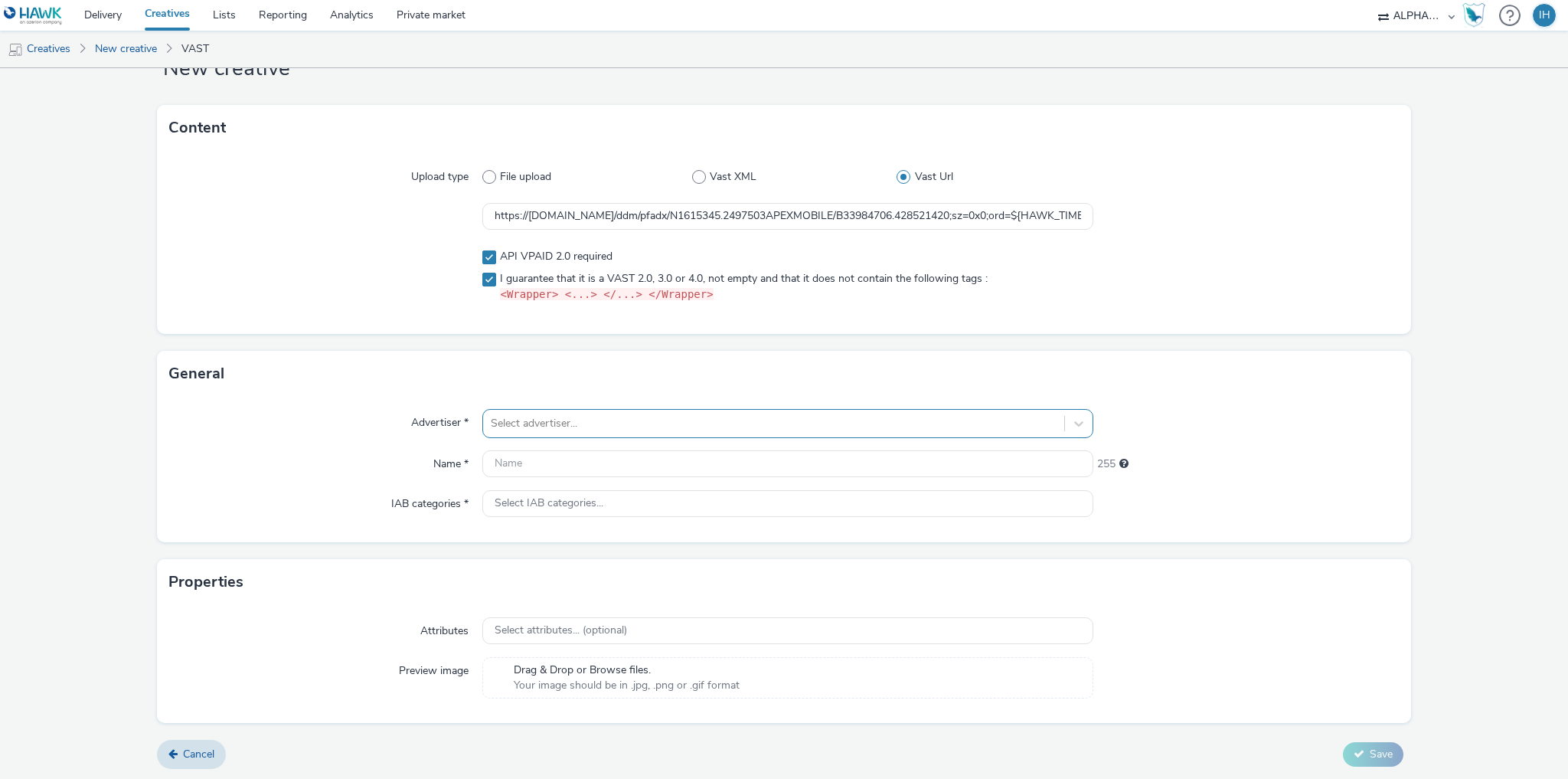
click at [689, 418] on div at bounding box center [774, 423] width 566 height 18
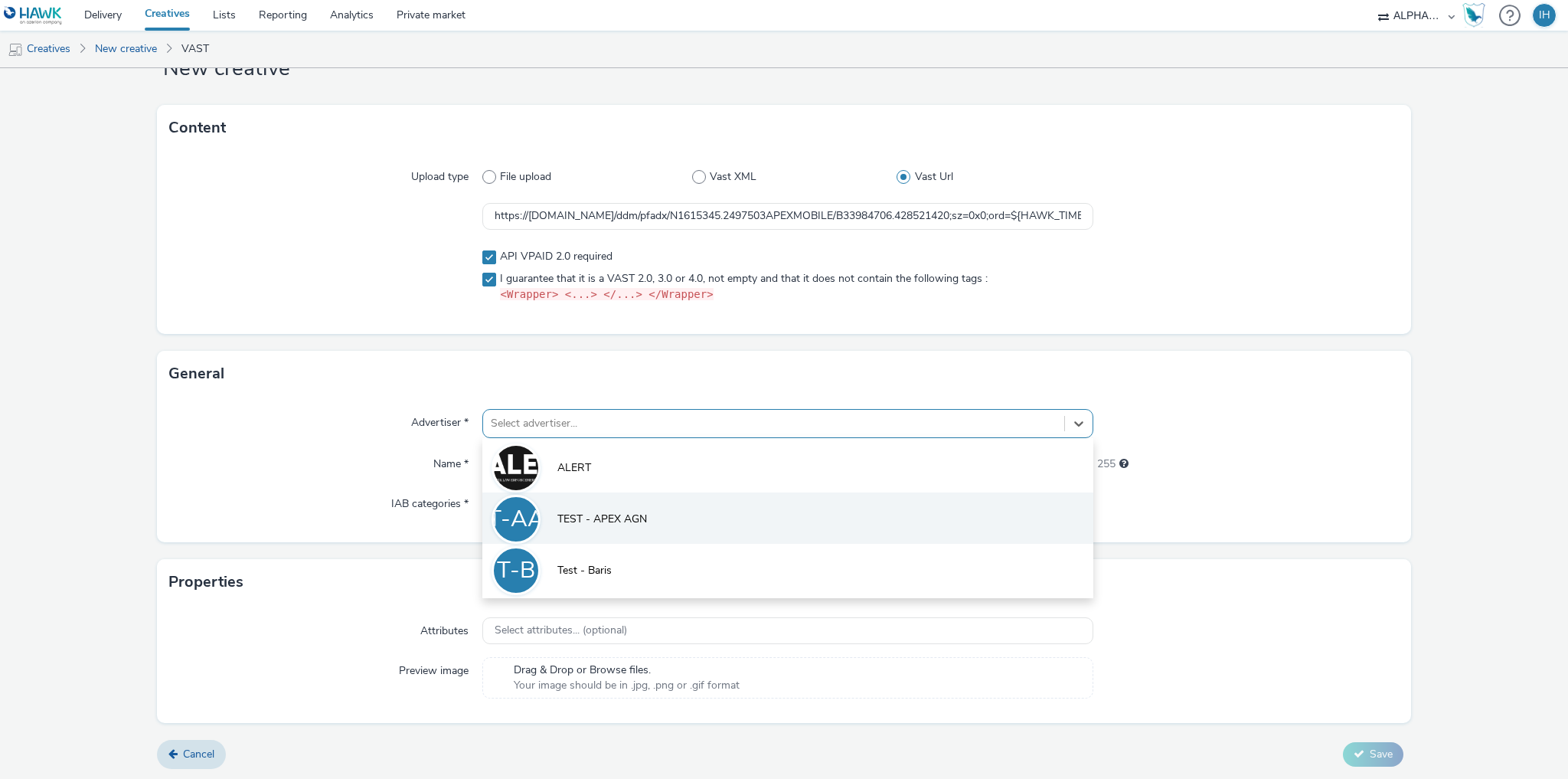
click at [634, 511] on span "TEST - APEX AGN" at bounding box center [602, 518] width 90 height 15
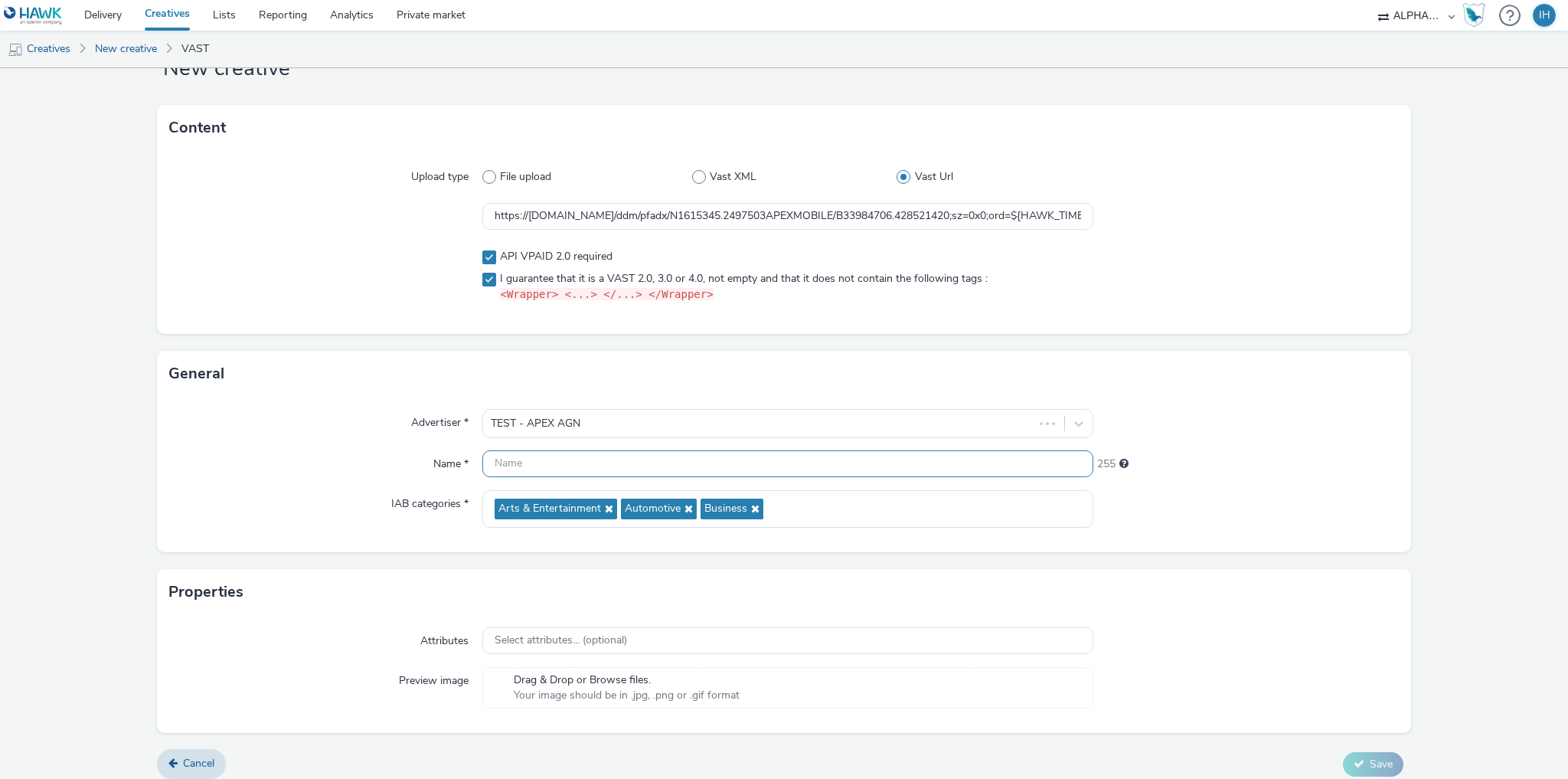
click at [561, 469] on input "text" at bounding box center [788, 464] width 611 height 27
type input "Test Işık"
click at [1404, 496] on form "New creative Content Upload type File upload Vast XML Vast Url https://ad.doubl…" at bounding box center [784, 401] width 1568 height 779
click at [1378, 758] on span "Save" at bounding box center [1381, 764] width 23 height 14
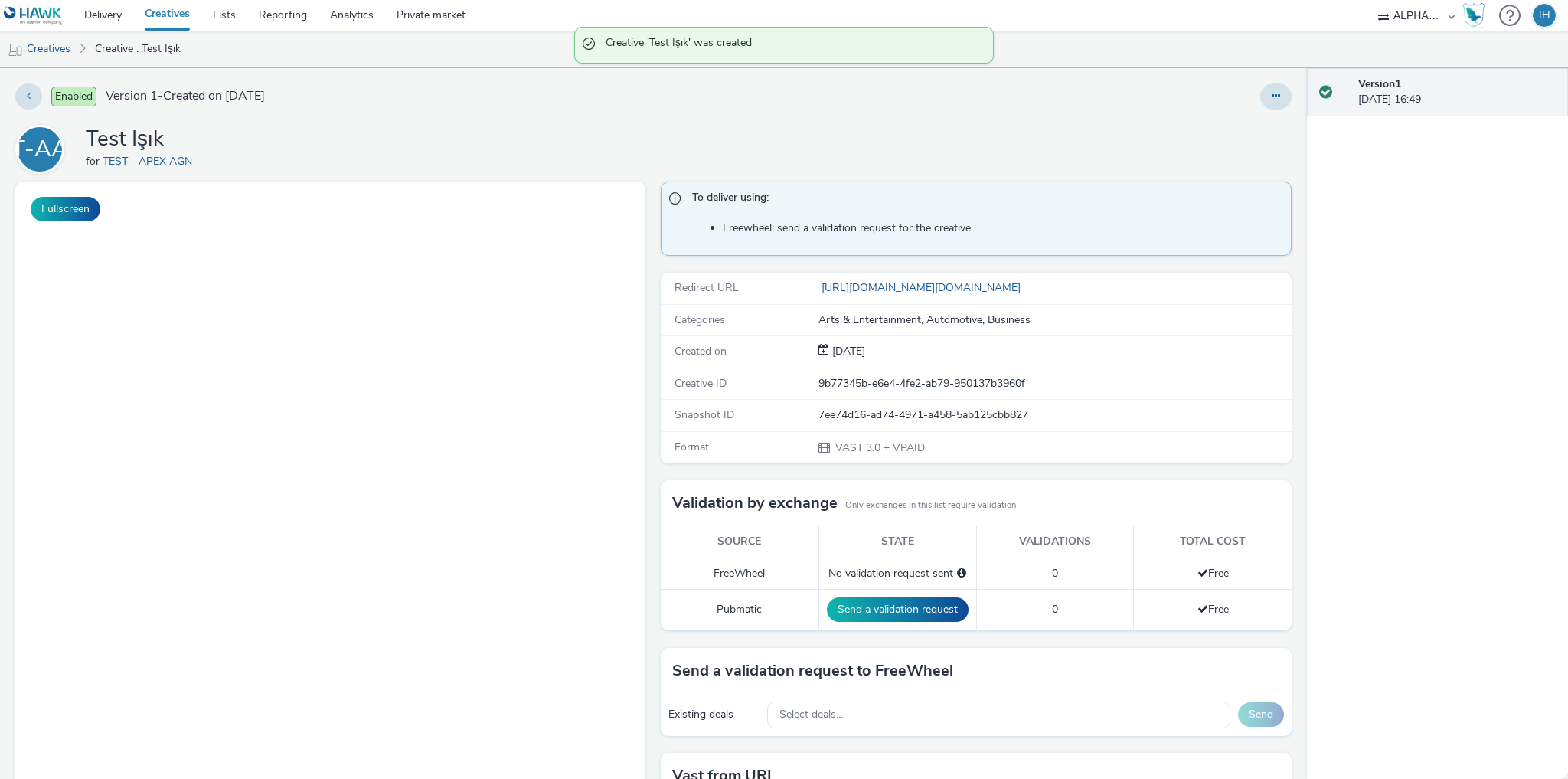
click at [881, 117] on div "Enabled Version 1 - Created on 17 September 2025 T-AA Test Işık for TEST - APEX…" at bounding box center [653, 423] width 1307 height 711
drag, startPoint x: 845, startPoint y: 121, endPoint x: 813, endPoint y: 127, distance: 32.6
click at [813, 127] on div "T-AA Test Işık for TEST - APEX AGN" at bounding box center [653, 149] width 1276 height 49
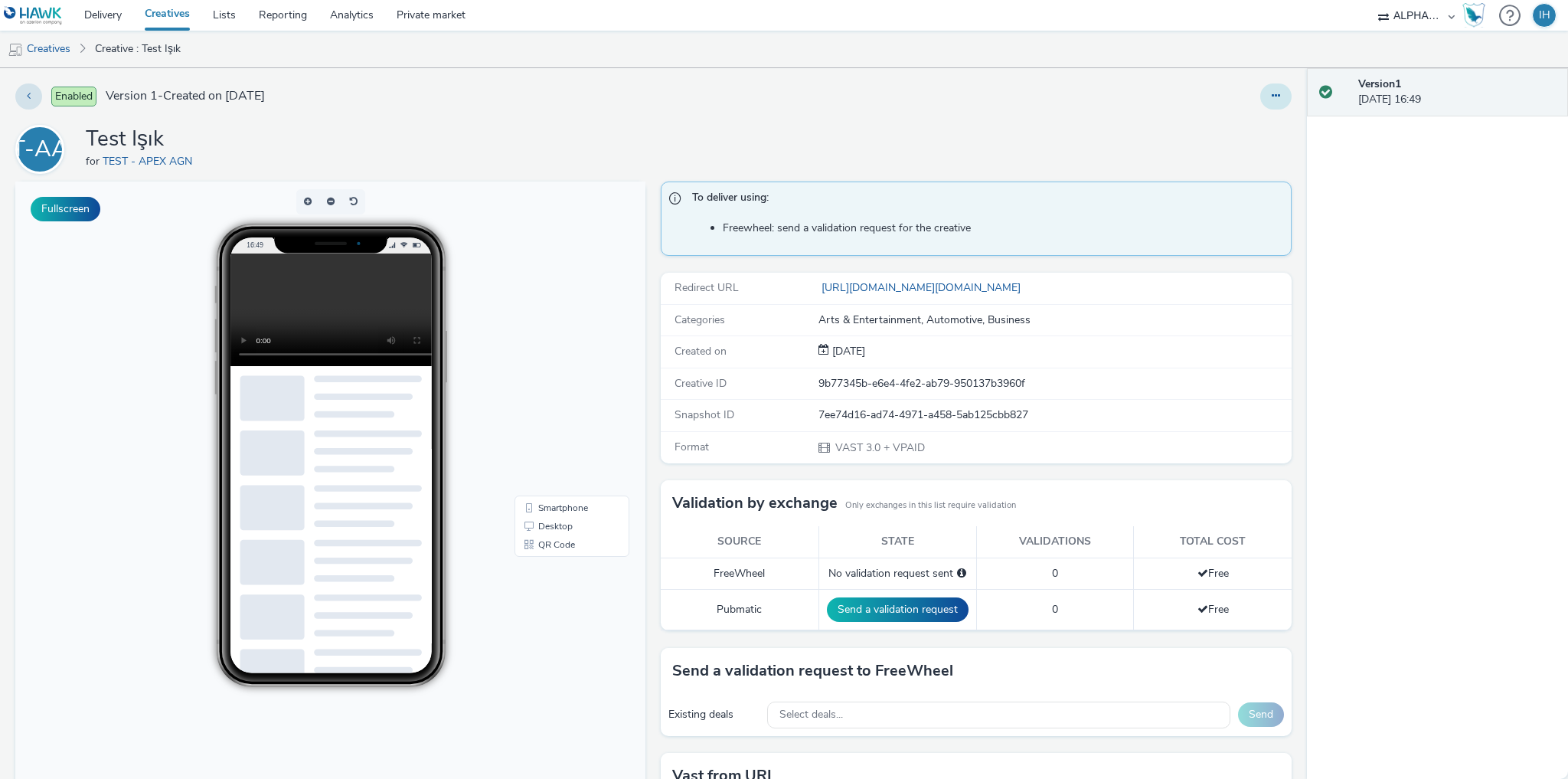
click at [1261, 96] on button at bounding box center [1276, 96] width 31 height 26
click at [1245, 113] on link "Edit" at bounding box center [1235, 127] width 115 height 31
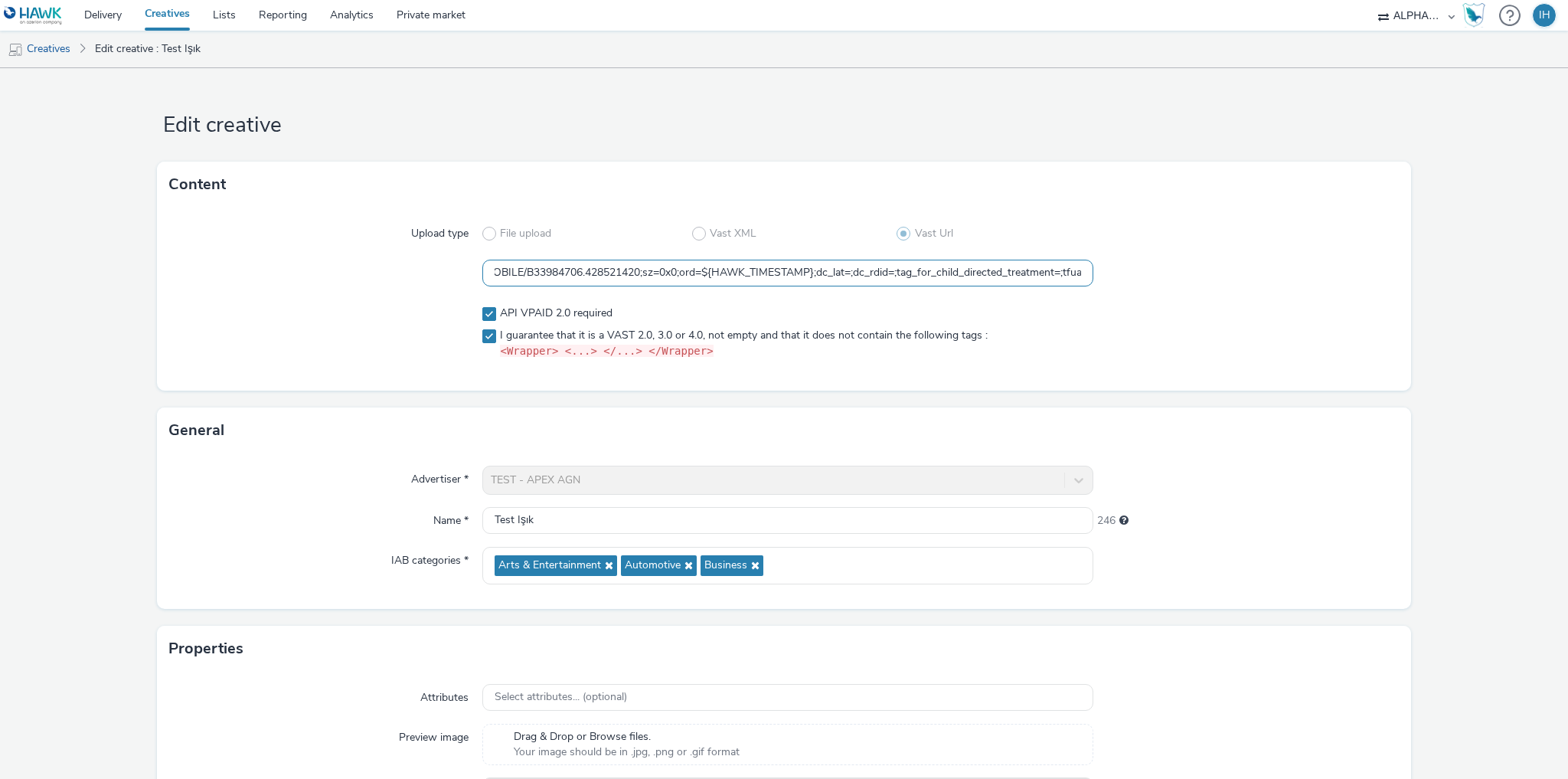
drag, startPoint x: 896, startPoint y: 279, endPoint x: 1087, endPoint y: 279, distance: 191.0
click at [1087, 279] on div "https://ad.doubleclick.net/ddm/pfadx/N1615345.2497503APEXMOBILE/B33984706.42852…" at bounding box center [784, 273] width 1230 height 28
click at [954, 272] on input "https://ad.doubleclick.net/ddm/pfadx/N1615345.2497503APEXMOBILE/B33984706.42852…" at bounding box center [788, 273] width 611 height 27
drag, startPoint x: 899, startPoint y: 279, endPoint x: 1078, endPoint y: 280, distance: 179.0
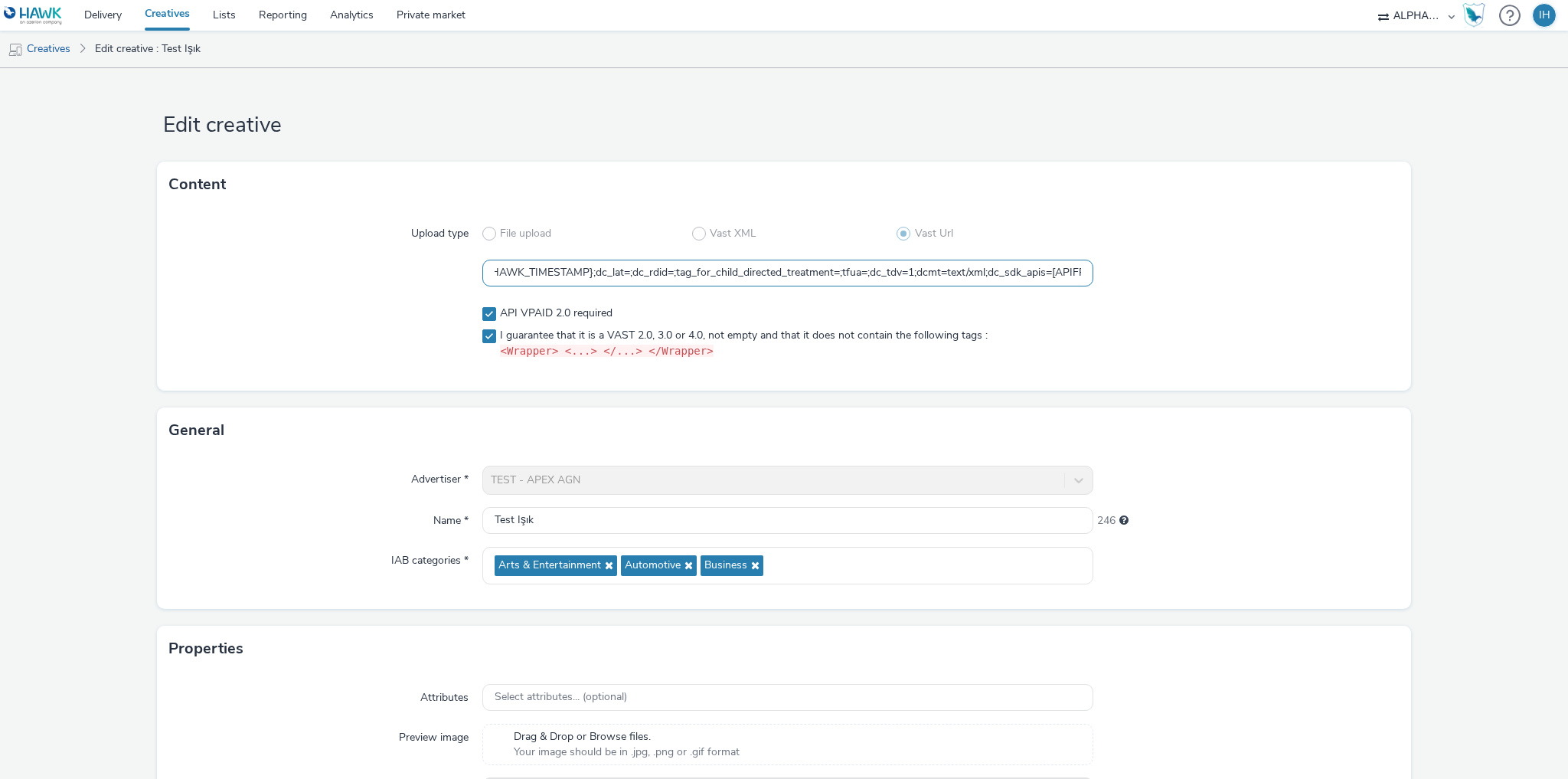
click at [1078, 280] on input "https://ad.doubleclick.net/ddm/pfadx/N1615345.2497503APEXMOBILE/B33984706.42852…" at bounding box center [788, 273] width 611 height 27
click at [1020, 277] on input "https://ad.doubleclick.net/ddm/pfadx/N1615345.2497503APEXMOBILE/B33984706.42852…" at bounding box center [788, 273] width 611 height 27
drag, startPoint x: 1013, startPoint y: 272, endPoint x: 1090, endPoint y: 276, distance: 77.1
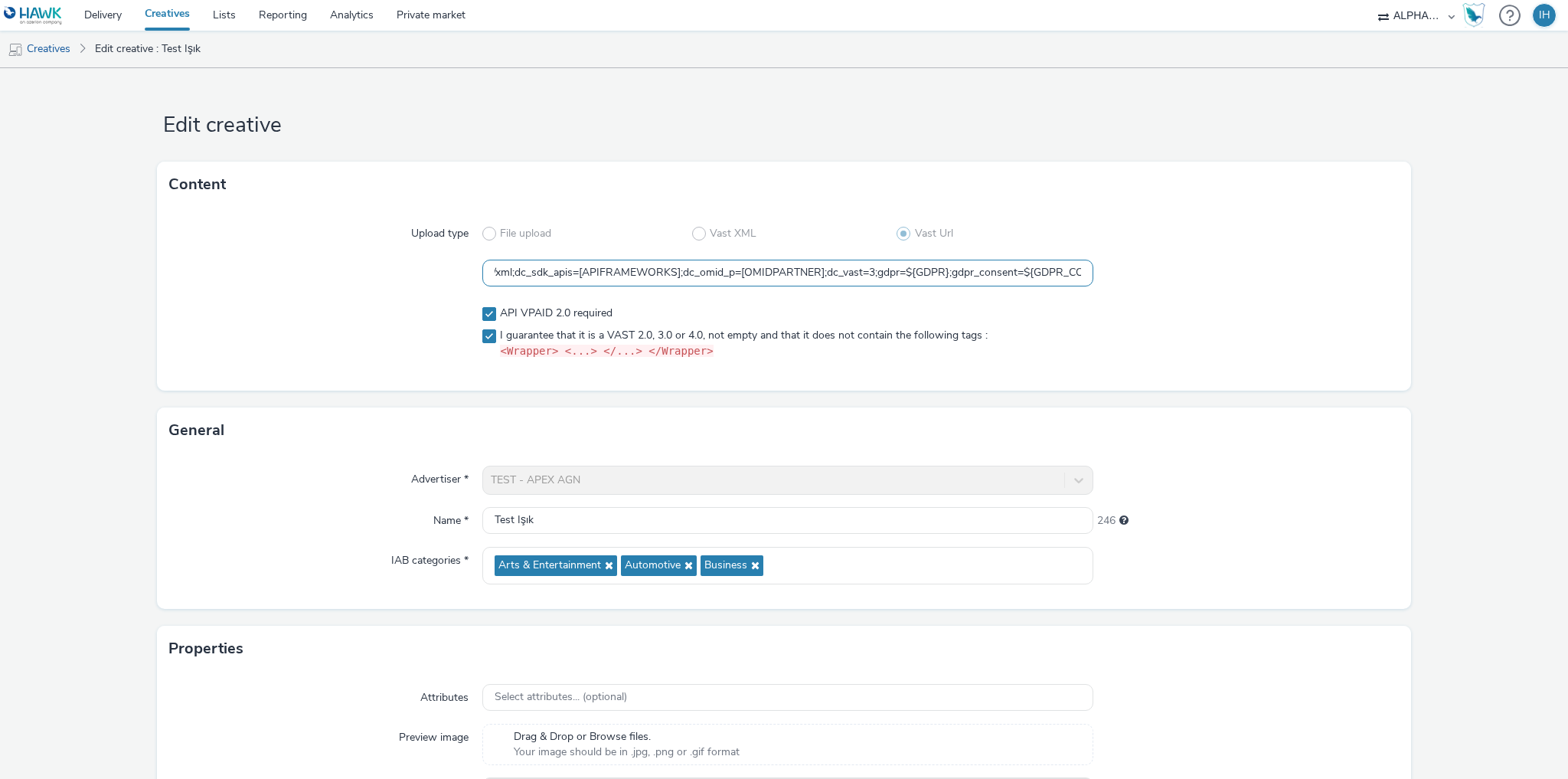
click at [1090, 276] on div "https://ad.doubleclick.net/ddm/pfadx/N1615345.2497503APEXMOBILE/B33984706.42852…" at bounding box center [784, 273] width 1230 height 28
click at [935, 276] on input "https://ad.doubleclick.net/ddm/pfadx/N1615345.2497503APEXMOBILE/B33984706.42852…" at bounding box center [788, 273] width 611 height 27
drag, startPoint x: 977, startPoint y: 270, endPoint x: 1075, endPoint y: 272, distance: 98.0
click at [1075, 272] on input "https://ad.doubleclick.net/ddm/pfadx/N1615345.2497503APEXMOBILE/B33984706.42852…" at bounding box center [788, 273] width 611 height 27
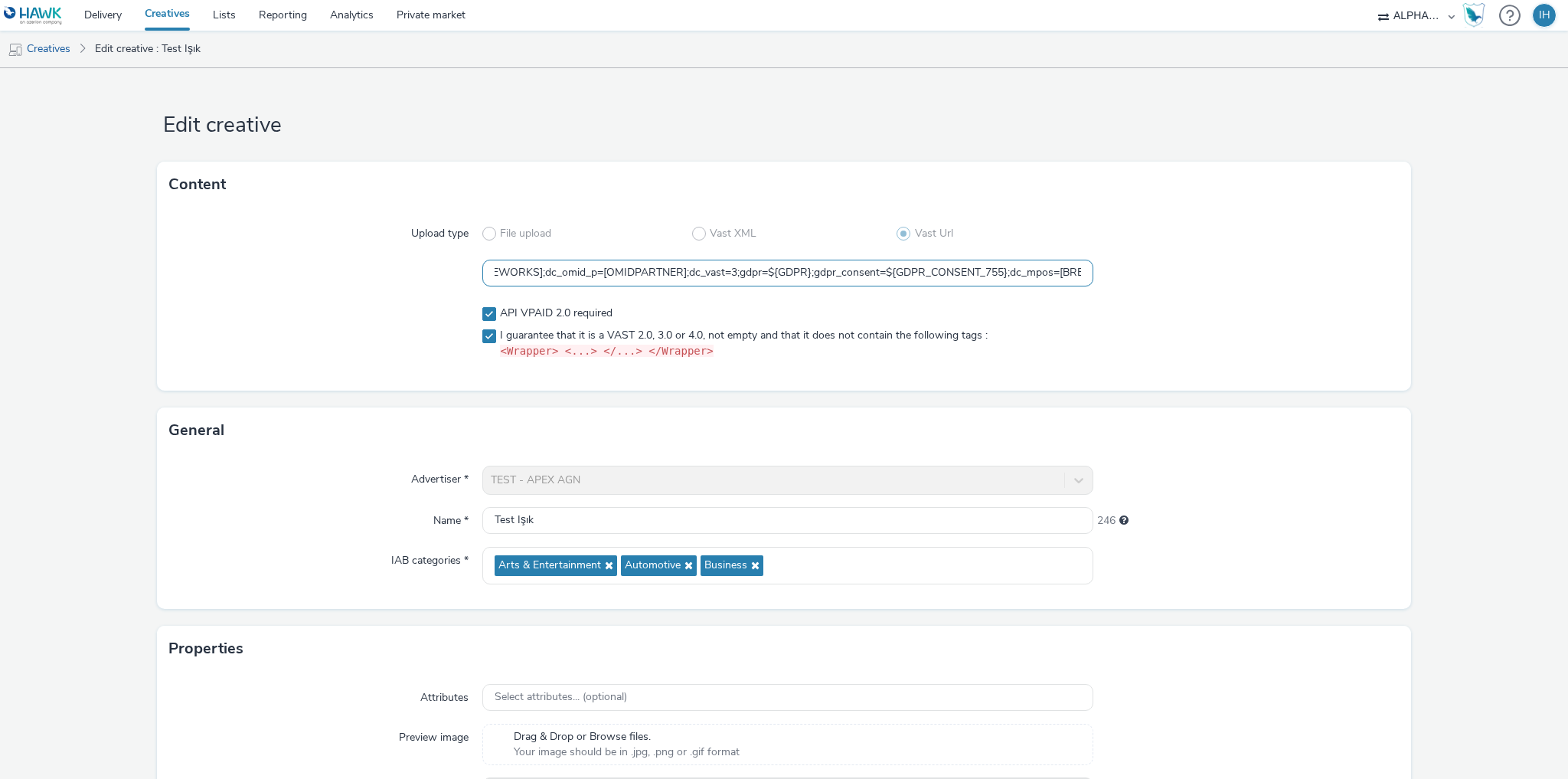
click at [1011, 272] on input "https://ad.doubleclick.net/ddm/pfadx/N1615345.2497503APEXMOBILE/B33984706.42852…" at bounding box center [788, 273] width 611 height 27
drag, startPoint x: 1005, startPoint y: 272, endPoint x: 1088, endPoint y: 278, distance: 83.2
click at [1088, 278] on div "https://ad.doubleclick.net/ddm/pfadx/N1615345.2497503APEXMOBILE/B33984706.42852…" at bounding box center [784, 273] width 1230 height 28
click at [1007, 274] on input "https://ad.doubleclick.net/ddm/pfadx/N1615345.2497503APEXMOBILE/B33984706.42852…" at bounding box center [788, 273] width 611 height 27
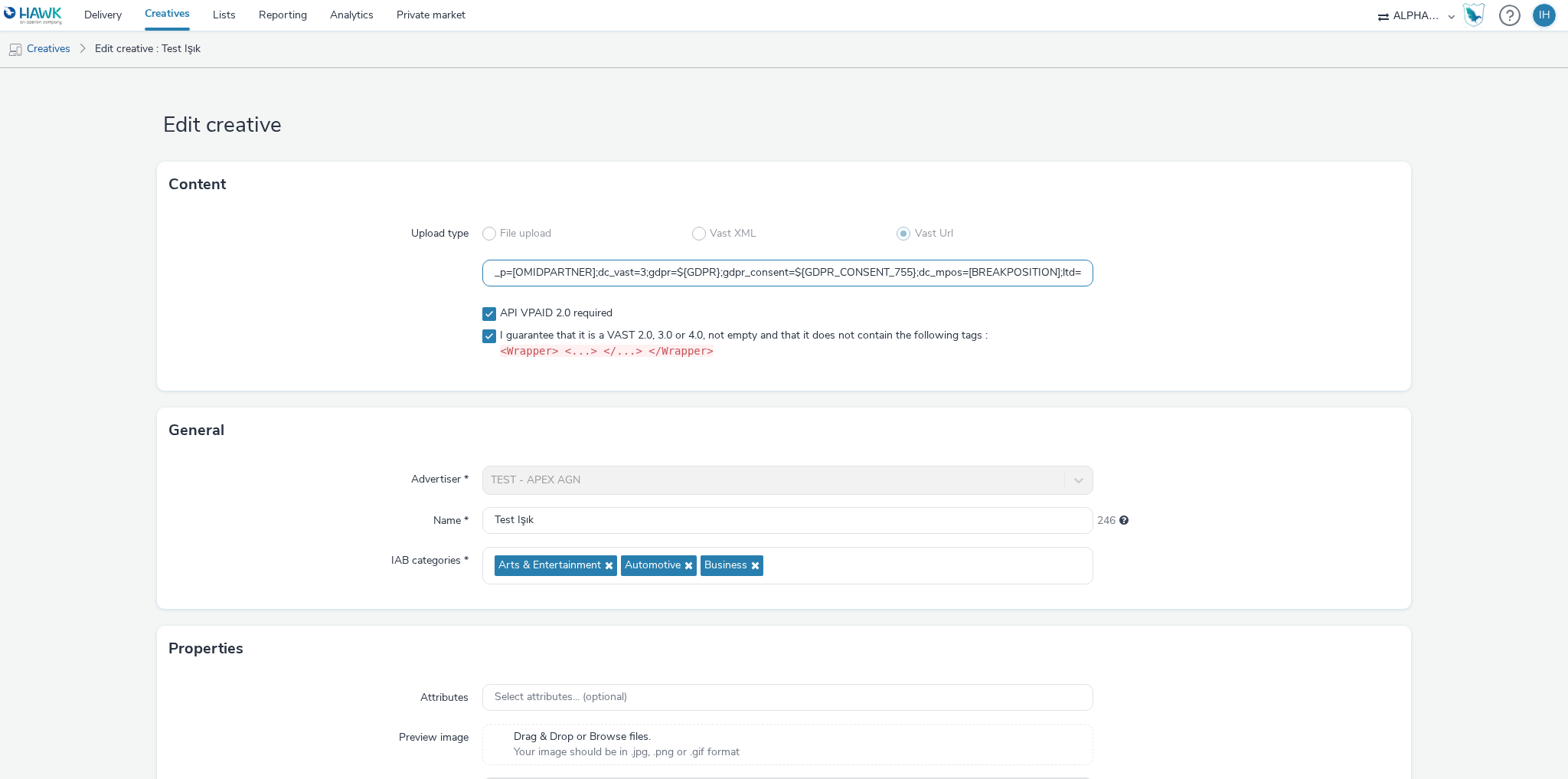
scroll to position [0, 1210]
drag, startPoint x: 769, startPoint y: 273, endPoint x: 500, endPoint y: 267, distance: 269.1
click at [500, 267] on input "https://ad.doubleclick.net/ddm/pfadx/N1615345.2497503APEXMOBILE/B33984706.42852…" at bounding box center [788, 273] width 611 height 27
click at [412, 288] on div "Upload type File upload Vast XML Vast Url https://ad.doubleclick.net/ddm/pfadx/…" at bounding box center [784, 299] width 1254 height 183
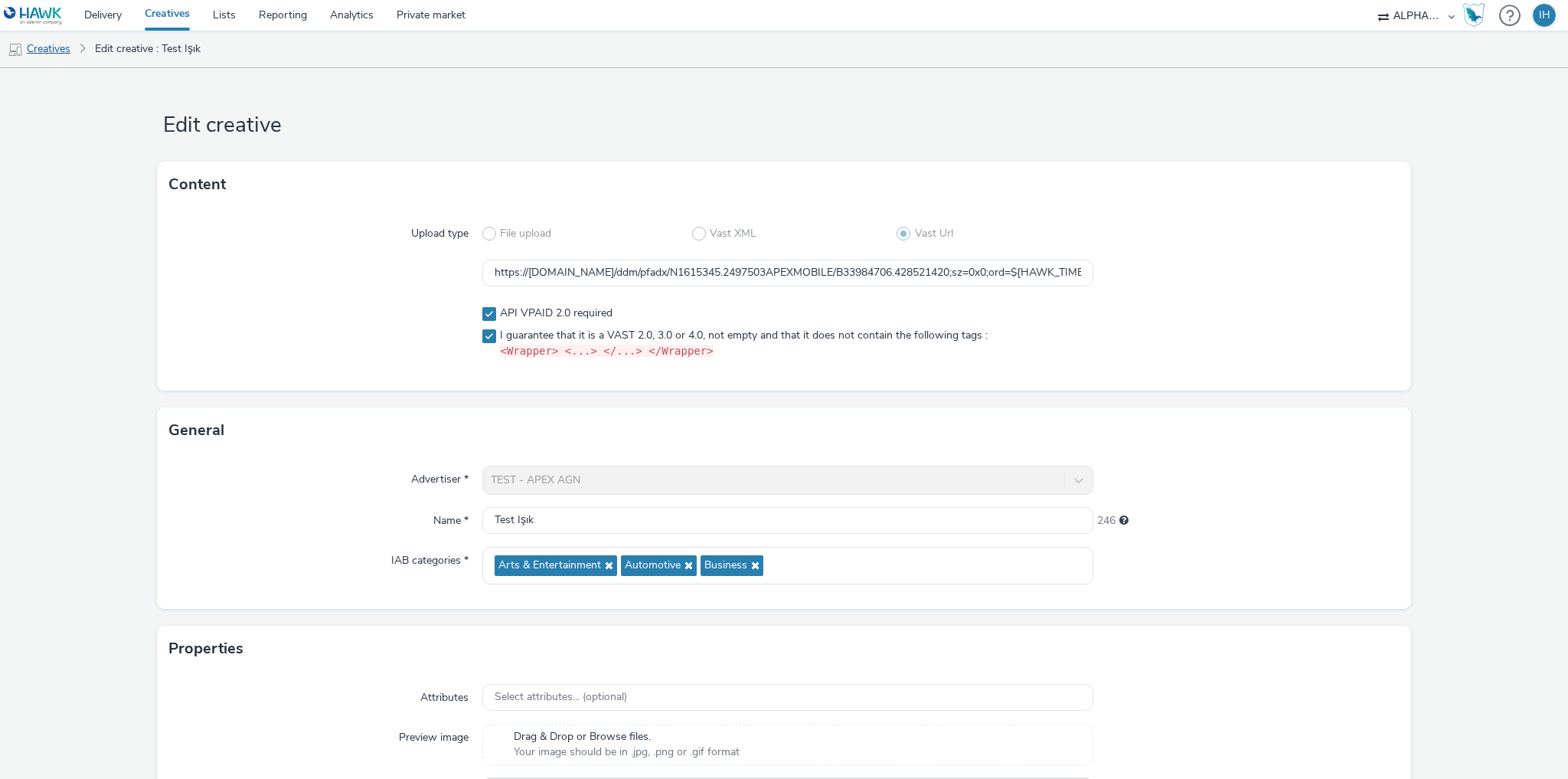
click at [49, 44] on link "Creatives" at bounding box center [39, 49] width 78 height 37
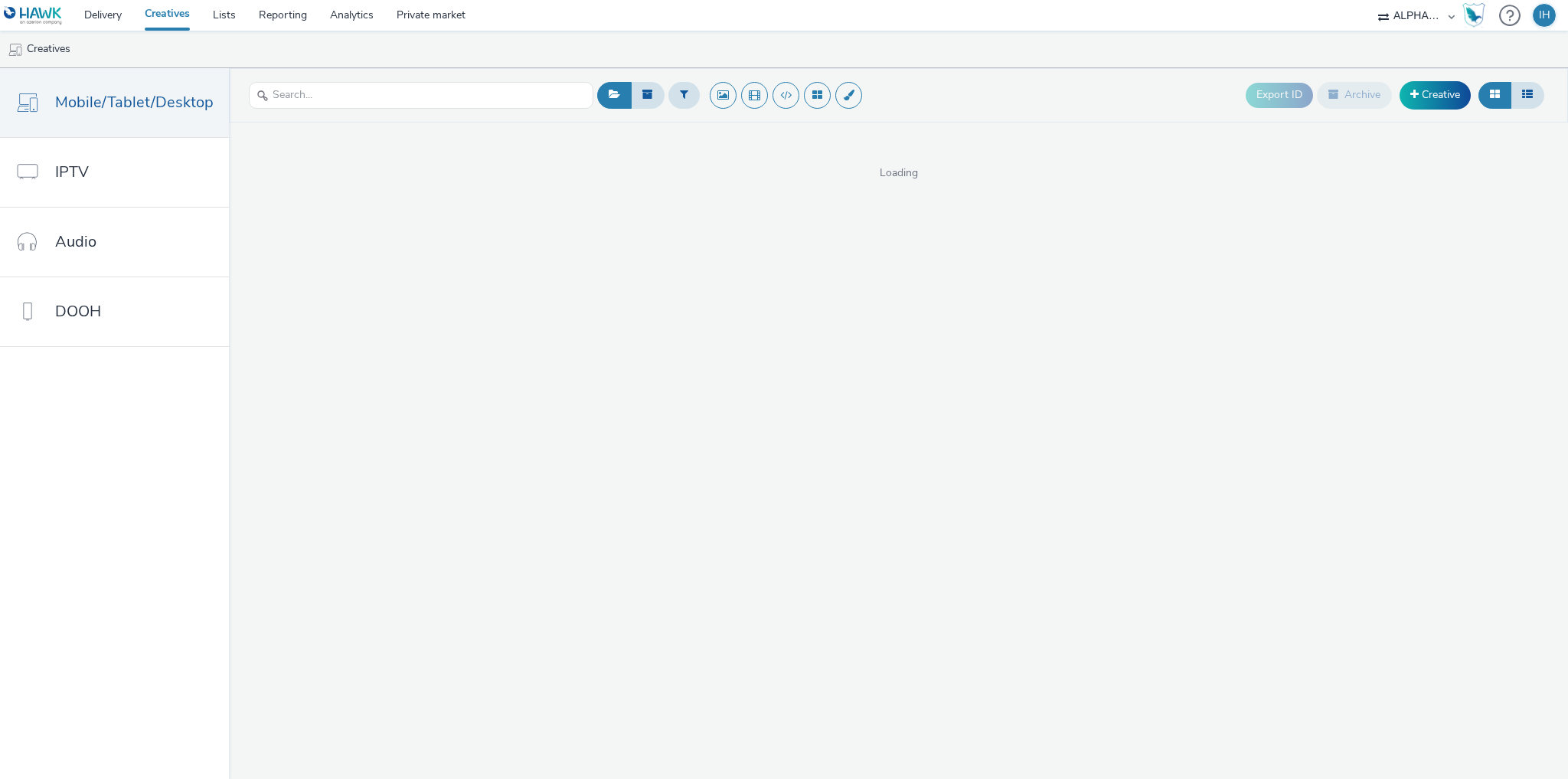
drag, startPoint x: 930, startPoint y: 97, endPoint x: 910, endPoint y: 90, distance: 21.2
click at [910, 90] on div "Export ID Archive Creative" at bounding box center [1070, 95] width 955 height 38
click at [926, 44] on ul "Creatives" at bounding box center [784, 49] width 1568 height 37
click at [996, 50] on ul "Creatives" at bounding box center [784, 49] width 1568 height 37
click at [137, 81] on link "Mobile/Tablet/Desktop" at bounding box center [114, 102] width 229 height 69
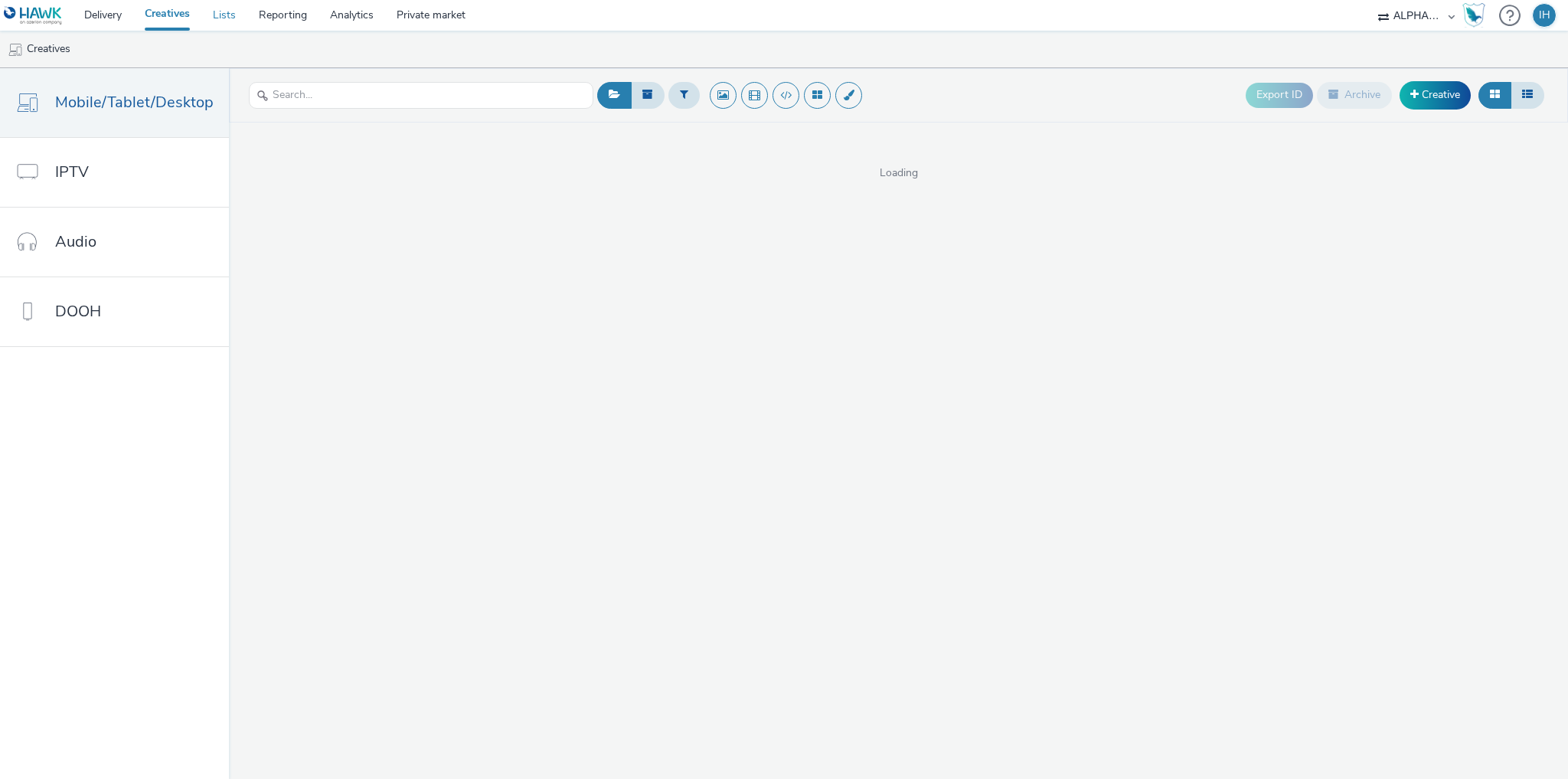
click at [224, 14] on link "Lists" at bounding box center [224, 15] width 46 height 31
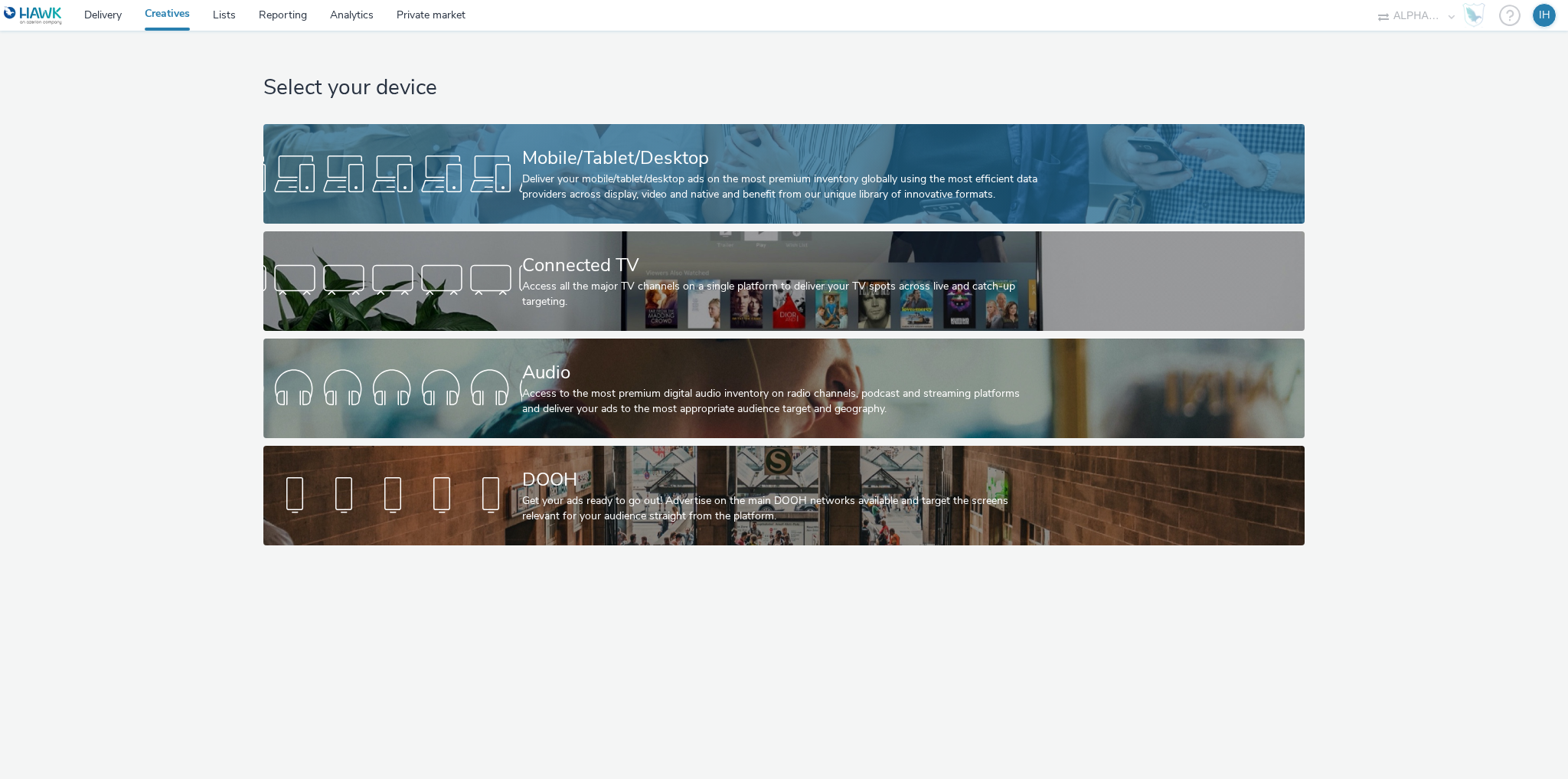
click at [687, 164] on div "Mobile/Tablet/Desktop" at bounding box center [781, 158] width 518 height 27
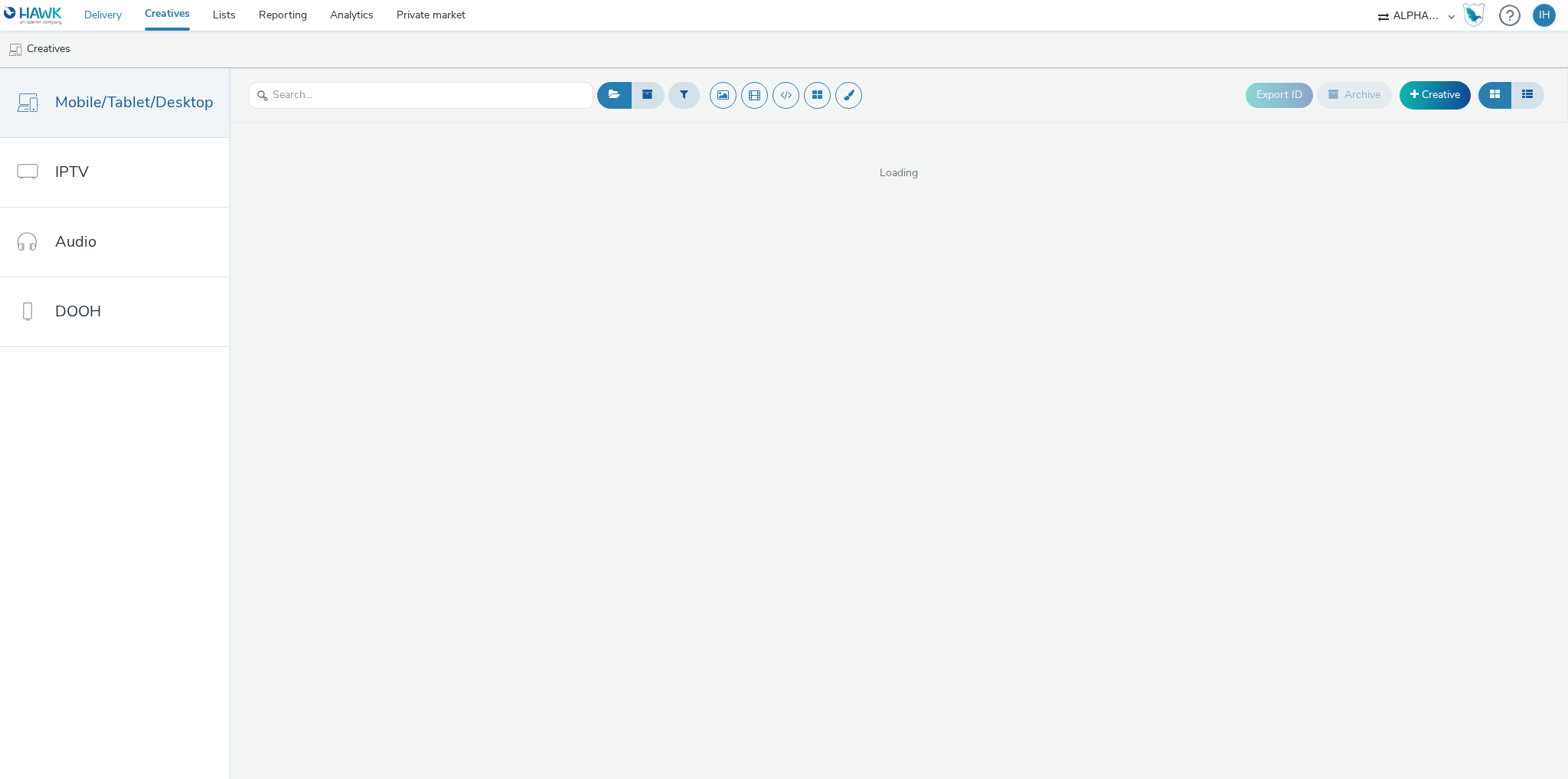
click at [99, 13] on link "Delivery" at bounding box center [102, 15] width 60 height 31
